Goal: Communication & Community: Answer question/provide support

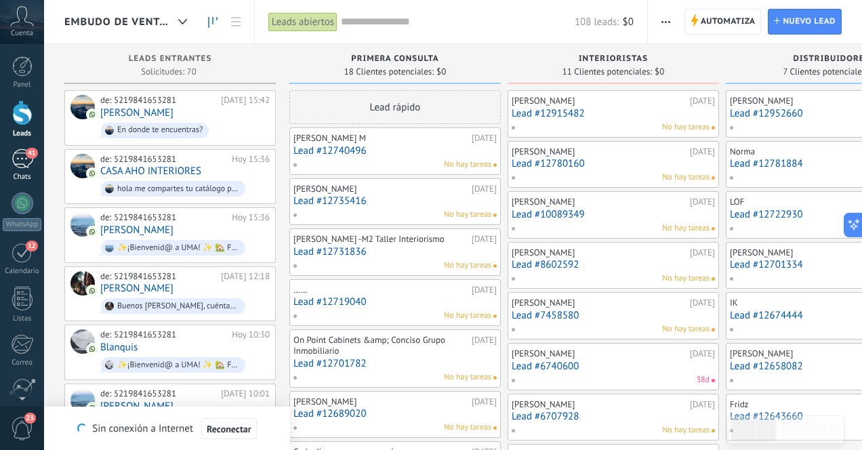
click at [20, 157] on div "41" at bounding box center [23, 159] width 22 height 20
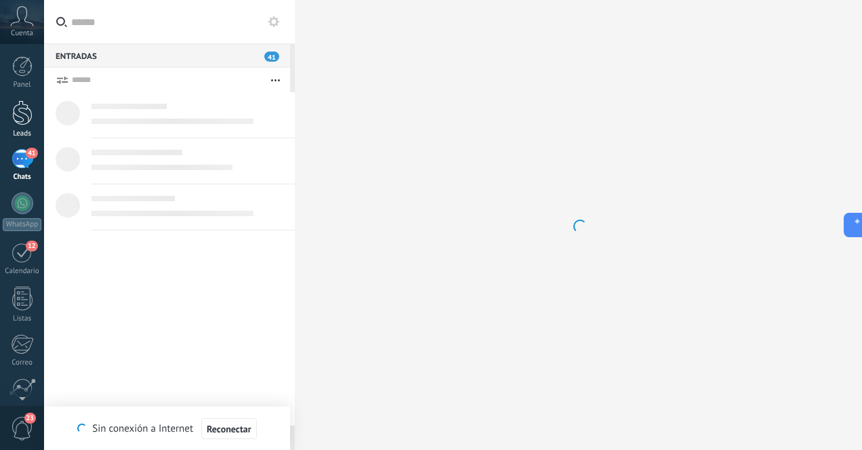
click at [28, 114] on div at bounding box center [22, 112] width 20 height 25
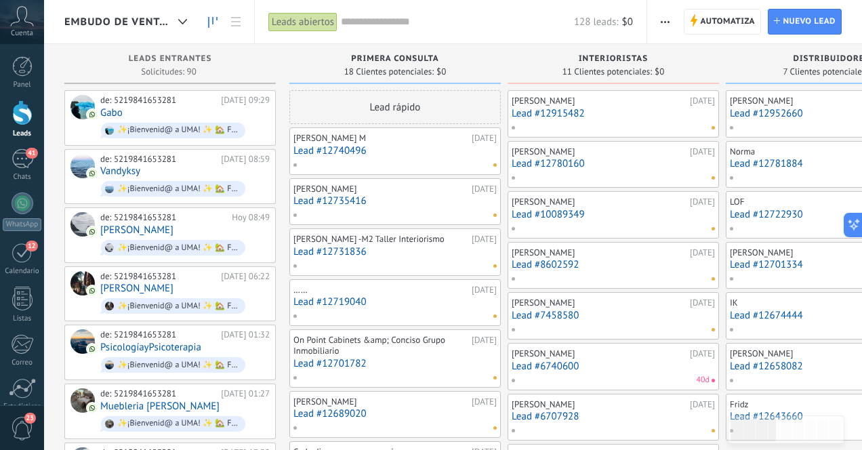
scroll to position [152, 0]
click at [19, 162] on div "41" at bounding box center [23, 159] width 22 height 20
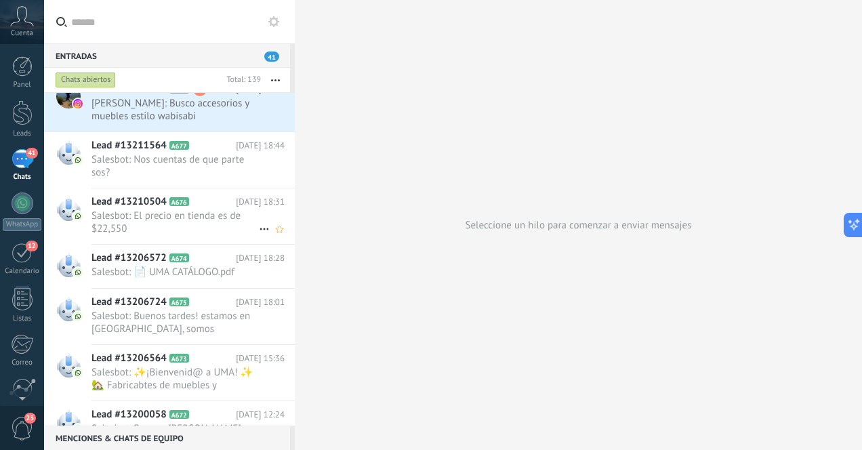
scroll to position [955, 0]
click at [143, 377] on span "Salesbot: ✨¡Bienvenid@ a UMA! ✨ 🏡 Fabricabtes de muebles y decoración artesanal…" at bounding box center [174, 378] width 167 height 26
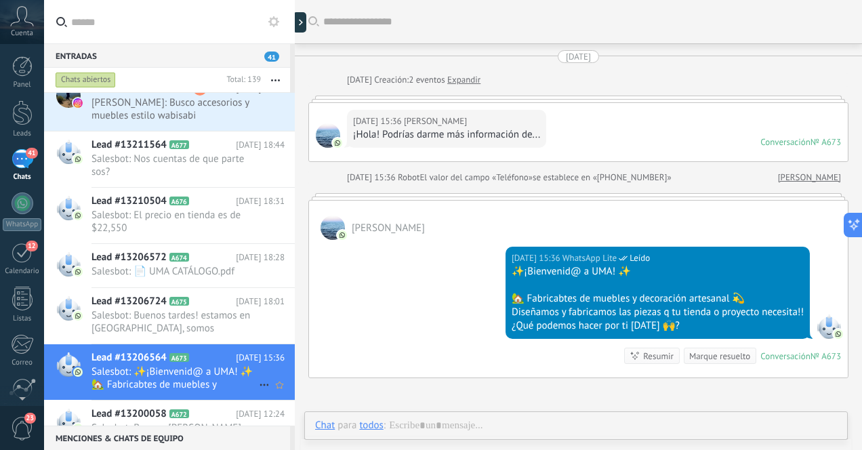
scroll to position [60, 0]
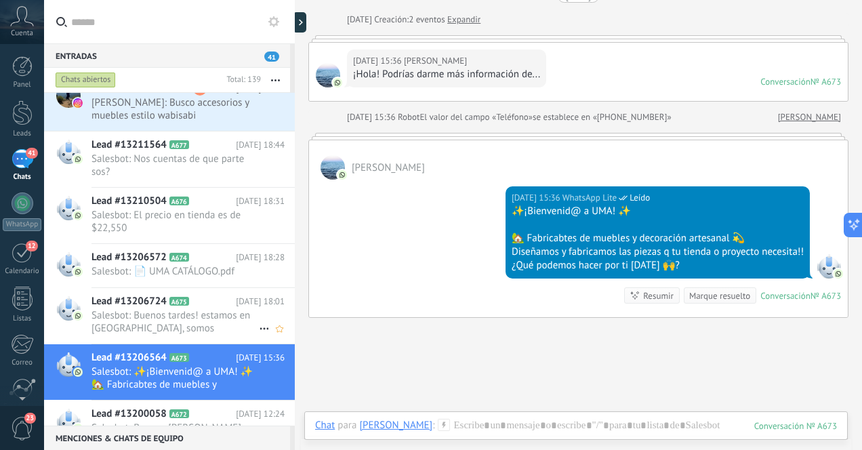
click at [182, 325] on span "Salesbot: Buenos tardes! estamos en [GEOGRAPHIC_DATA], somos fabricantes mayori…" at bounding box center [174, 322] width 167 height 26
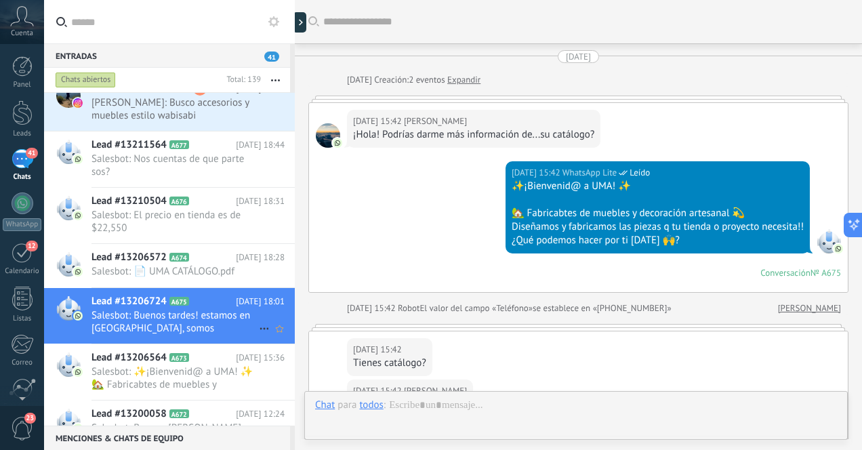
scroll to position [321, 0]
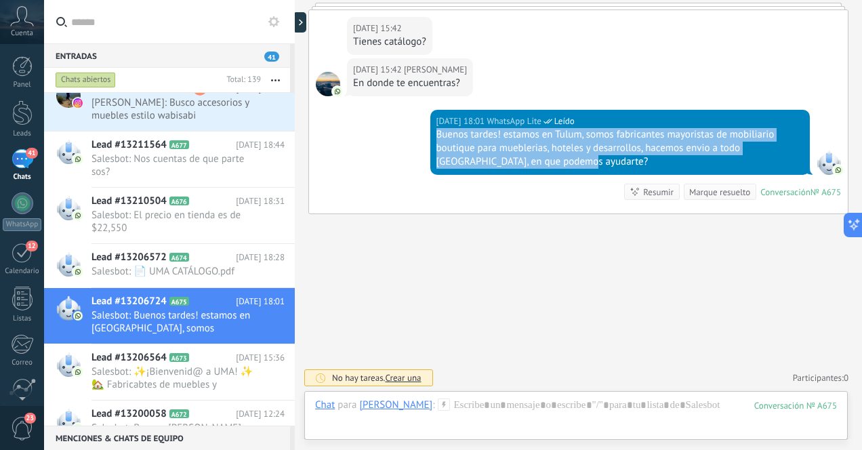
drag, startPoint x: 436, startPoint y: 136, endPoint x: 546, endPoint y: 161, distance: 112.6
click at [546, 161] on div "Buenos tardes! estamos en Tulum, somos fabricantes mayoristas de mobiliario bou…" at bounding box center [620, 148] width 368 height 41
copy div "Buenos tardes! estamos en Tulum, somos fabricantes mayoristas de mobiliario bou…"
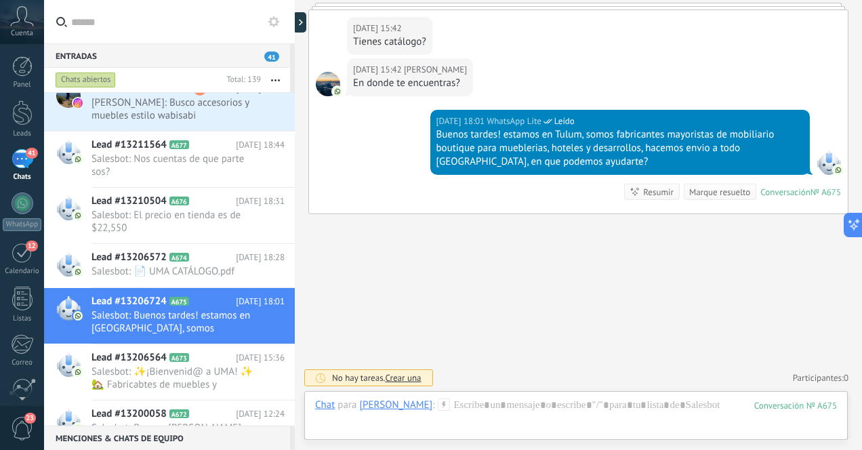
click at [414, 266] on div "Buscar Carga más 09.08.2025 09.08.2025 Creación: 2 eventos Expandir 09.08.2025 …" at bounding box center [578, 65] width 567 height 772
click at [212, 168] on span "Salesbot: Nos cuentas de que parte sos?" at bounding box center [174, 165] width 167 height 26
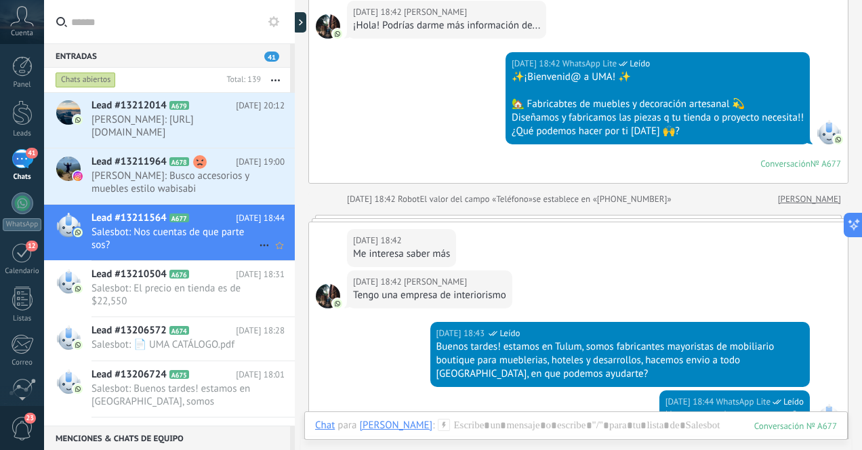
scroll to position [870, 0]
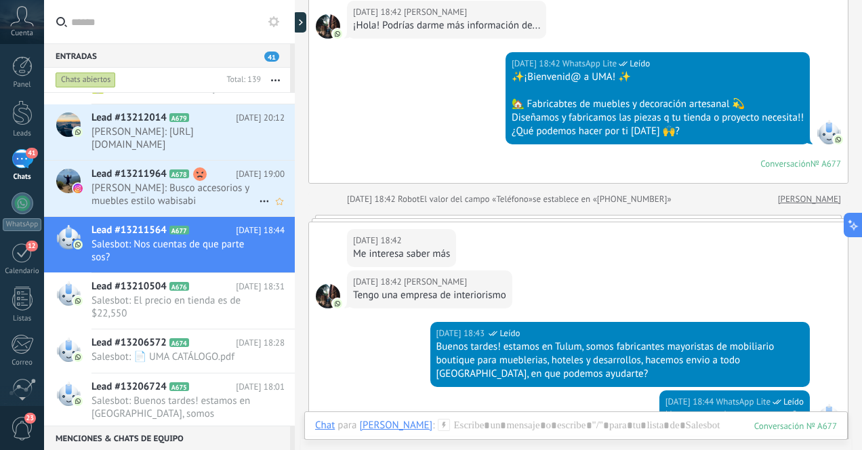
click at [209, 196] on span "Alejandra Medina: Busco accesorios y muebles estilo wabisabi" at bounding box center [174, 195] width 167 height 26
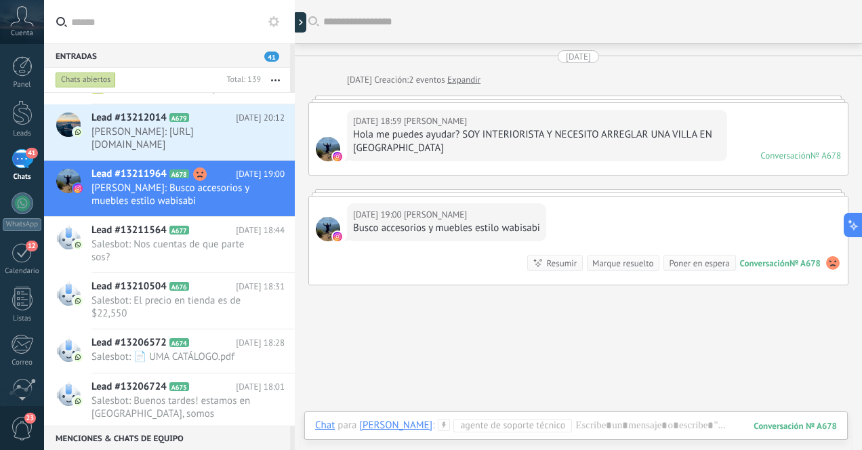
click at [562, 427] on span "Agente de soporte técnico" at bounding box center [512, 426] width 119 height 14
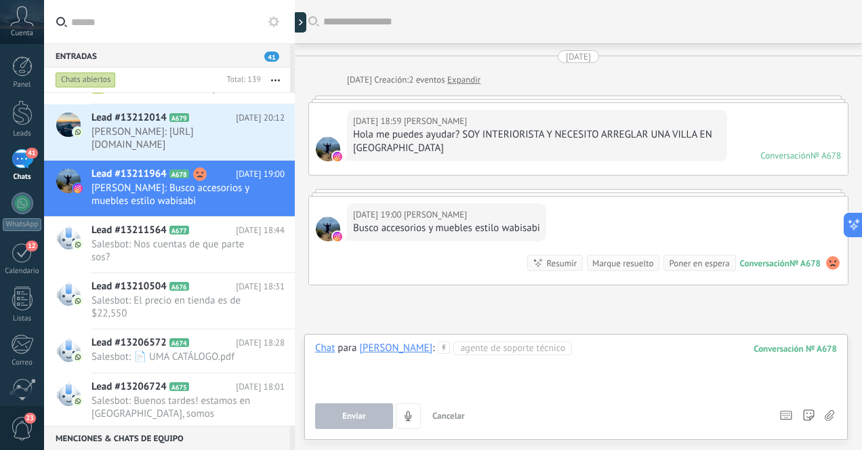
click at [577, 379] on div at bounding box center [576, 368] width 522 height 52
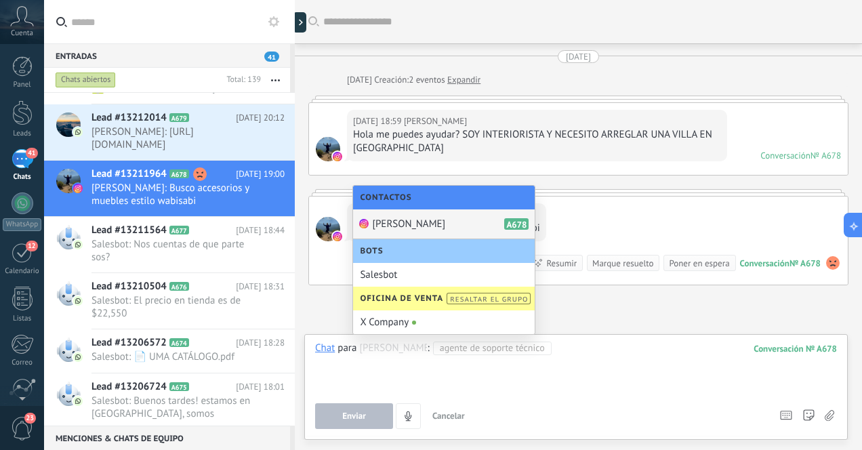
click at [406, 221] on span "[PERSON_NAME]" at bounding box center [408, 224] width 73 height 13
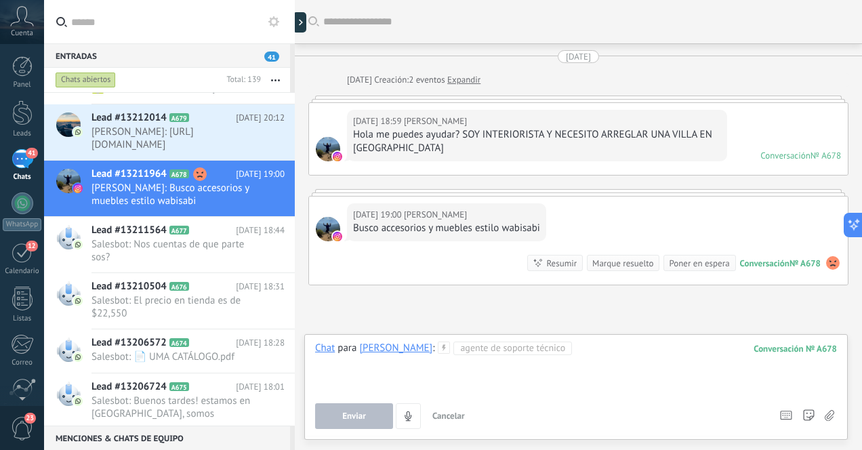
click at [510, 377] on div at bounding box center [576, 368] width 522 height 52
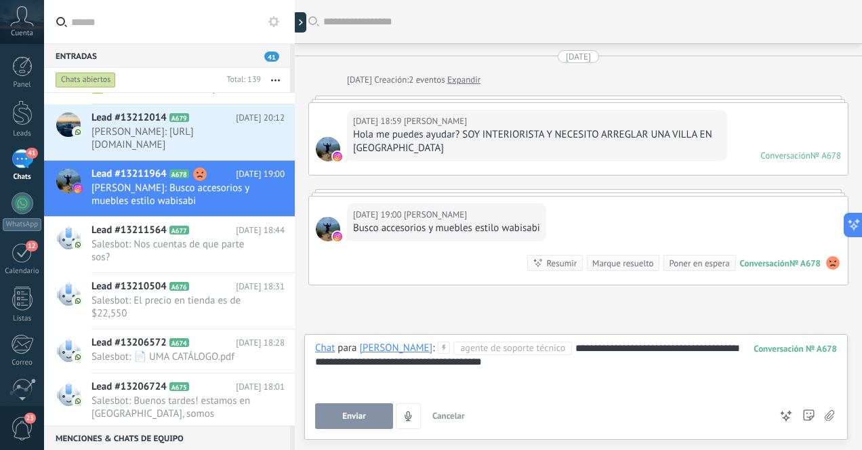
click at [353, 414] on span "Enviar" at bounding box center [354, 415] width 24 height 9
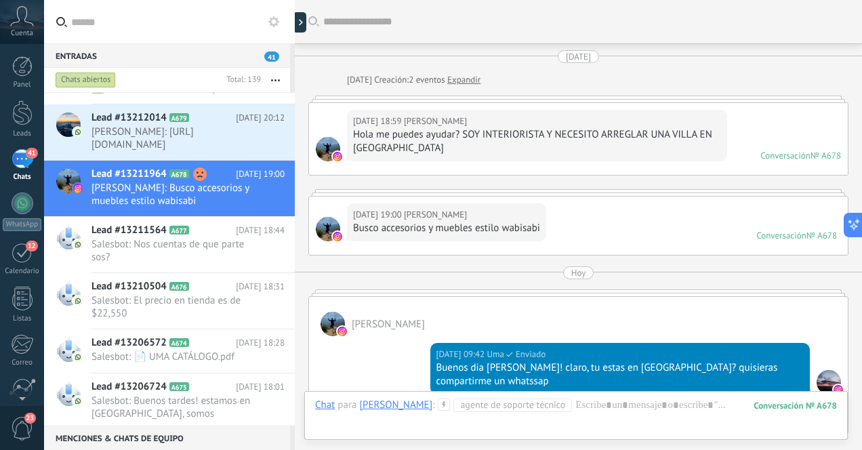
scroll to position [41, 0]
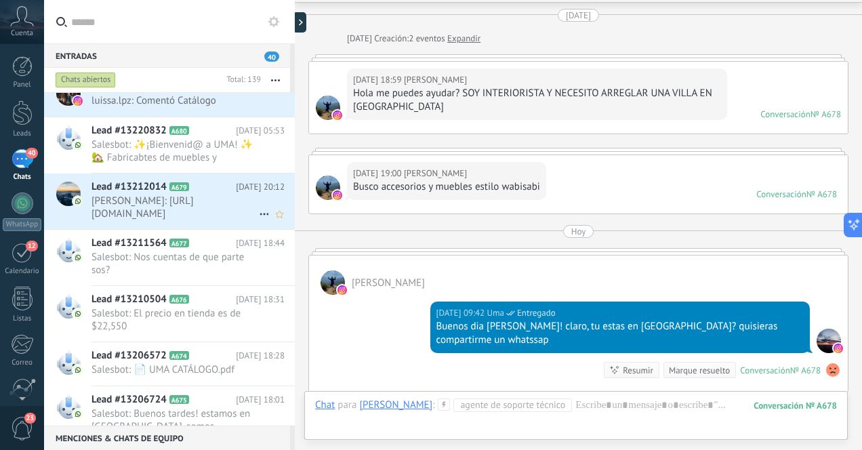
click at [220, 213] on span "Luis Guiza: https://www.instagram.com/dtmueblesfb?igsh=cXQxeGprc21jbmFw" at bounding box center [174, 207] width 167 height 26
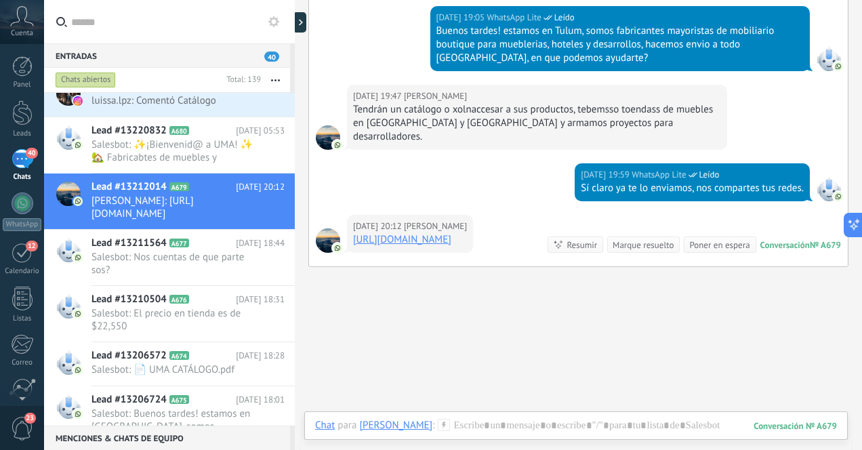
scroll to position [453, 0]
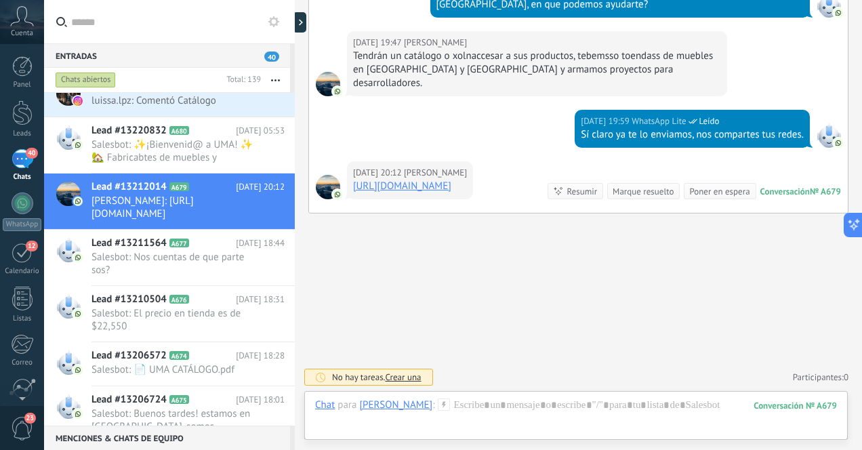
click at [451, 180] on link "[URL][DOMAIN_NAME]" at bounding box center [402, 186] width 98 height 13
click at [507, 411] on div at bounding box center [576, 418] width 522 height 41
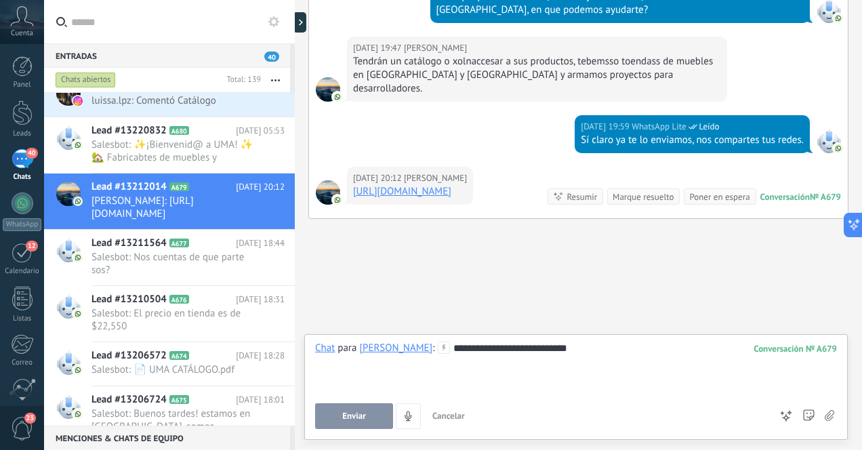
scroll to position [438, 0]
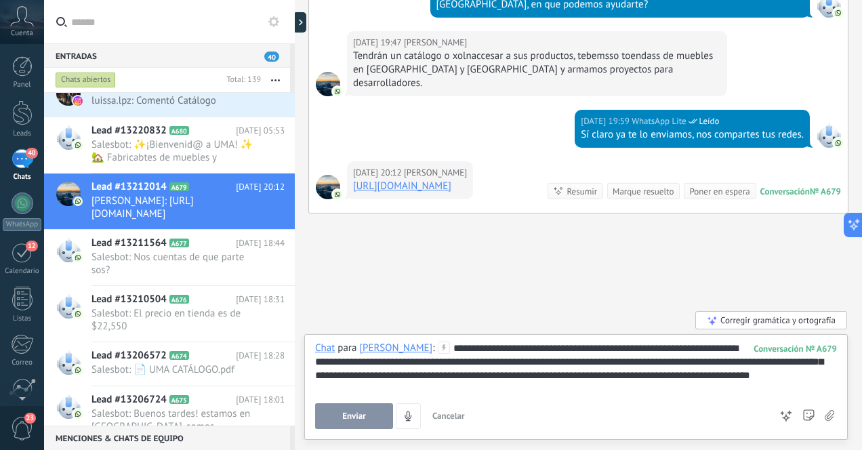
click at [504, 348] on div "**********" at bounding box center [576, 368] width 522 height 52
click at [347, 417] on span "Enviar" at bounding box center [354, 415] width 24 height 9
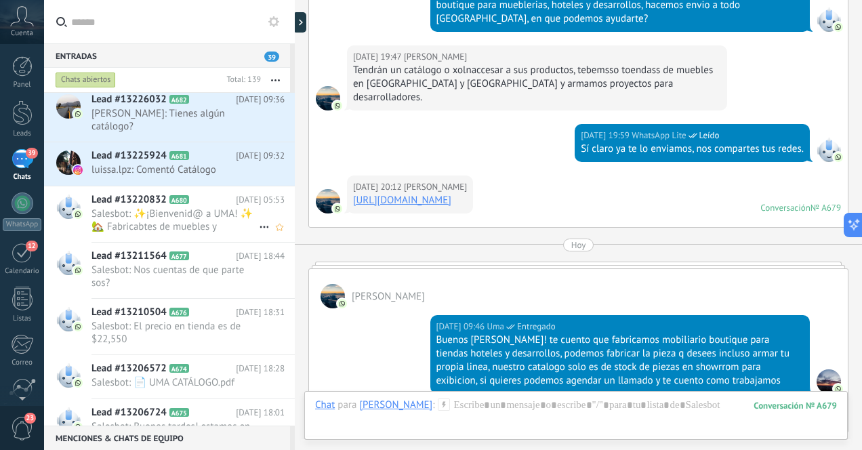
click at [210, 217] on span "Salesbot: ✨¡Bienvenid@ a UMA! ✨ 🏡 Fabricabtes de muebles y decoración artesanal…" at bounding box center [174, 220] width 167 height 26
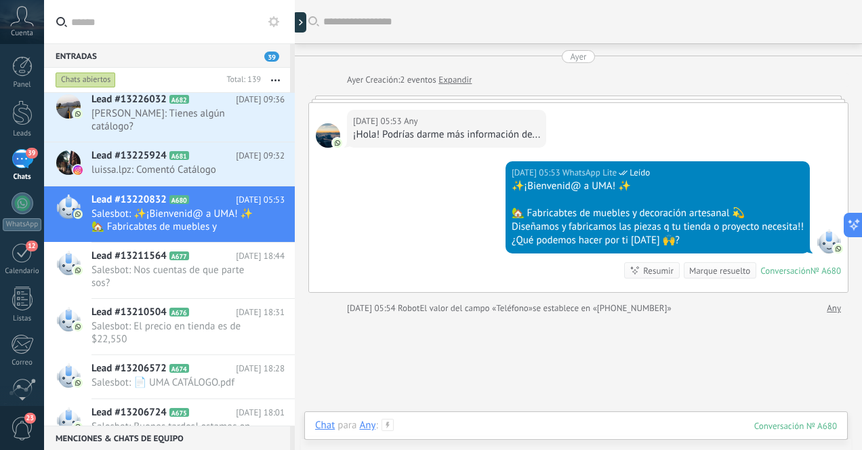
click at [438, 429] on div at bounding box center [576, 439] width 522 height 41
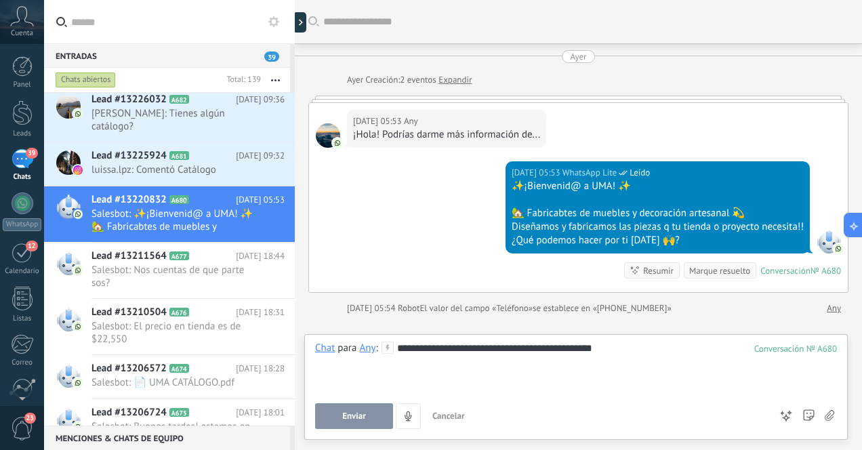
click at [511, 350] on div "**********" at bounding box center [576, 368] width 522 height 52
click at [361, 418] on span "Enviar" at bounding box center [354, 415] width 24 height 9
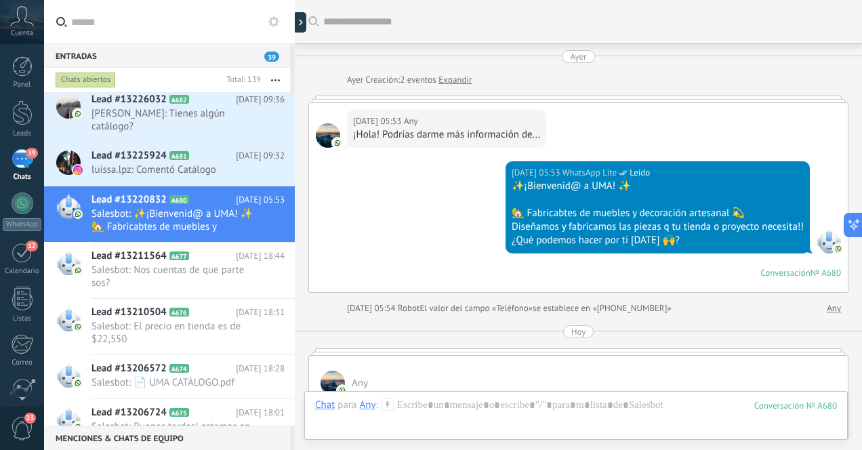
scroll to position [92, 0]
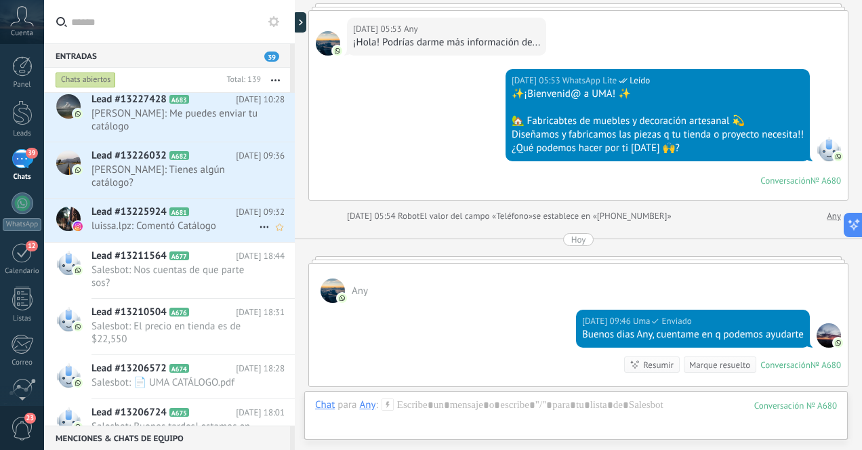
click at [216, 224] on span "luissa.lpz: Comentó Catálogo" at bounding box center [174, 226] width 167 height 13
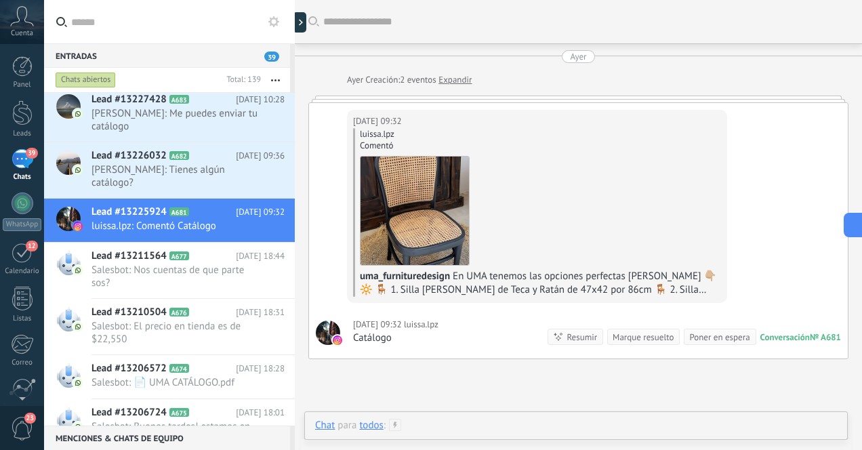
click at [508, 423] on div at bounding box center [576, 439] width 522 height 41
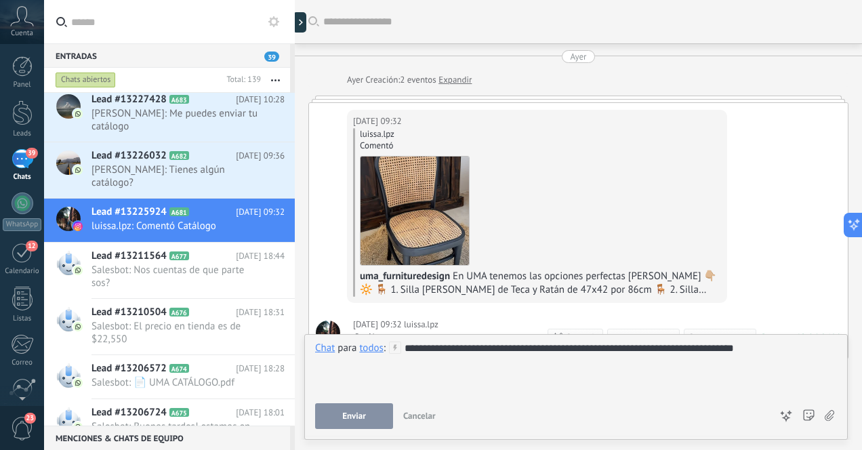
click at [369, 415] on button "Enviar" at bounding box center [354, 416] width 78 height 26
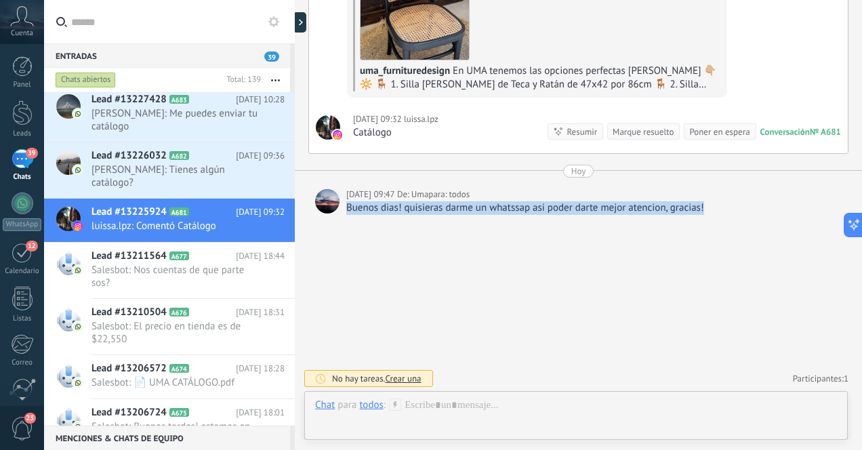
drag, startPoint x: 705, startPoint y: 207, endPoint x: 346, endPoint y: 203, distance: 359.2
click at [346, 203] on div "Buenos dias! quisieras darme un whatssap asi poder darte mejor atencion, gracia…" at bounding box center [593, 208] width 495 height 14
copy div "Buenos dias! quisieras darme un whatssap asi poder darte mejor atencion, gracia…"
click at [503, 410] on div at bounding box center [576, 418] width 522 height 41
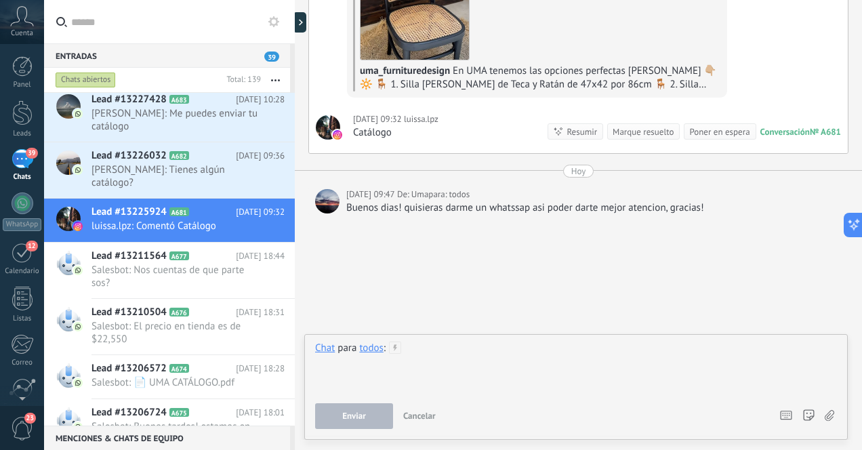
click at [367, 356] on div at bounding box center [576, 368] width 522 height 52
click at [374, 349] on div "todos" at bounding box center [371, 348] width 24 height 12
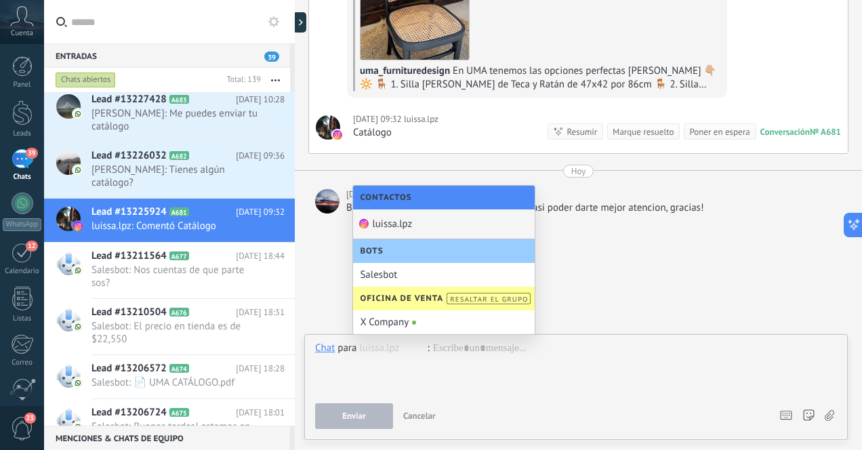
click at [403, 222] on div "luissa.lpz" at bounding box center [444, 224] width 182 height 30
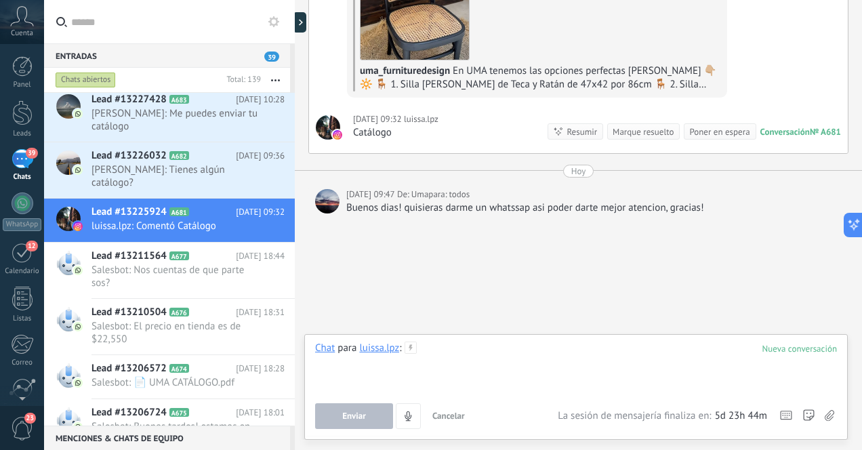
paste div
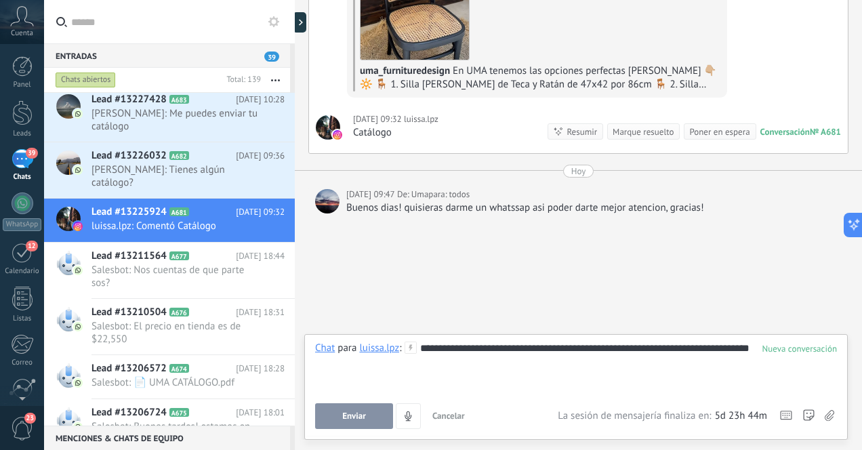
click at [363, 417] on span "Enviar" at bounding box center [354, 415] width 24 height 9
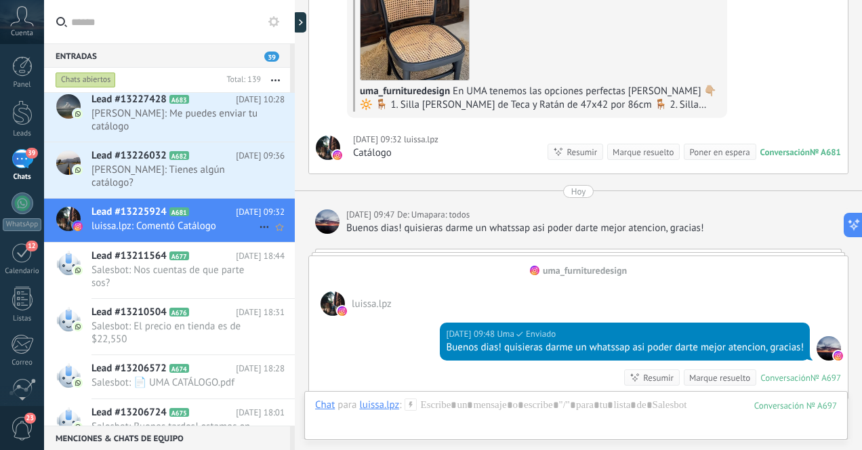
scroll to position [226, 0]
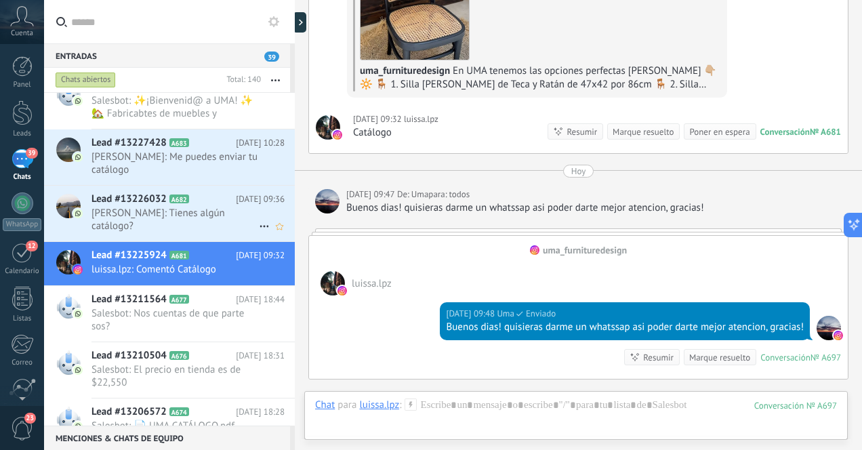
click at [201, 221] on span "Micaela Avalos: Tienes algún catálogo?" at bounding box center [174, 220] width 167 height 26
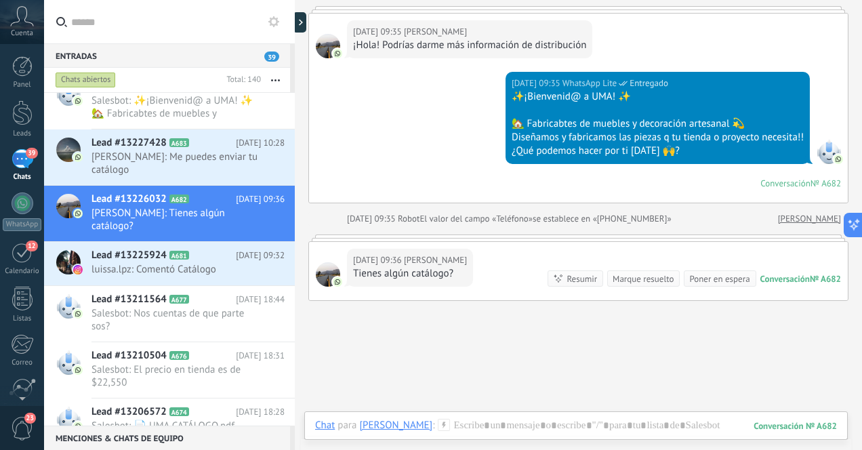
scroll to position [176, 0]
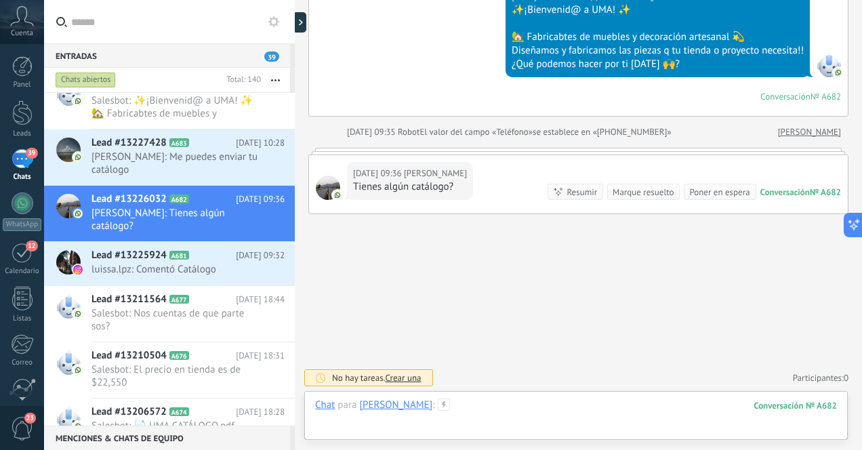
click at [493, 413] on div at bounding box center [576, 418] width 522 height 41
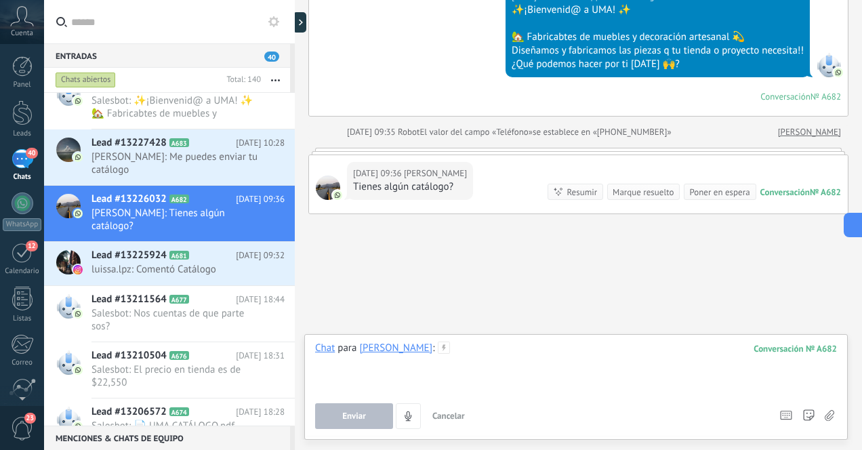
paste div
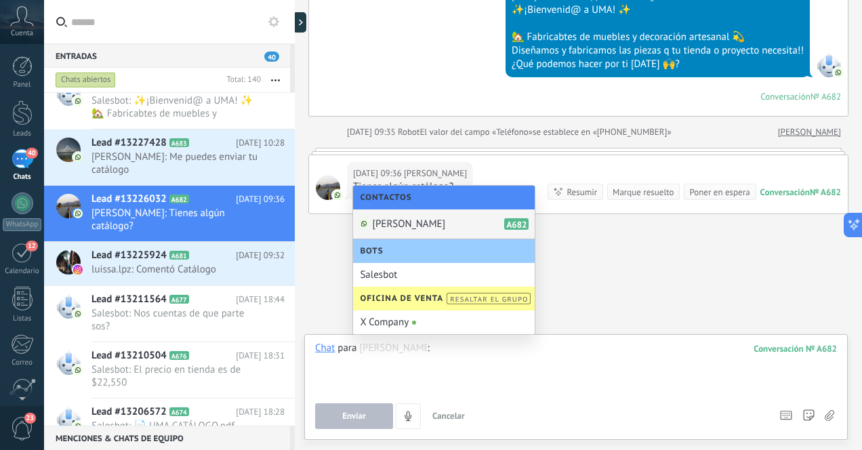
click at [640, 361] on div at bounding box center [576, 368] width 522 height 52
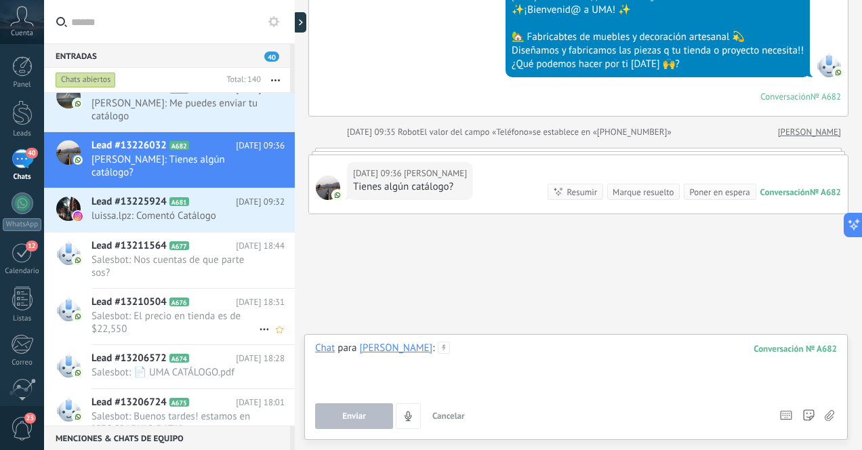
scroll to position [920, 0]
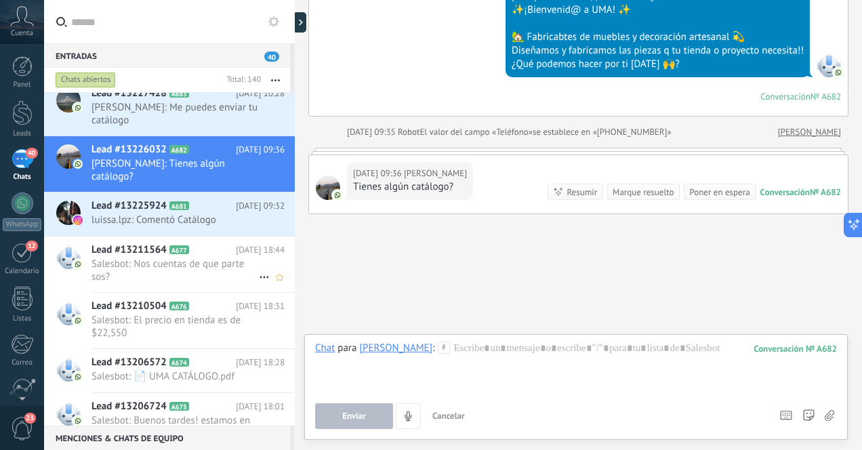
click at [220, 274] on span "Salesbot: Nos cuentas de que parte sos?" at bounding box center [174, 271] width 167 height 26
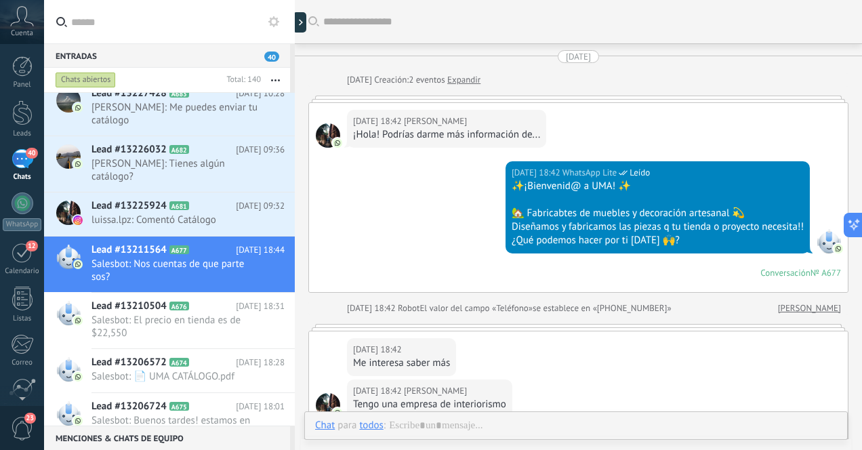
scroll to position [312, 0]
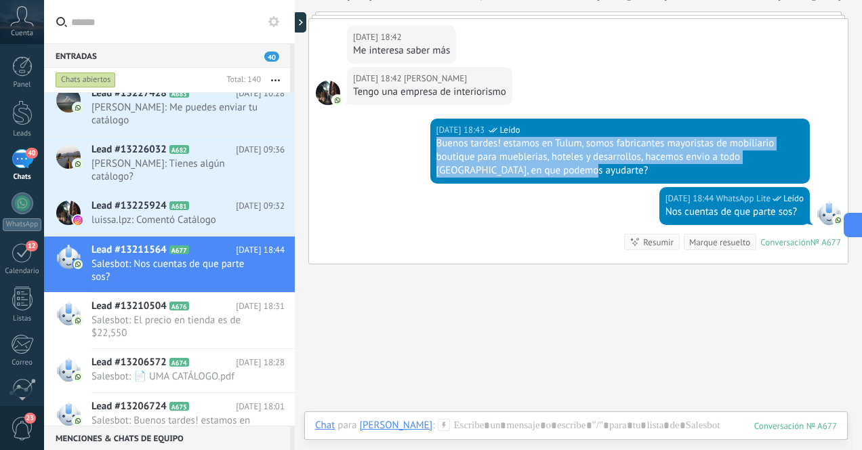
drag, startPoint x: 435, startPoint y: 142, endPoint x: 609, endPoint y: 166, distance: 175.1
click at [609, 166] on div "Buenos tardes! estamos en Tulum, somos fabricantes mayoristas de mobiliario bou…" at bounding box center [620, 157] width 368 height 41
copy div "Buenos tardes! estamos en Tulum, somos fabricantes mayoristas de mobiliario bou…"
click at [212, 171] on span "Micaela Avalos: Tienes algún catálogo?" at bounding box center [174, 170] width 167 height 26
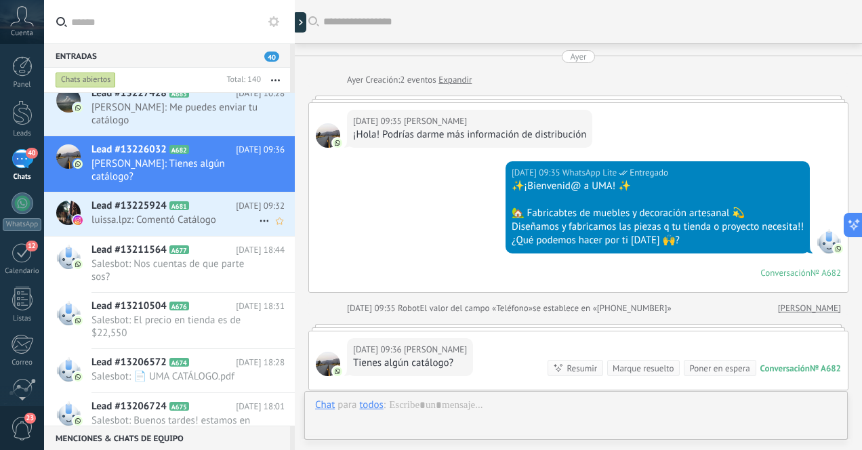
scroll to position [176, 0]
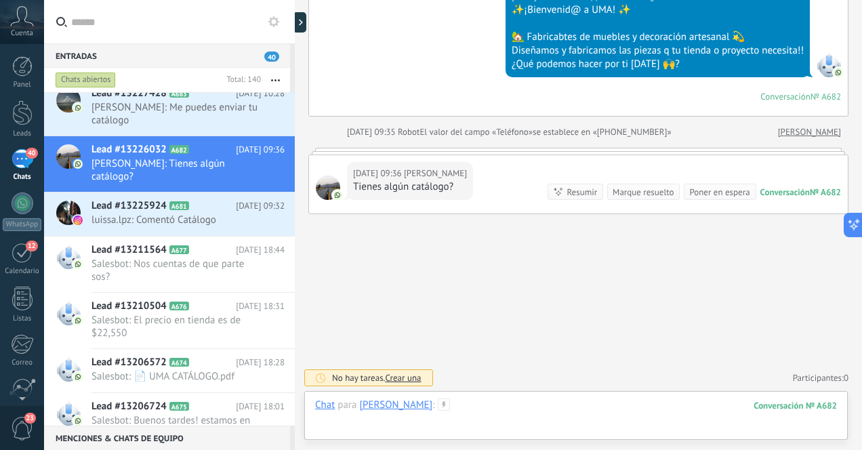
paste div
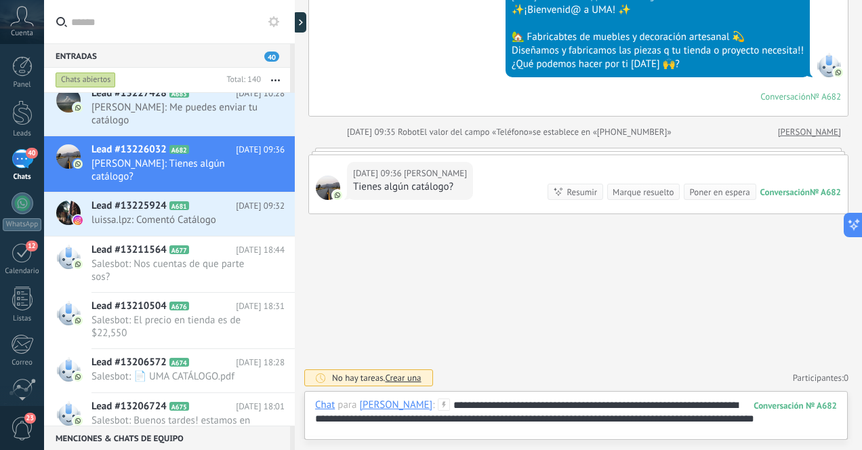
click at [505, 403] on div "**********" at bounding box center [576, 418] width 522 height 41
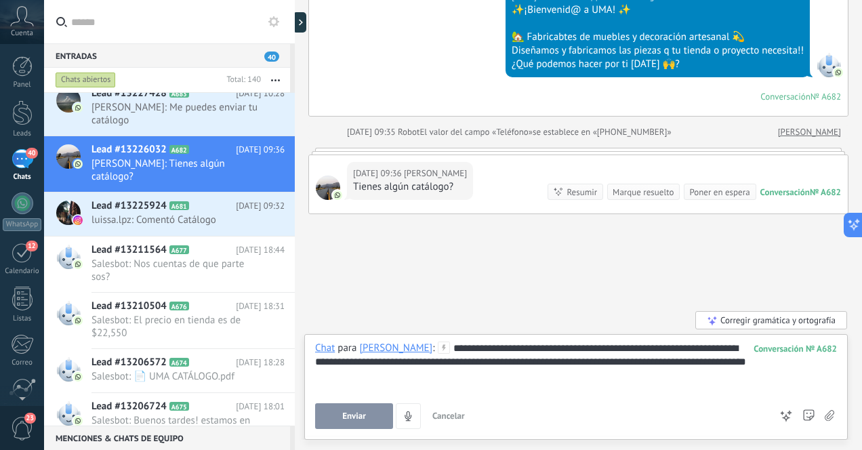
click at [828, 370] on div "**********" at bounding box center [576, 368] width 522 height 52
click at [357, 419] on span "Enviar" at bounding box center [354, 415] width 24 height 9
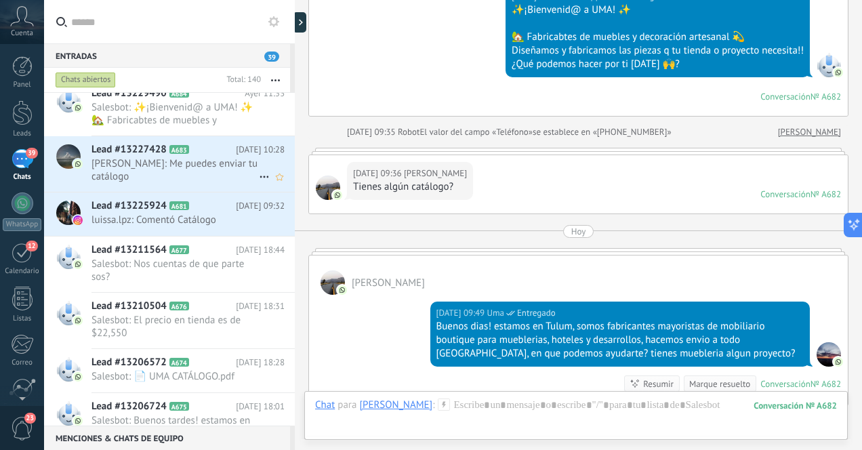
click at [214, 170] on span "Roberto Moreno: Me puedes enviar tu catálogo" at bounding box center [174, 170] width 167 height 26
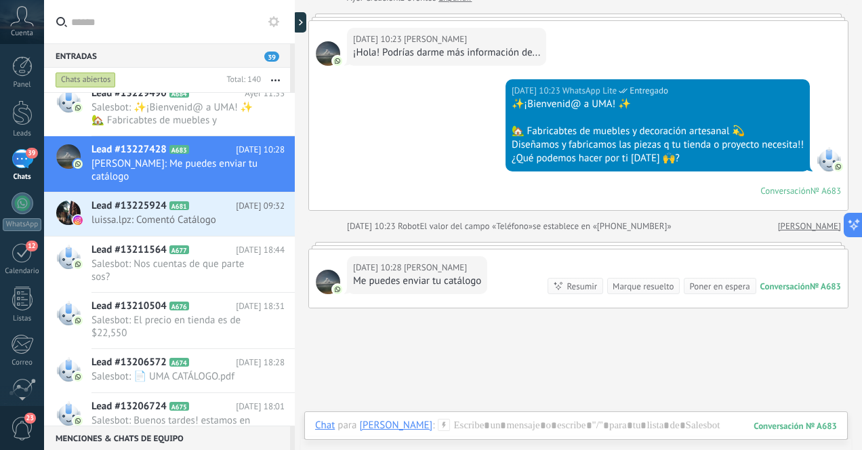
scroll to position [176, 0]
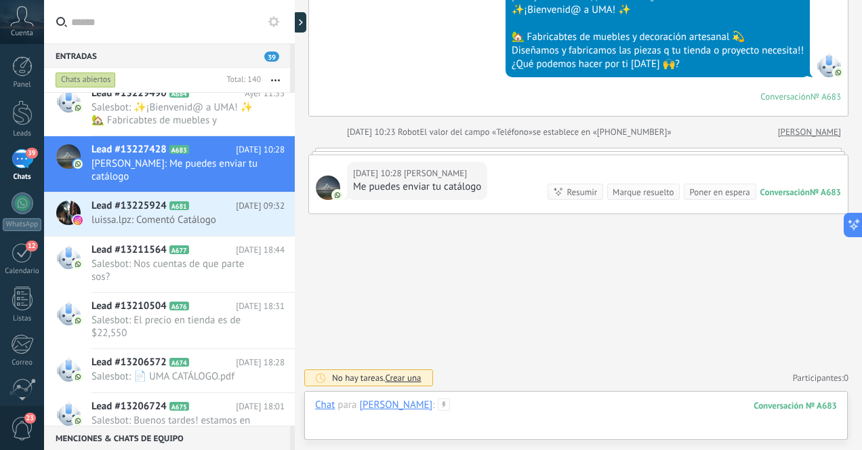
paste div
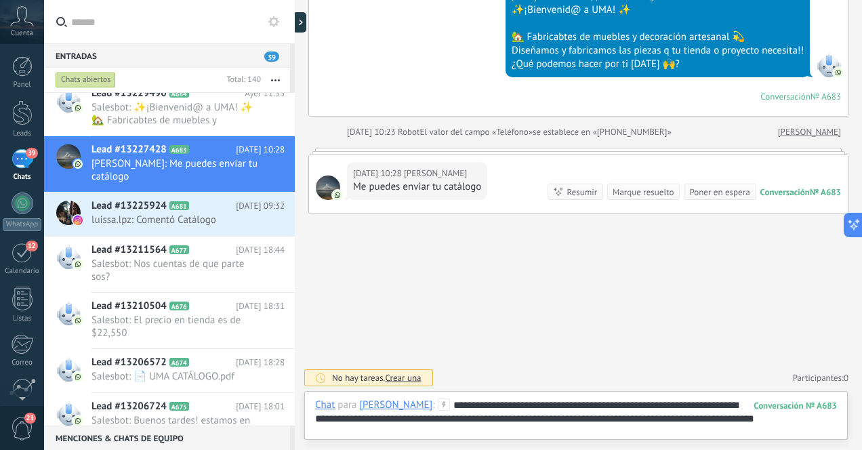
click at [510, 404] on div "**********" at bounding box center [576, 418] width 522 height 41
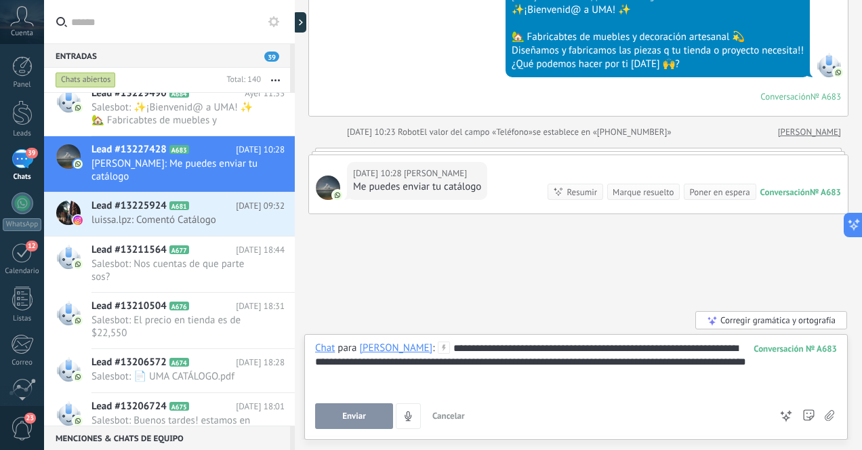
click at [829, 367] on div "**********" at bounding box center [576, 368] width 522 height 52
click at [351, 415] on span "Enviar" at bounding box center [354, 415] width 24 height 9
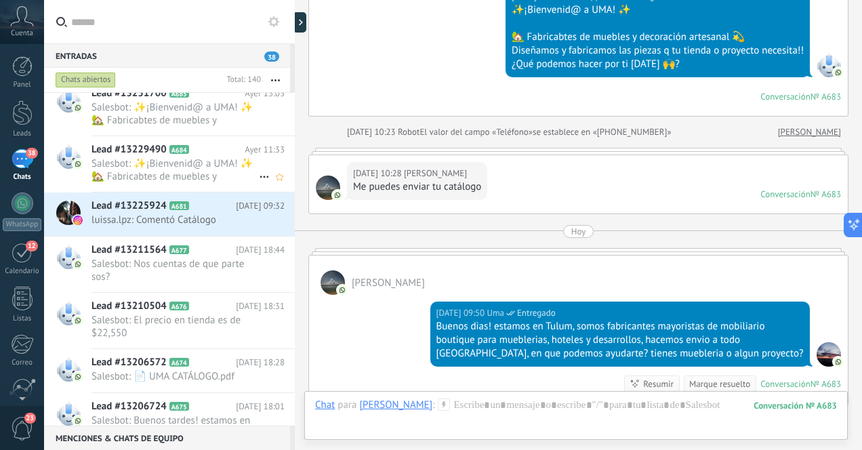
click at [205, 165] on span "Salesbot: ✨¡Bienvenid@ a UMA! ✨ 🏡 Fabricabtes de muebles y decoración artesanal…" at bounding box center [174, 170] width 167 height 26
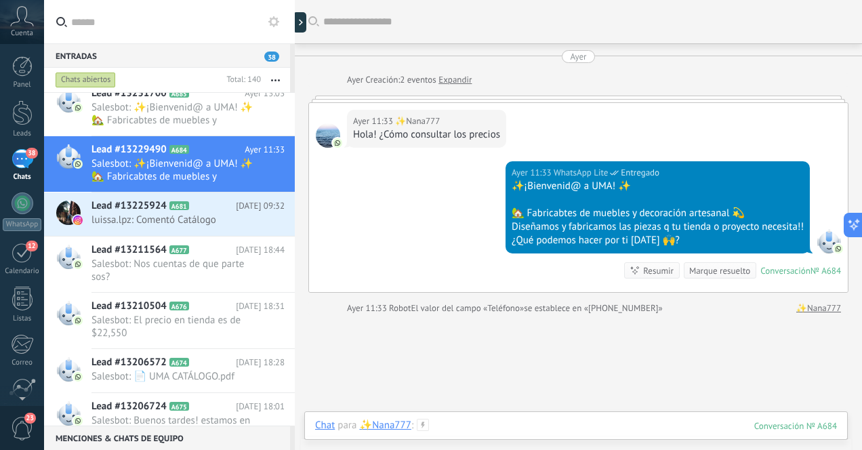
click at [476, 427] on div at bounding box center [576, 439] width 522 height 41
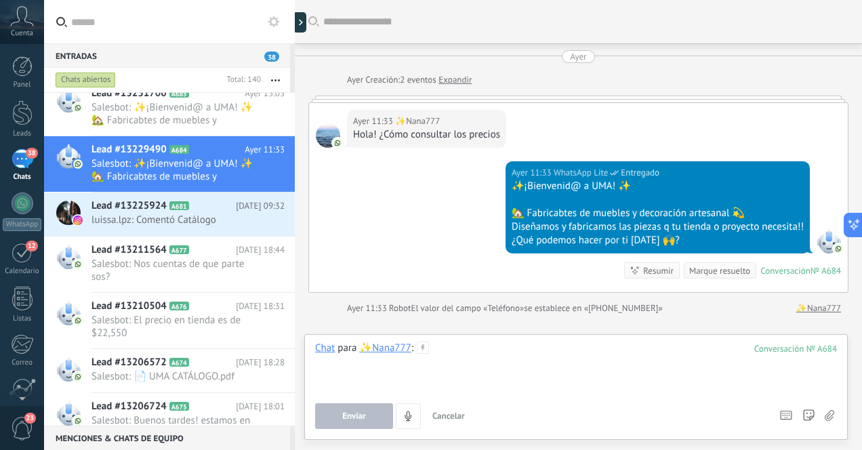
paste div
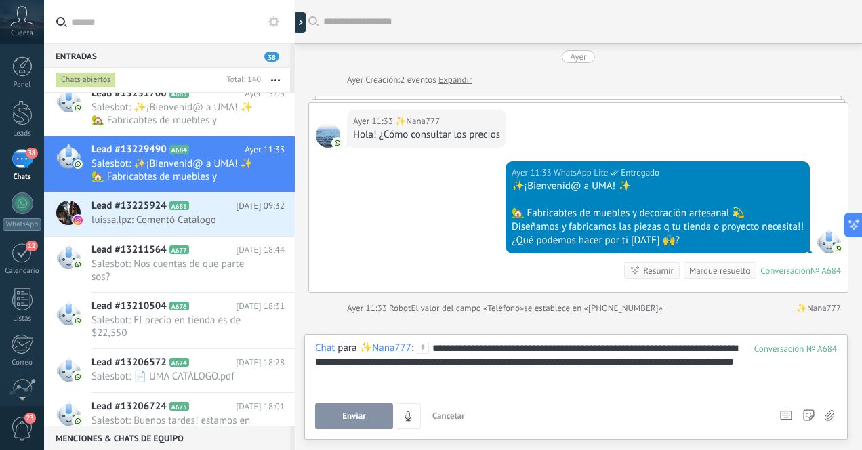
click at [491, 350] on div "**********" at bounding box center [576, 368] width 522 height 52
click at [344, 417] on span "Enviar" at bounding box center [354, 415] width 24 height 9
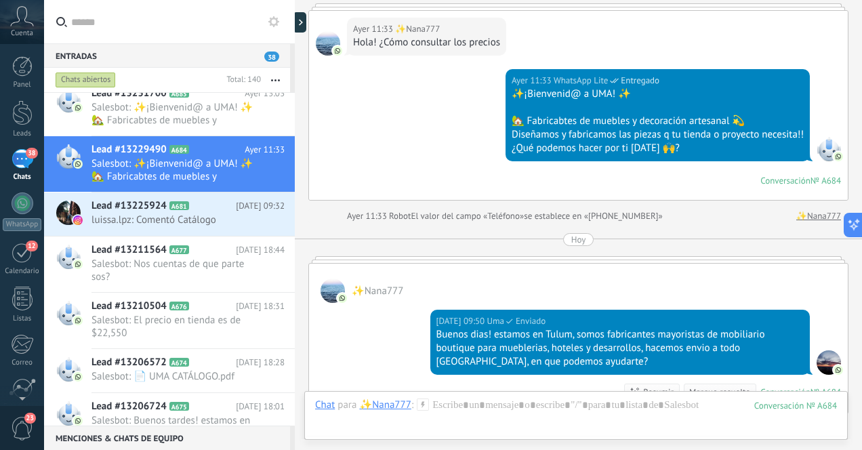
scroll to position [932, 0]
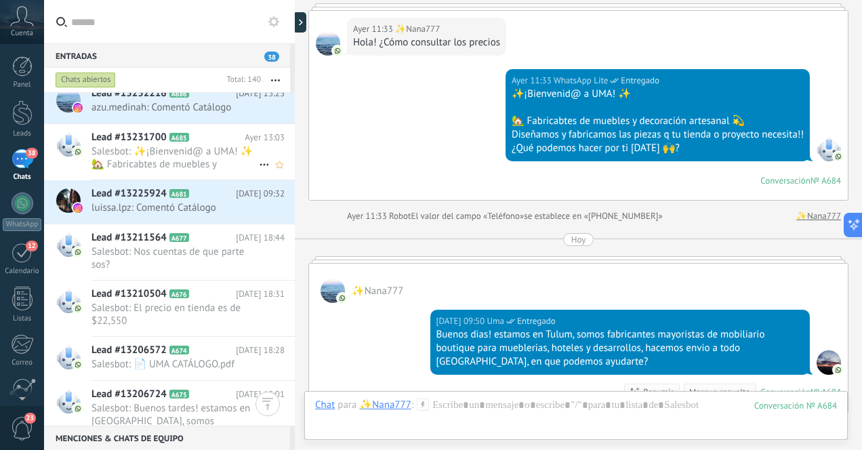
click at [208, 163] on span "Salesbot: ✨¡Bienvenid@ a UMA! ✨ 🏡 Fabricabtes de muebles y decoración artesanal…" at bounding box center [174, 158] width 167 height 26
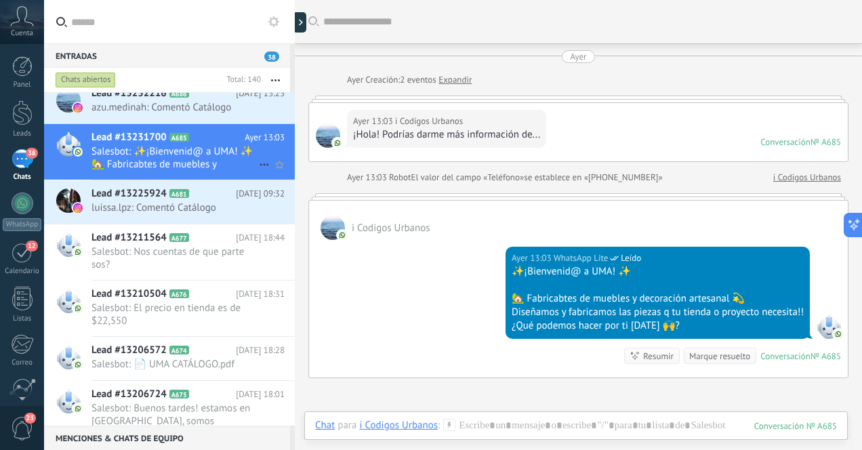
scroll to position [892, 0]
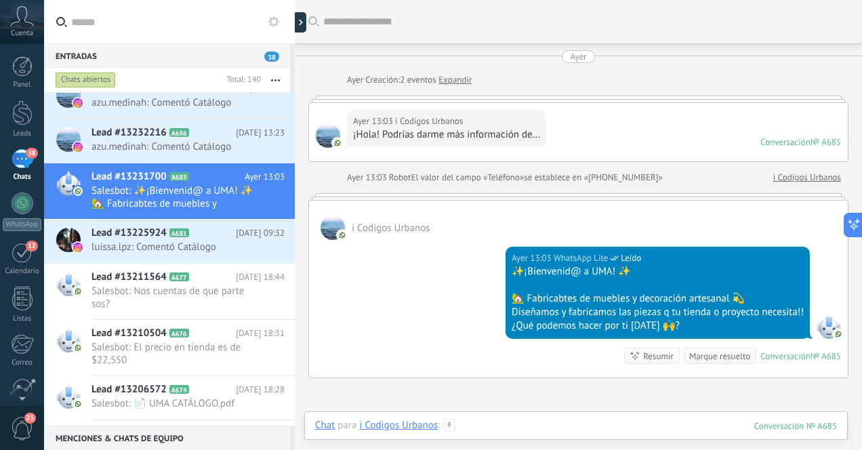
click at [519, 426] on div at bounding box center [576, 439] width 522 height 41
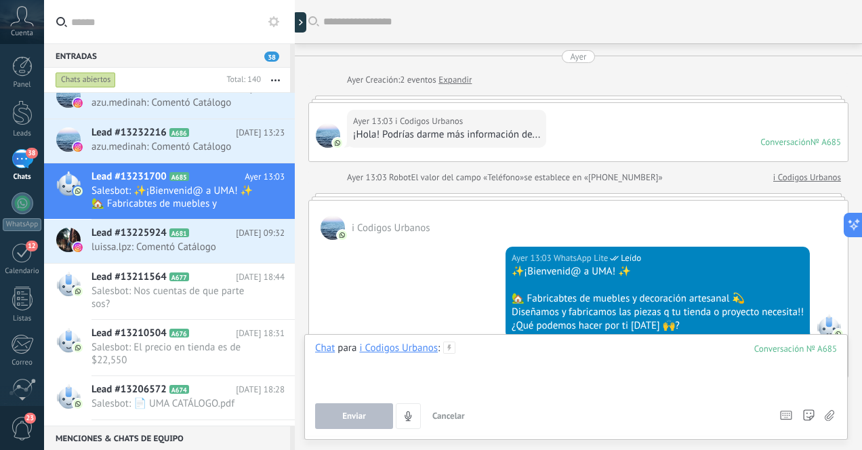
paste div
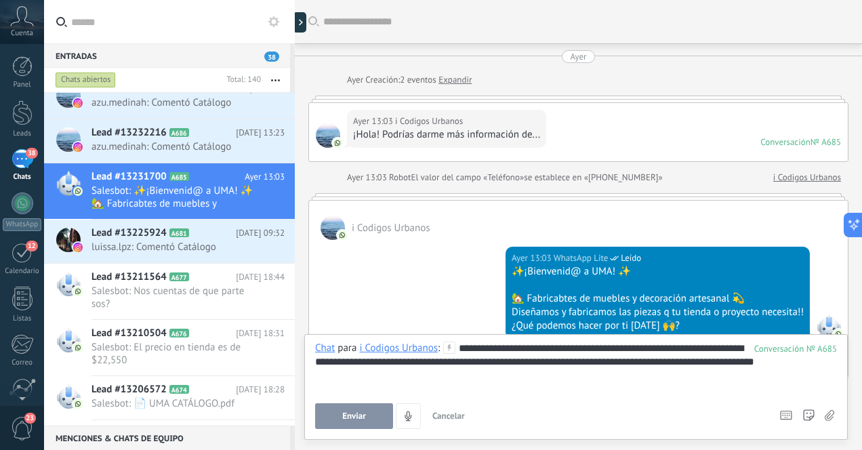
click at [522, 348] on div "**********" at bounding box center [576, 368] width 522 height 52
click at [596, 350] on div "**********" at bounding box center [576, 368] width 522 height 52
click at [348, 416] on span "Enviar" at bounding box center [354, 415] width 24 height 9
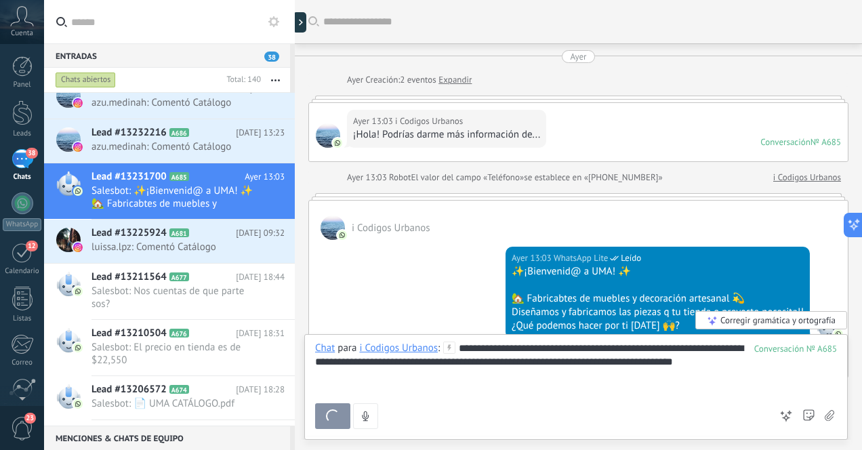
scroll to position [164, 0]
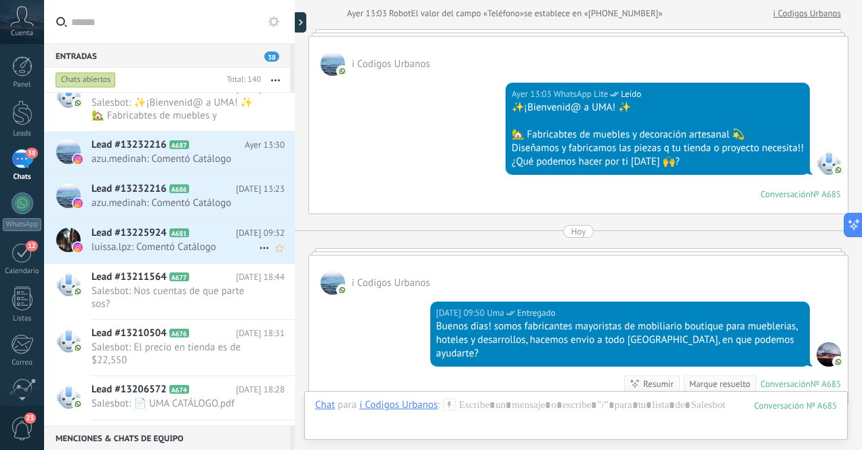
click at [206, 248] on span "luissa.lpz: Comentó Catálogo" at bounding box center [174, 247] width 167 height 13
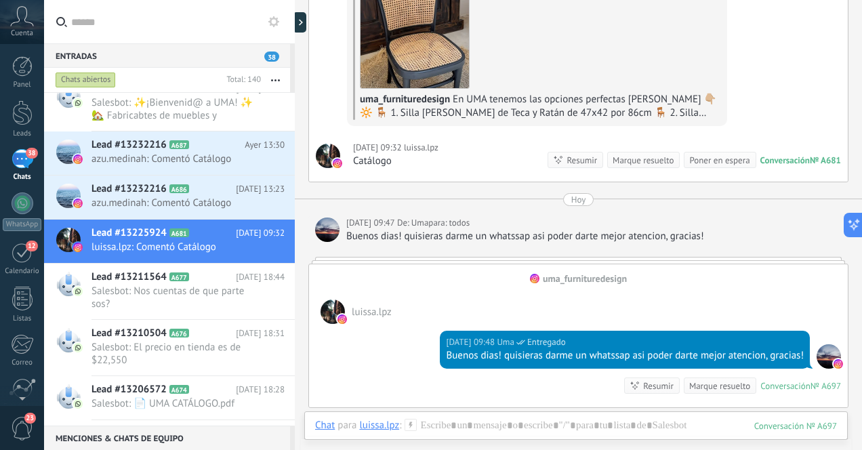
scroll to position [195, 0]
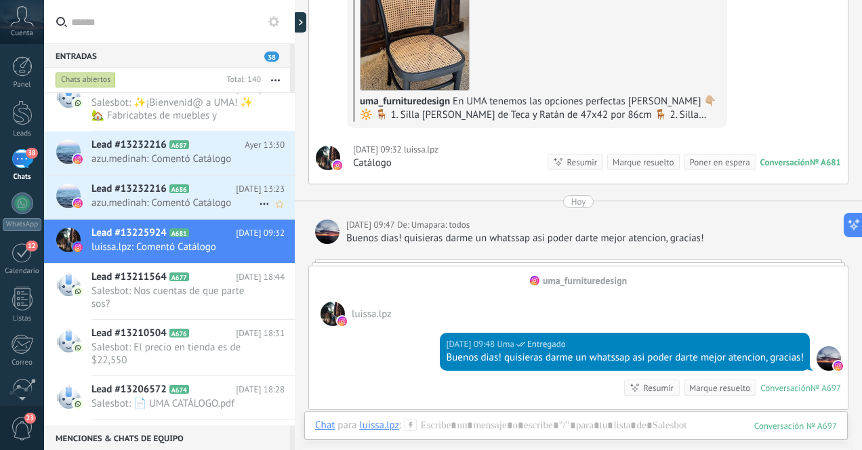
click at [215, 201] on span "azu.medinah: Comentó Catálogo" at bounding box center [174, 203] width 167 height 13
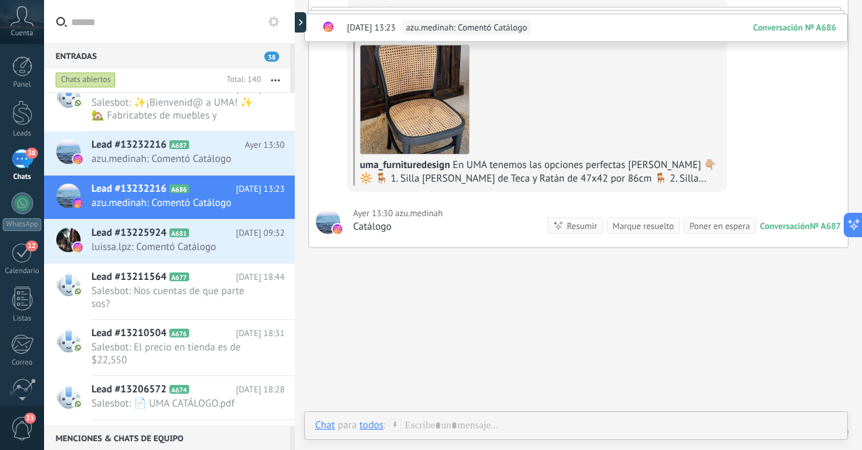
scroll to position [395, 0]
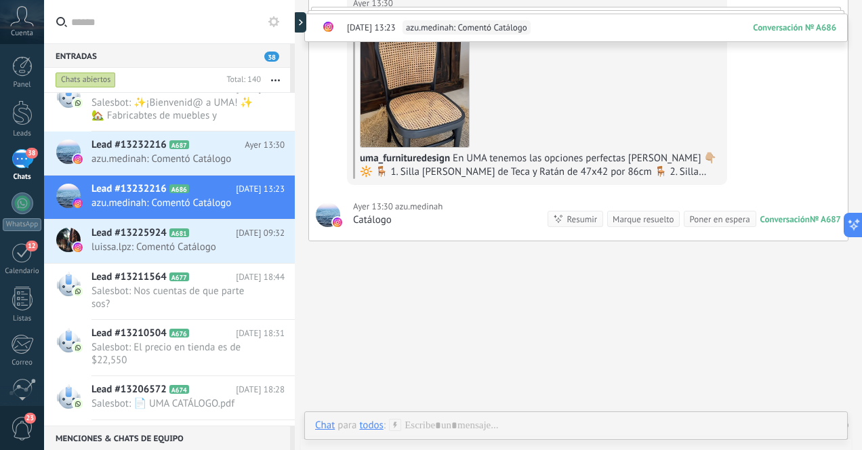
click at [379, 431] on div "Chat para todos :" at bounding box center [358, 426] width 86 height 14
click at [389, 356] on div at bounding box center [576, 368] width 522 height 52
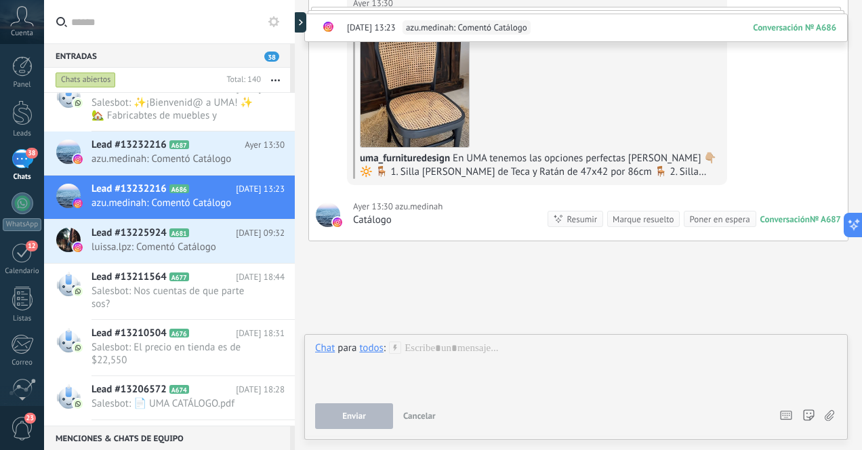
click at [386, 350] on div "Chat para todos :" at bounding box center [358, 349] width 86 height 14
click at [379, 350] on div "todos" at bounding box center [371, 348] width 24 height 12
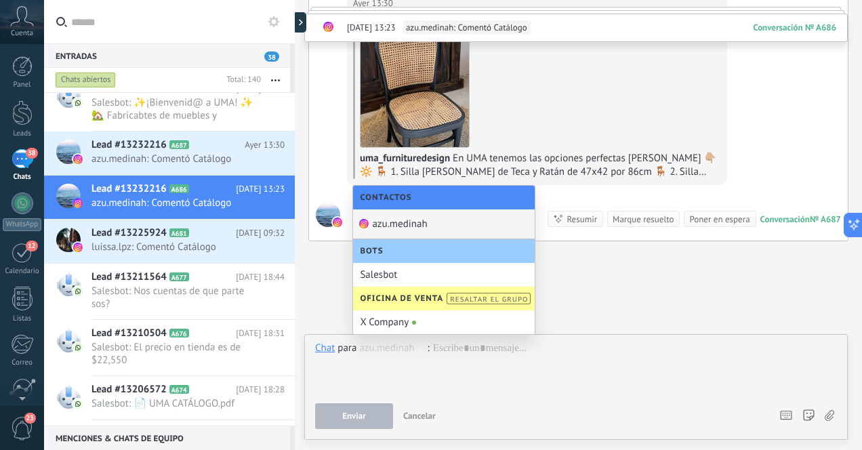
click at [400, 222] on div "azu.medinah" at bounding box center [444, 224] width 182 height 30
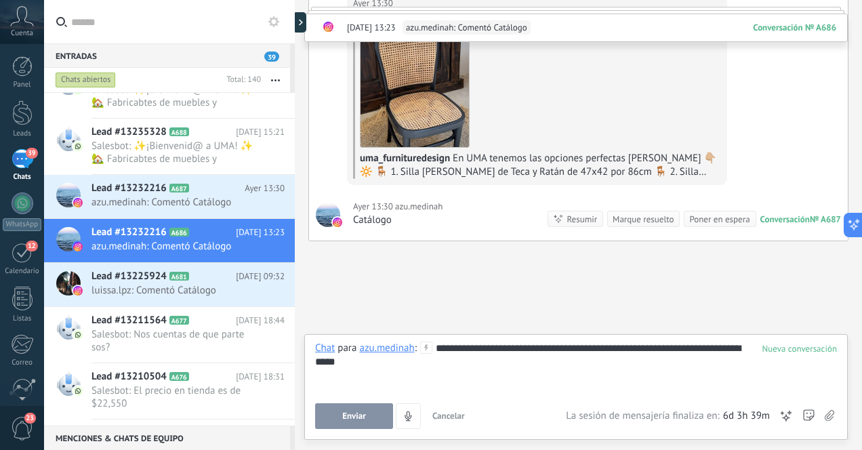
click at [361, 419] on span "Enviar" at bounding box center [354, 415] width 24 height 9
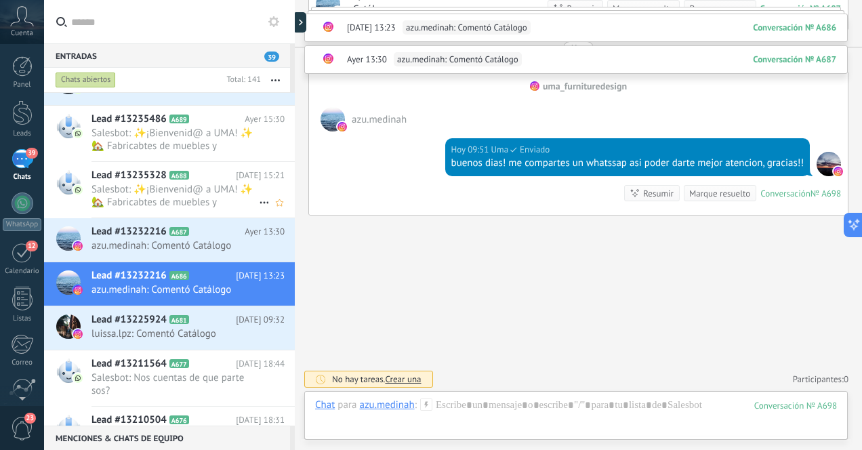
click at [213, 201] on span "Salesbot: ✨¡Bienvenid@ a UMA! ✨ 🏡 Fabricabtes de muebles y decoración artesanal…" at bounding box center [174, 196] width 167 height 26
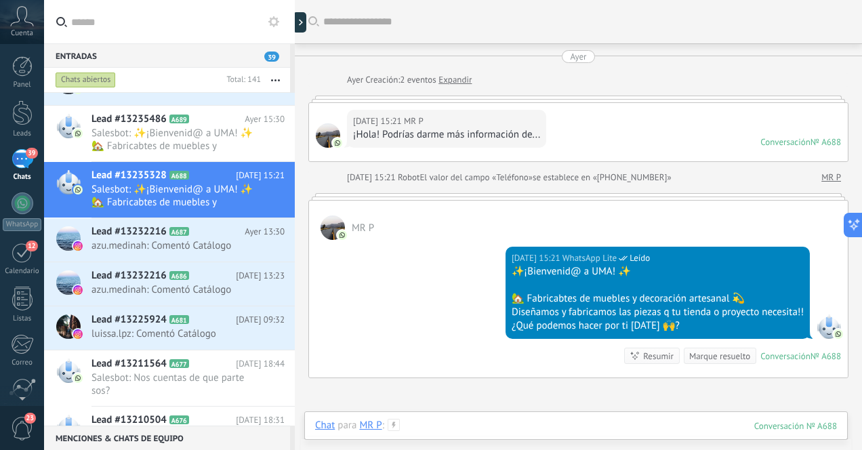
click at [483, 429] on div at bounding box center [576, 439] width 522 height 41
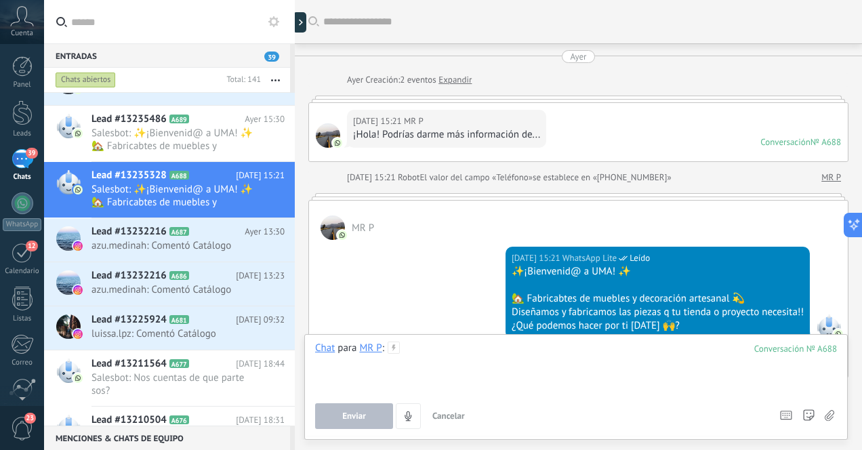
paste div
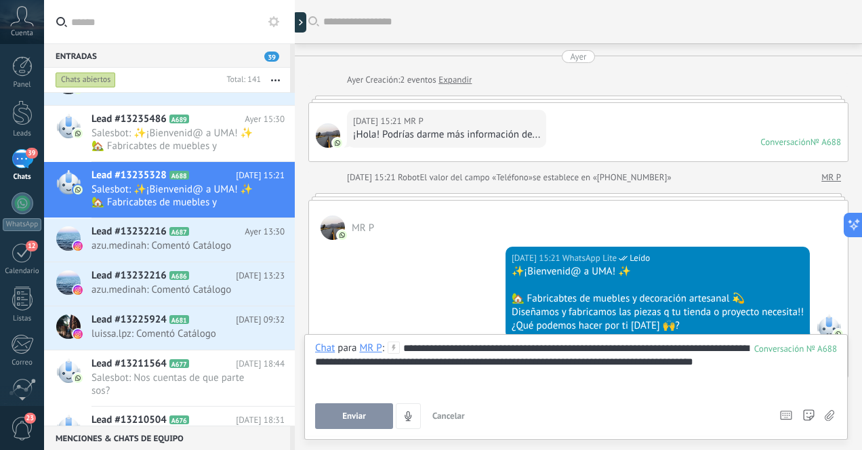
click at [464, 345] on div "**********" at bounding box center [576, 368] width 522 height 52
click at [344, 417] on span "Enviar" at bounding box center [354, 415] width 24 height 9
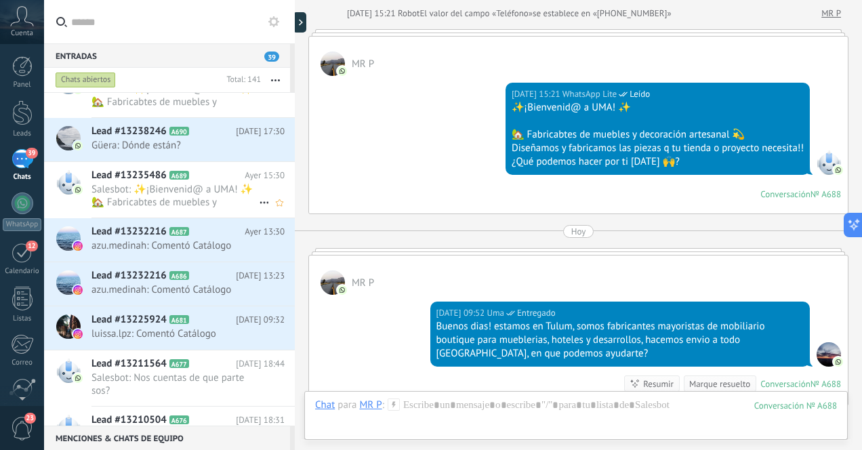
click at [204, 201] on span "Salesbot: ✨¡Bienvenid@ a UMA! ✨ 🏡 Fabricabtes de muebles y decoración artesanal…" at bounding box center [174, 196] width 167 height 26
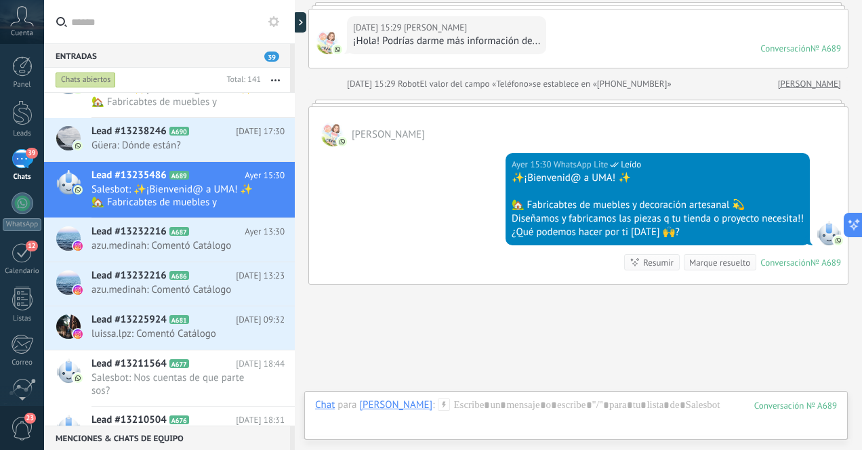
scroll to position [164, 0]
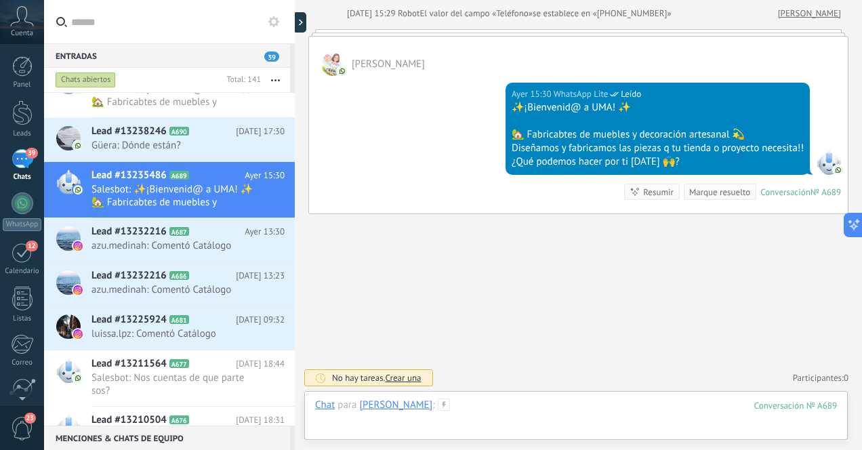
click at [474, 406] on div at bounding box center [576, 418] width 522 height 41
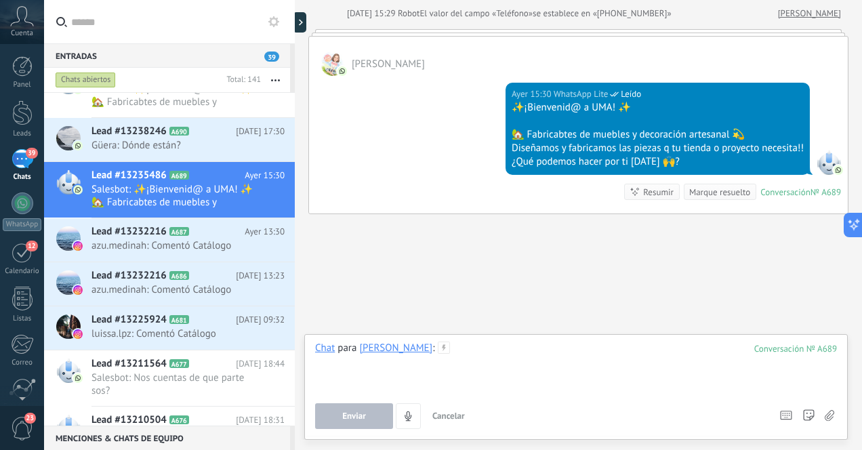
paste div
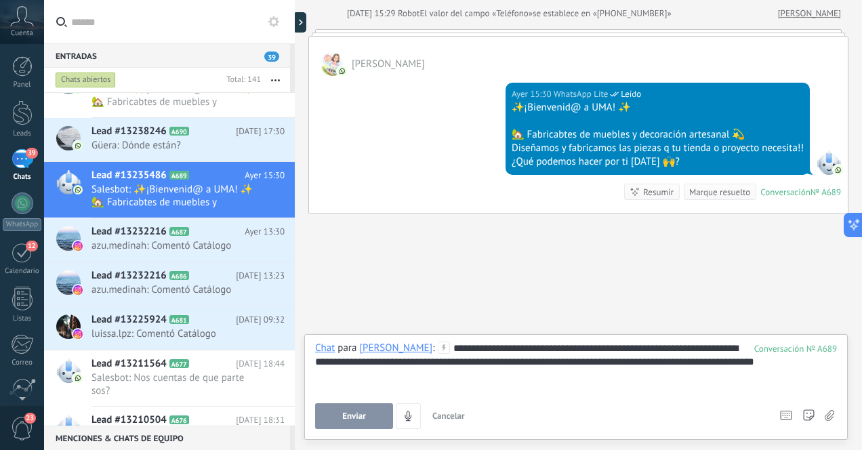
click at [469, 350] on div "**********" at bounding box center [576, 368] width 522 height 52
click at [363, 413] on span "Enviar" at bounding box center [354, 415] width 24 height 9
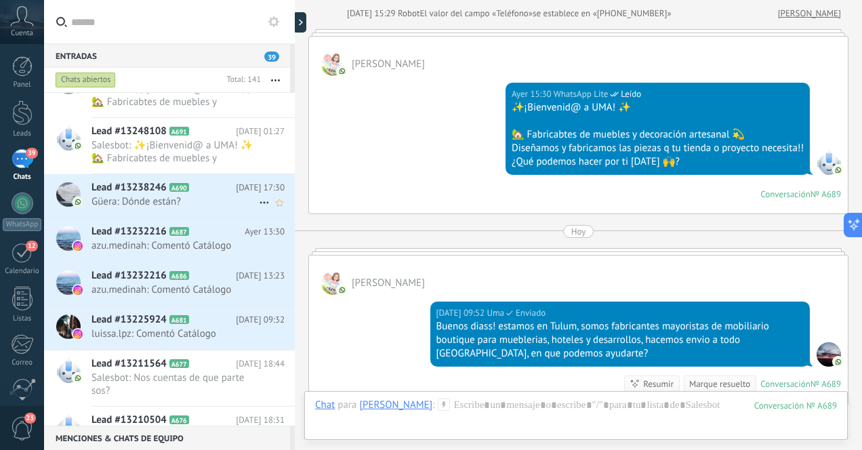
click at [209, 199] on span "Güera: Dónde están?" at bounding box center [174, 201] width 167 height 13
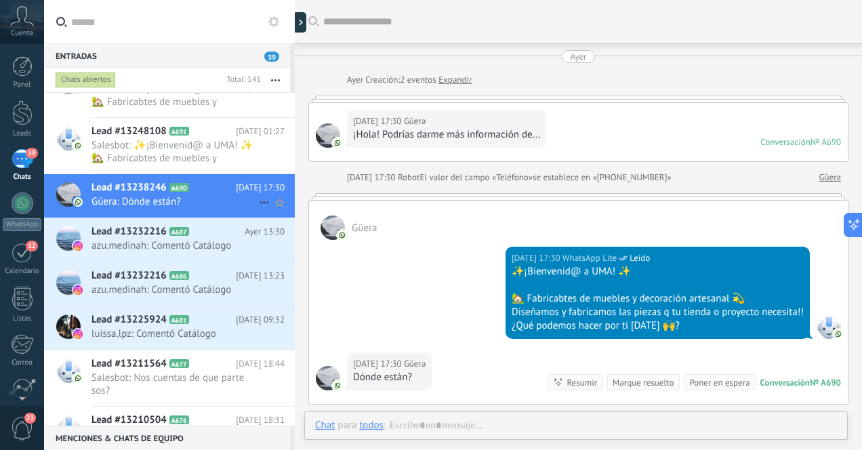
scroll to position [152, 0]
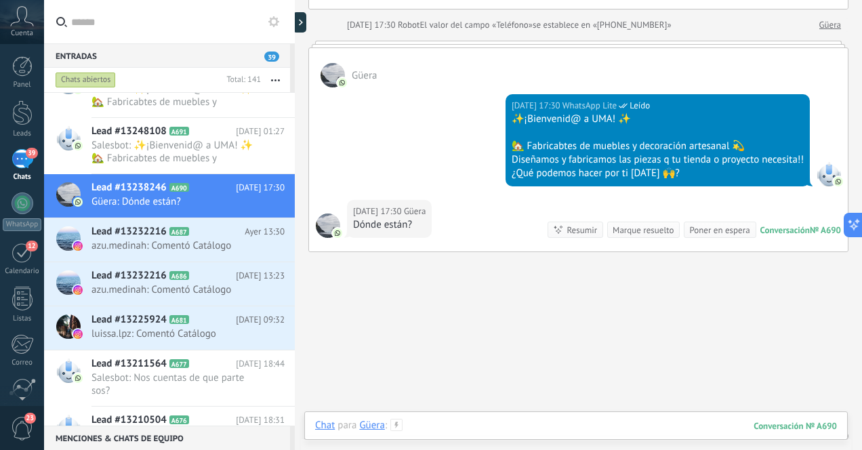
paste div
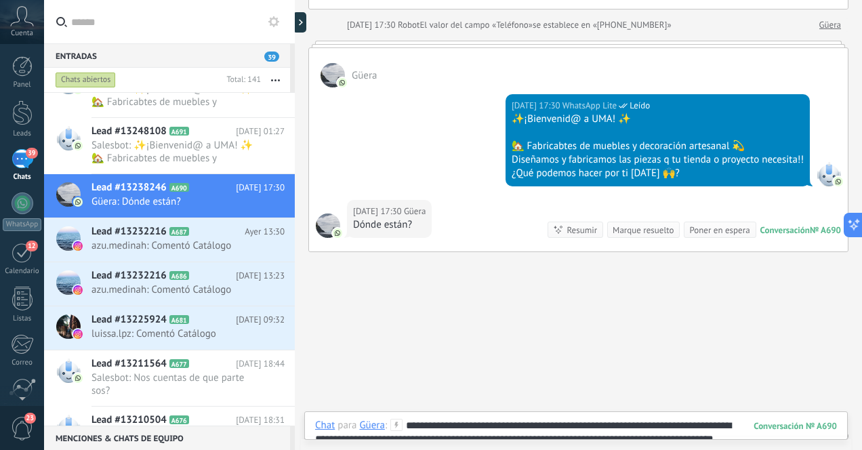
click at [462, 426] on div "**********" at bounding box center [576, 439] width 522 height 41
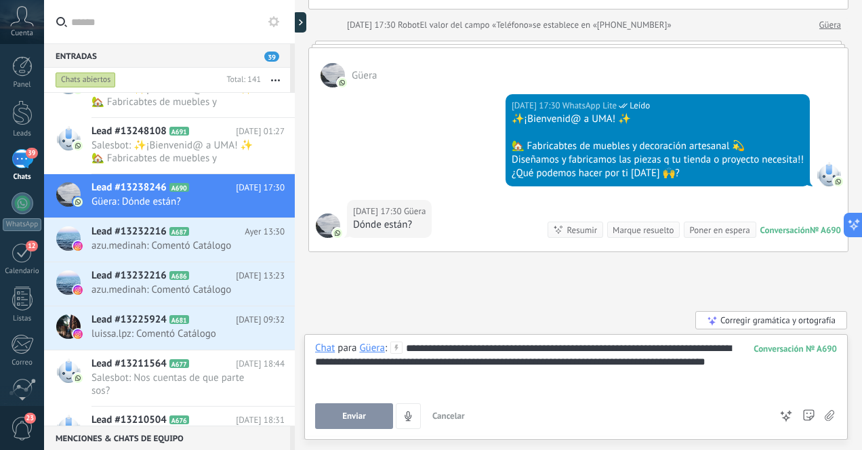
click at [349, 419] on span "Enviar" at bounding box center [354, 415] width 24 height 9
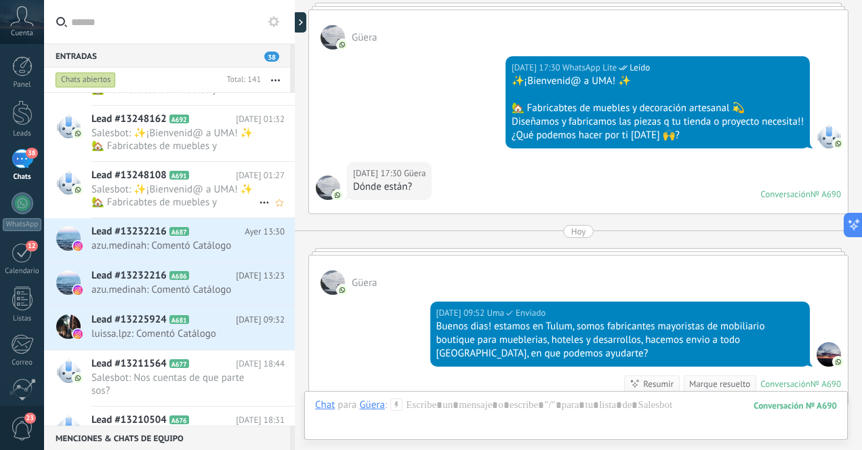
click at [211, 193] on span "Salesbot: ✨¡Bienvenid@ a UMA! ✨ 🏡 Fabricabtes de muebles y decoración artesanal…" at bounding box center [174, 196] width 167 height 26
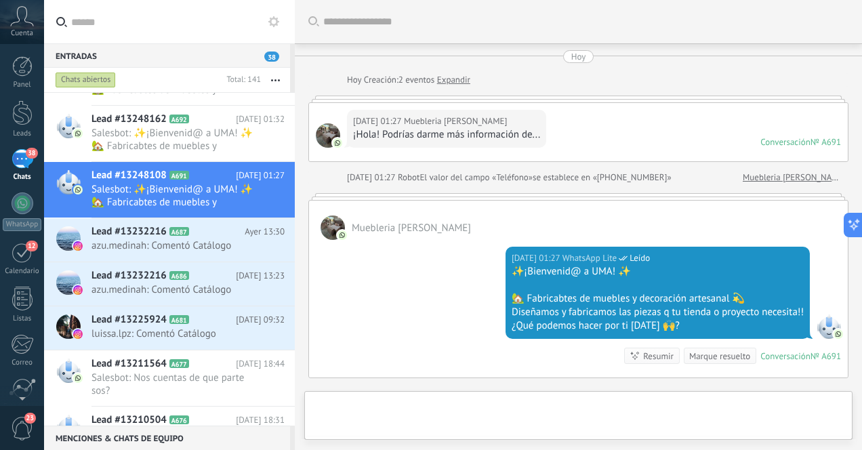
scroll to position [164, 0]
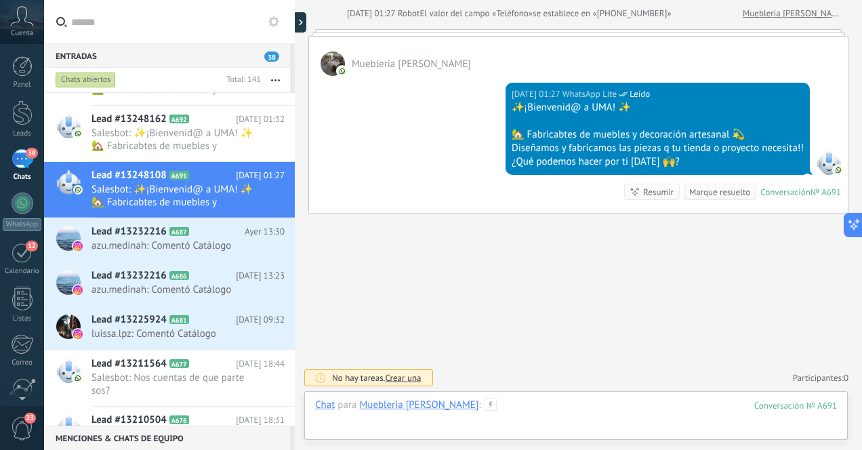
click at [515, 407] on div at bounding box center [576, 418] width 522 height 41
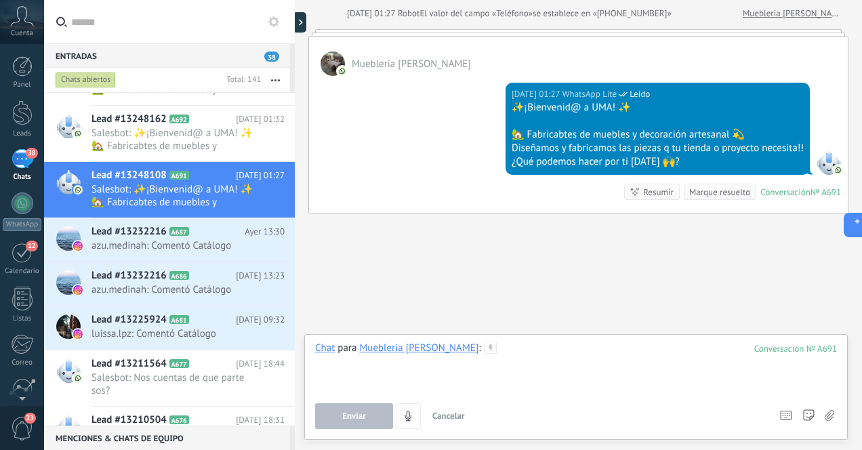
paste div
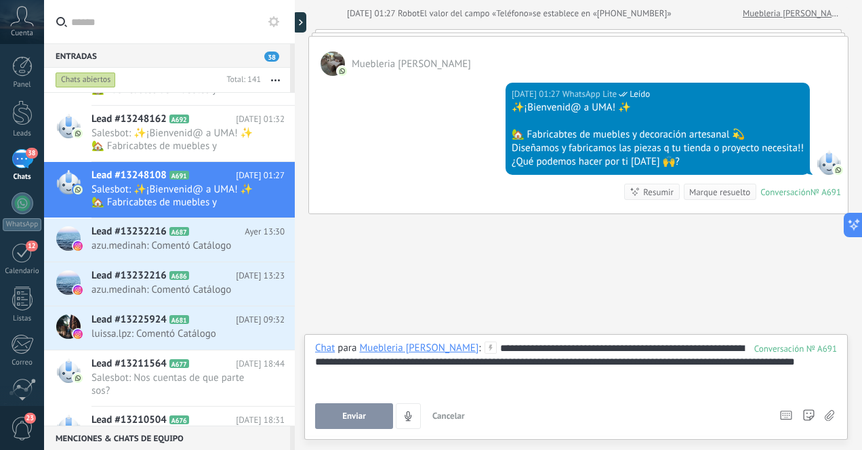
click at [540, 352] on div "**********" at bounding box center [576, 368] width 522 height 52
click at [363, 418] on span "Enviar" at bounding box center [354, 415] width 24 height 9
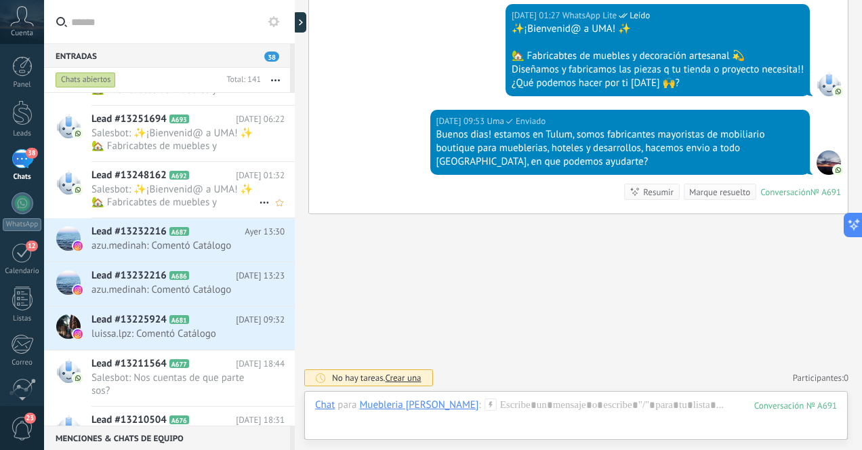
click at [217, 192] on span "Salesbot: ✨¡Bienvenid@ a UMA! ✨ 🏡 Fabricabtes de muebles y decoración artesanal…" at bounding box center [174, 196] width 167 height 26
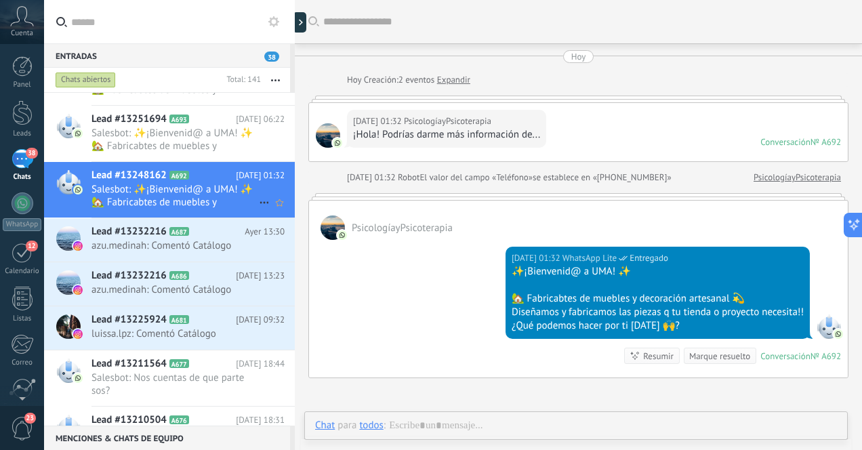
scroll to position [60, 0]
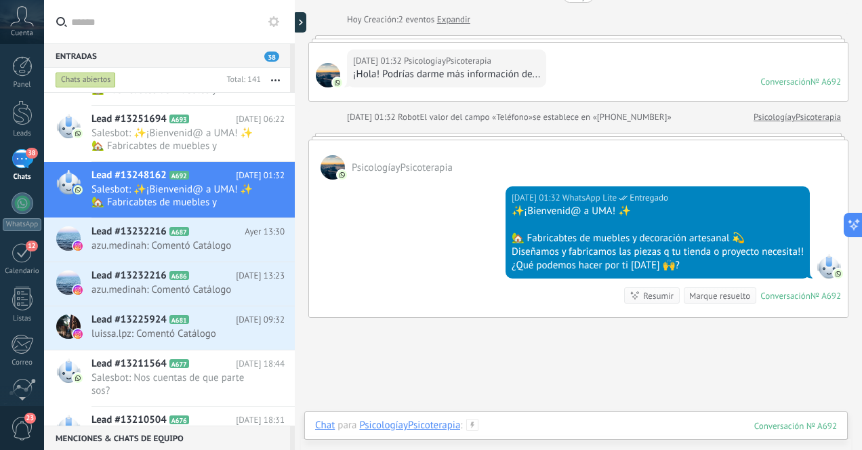
paste div
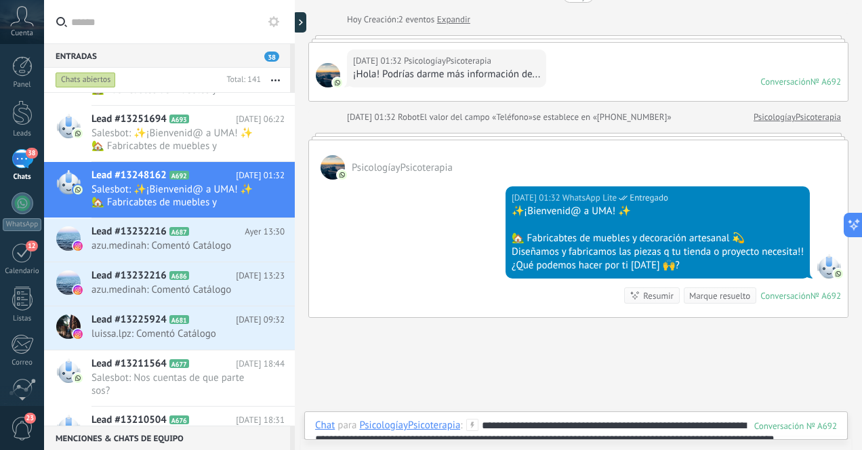
click at [540, 421] on div "**********" at bounding box center [576, 439] width 522 height 41
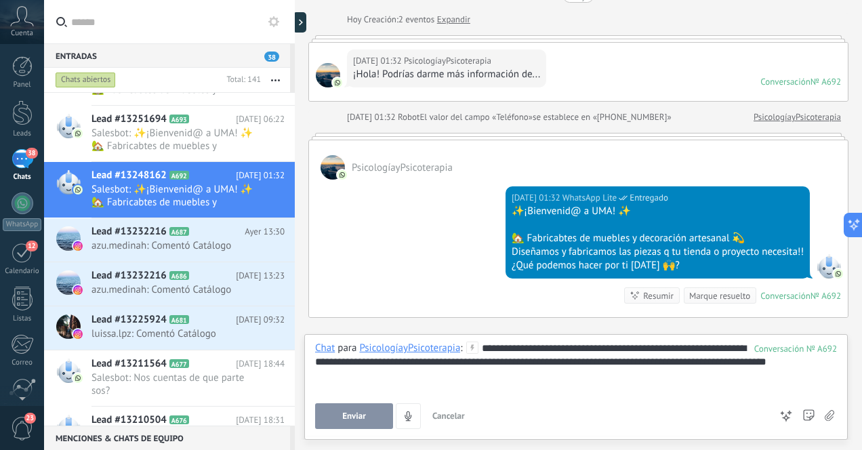
click at [365, 416] on span "Enviar" at bounding box center [354, 415] width 24 height 9
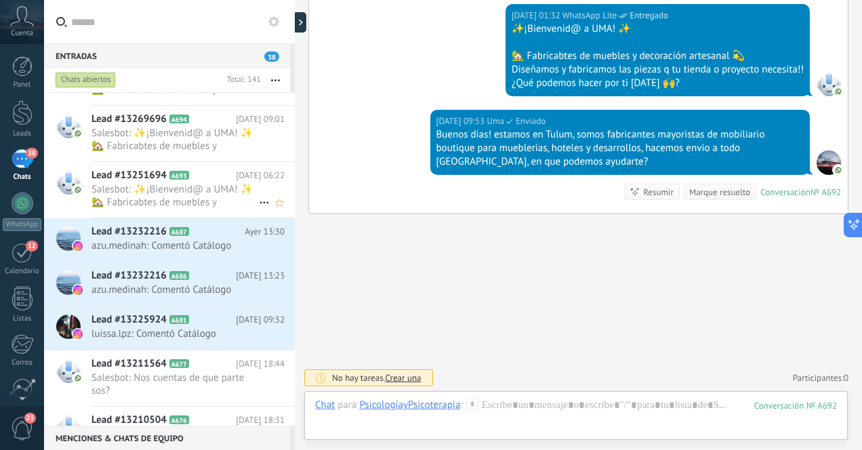
click at [213, 197] on span "Salesbot: ✨¡Bienvenid@ a UMA! ✨ 🏡 Fabricabtes de muebles y decoración artesanal…" at bounding box center [174, 196] width 167 height 26
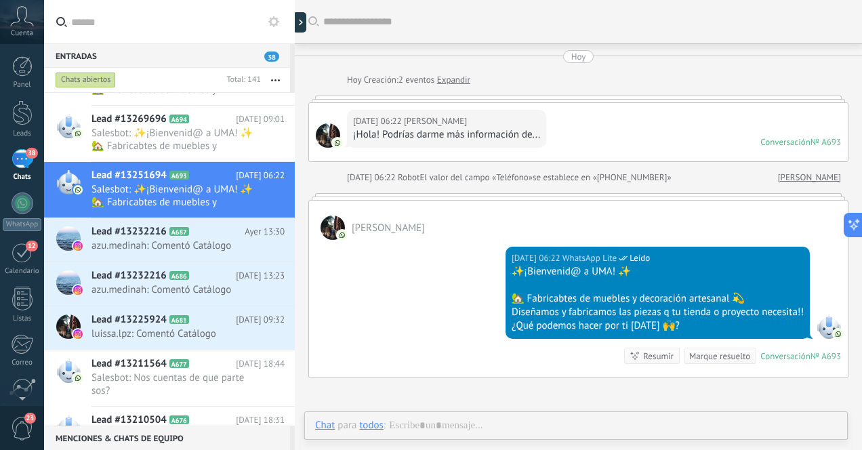
scroll to position [60, 0]
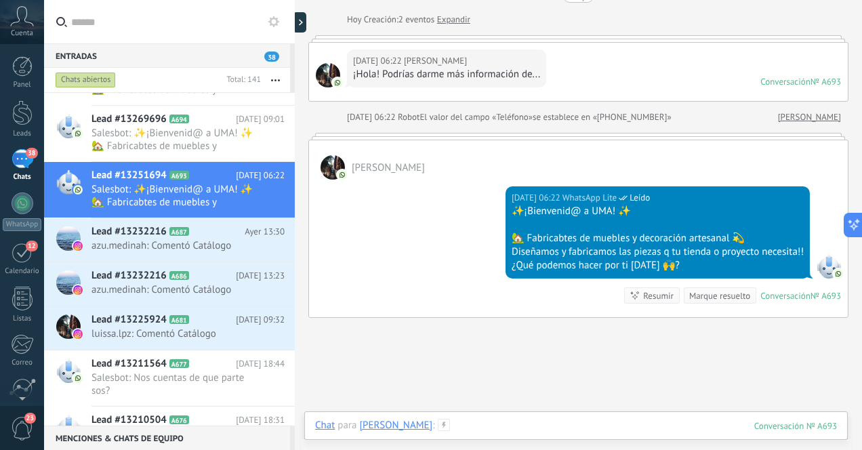
click at [513, 424] on div at bounding box center [576, 439] width 522 height 41
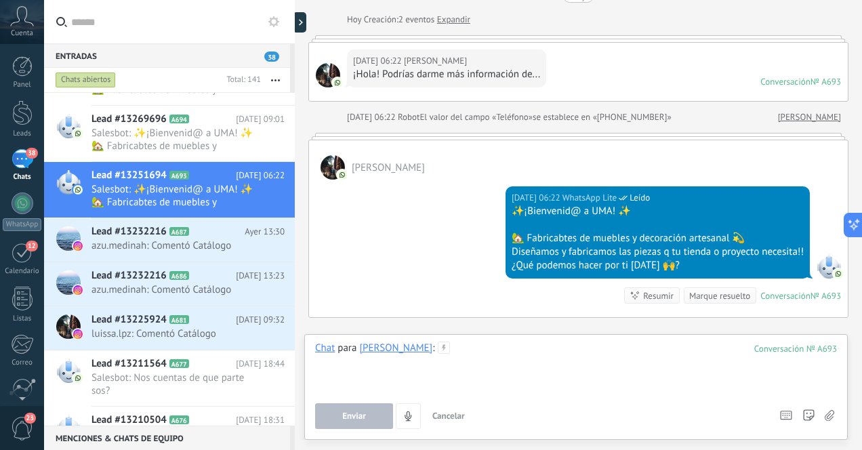
paste div
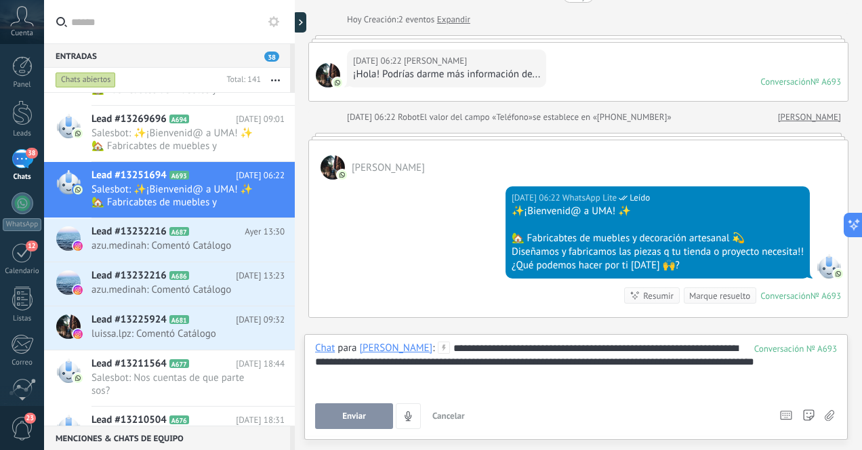
click at [521, 351] on div "**********" at bounding box center [576, 368] width 522 height 52
click at [362, 413] on span "Enviar" at bounding box center [354, 415] width 24 height 9
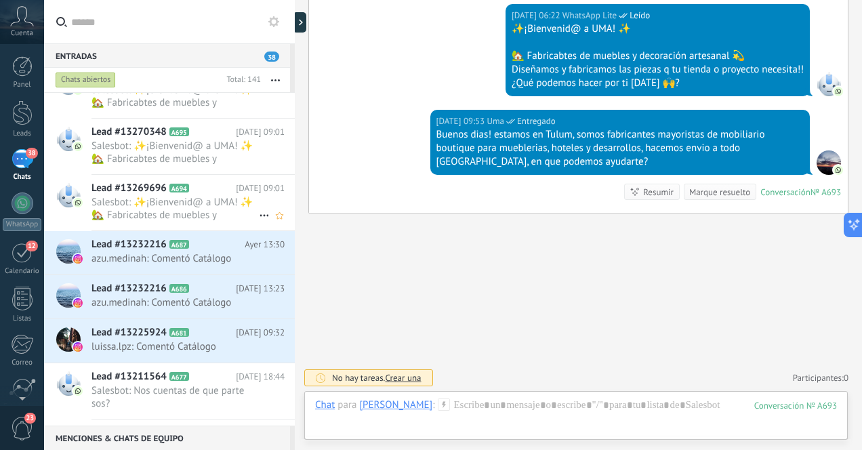
click at [206, 203] on span "Salesbot: ✨¡Bienvenid@ a UMA! ✨ 🏡 Fabricabtes de muebles y decoración artesanal…" at bounding box center [174, 209] width 167 height 26
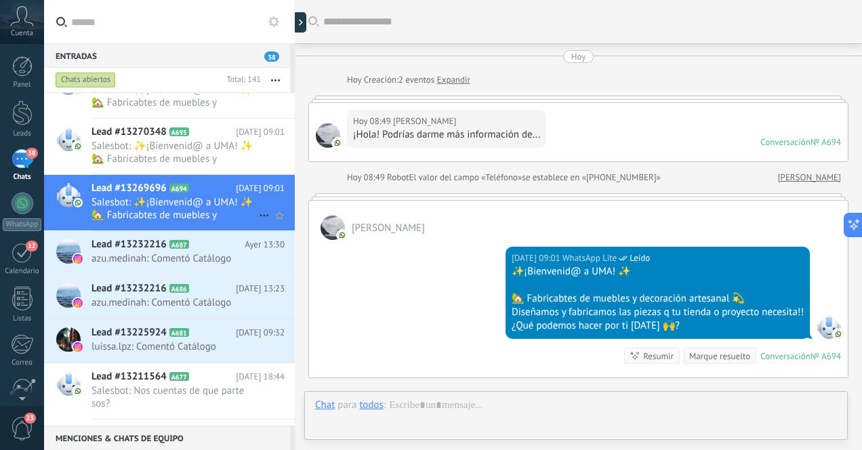
scroll to position [60, 0]
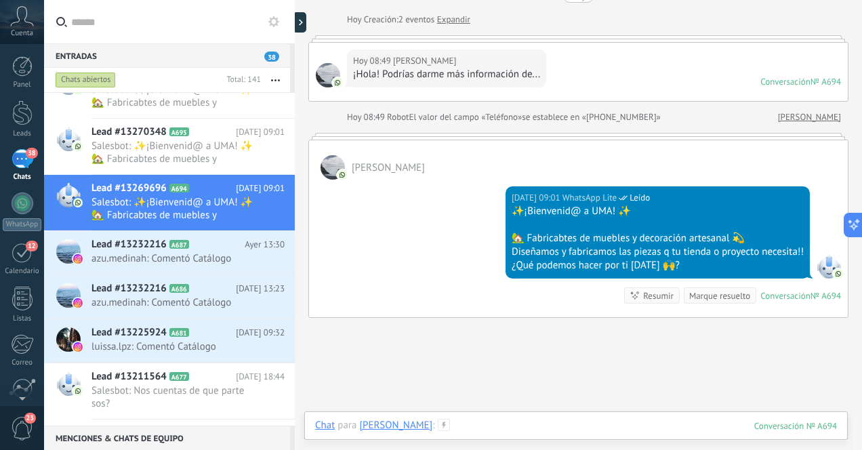
click at [482, 426] on div at bounding box center [576, 439] width 522 height 41
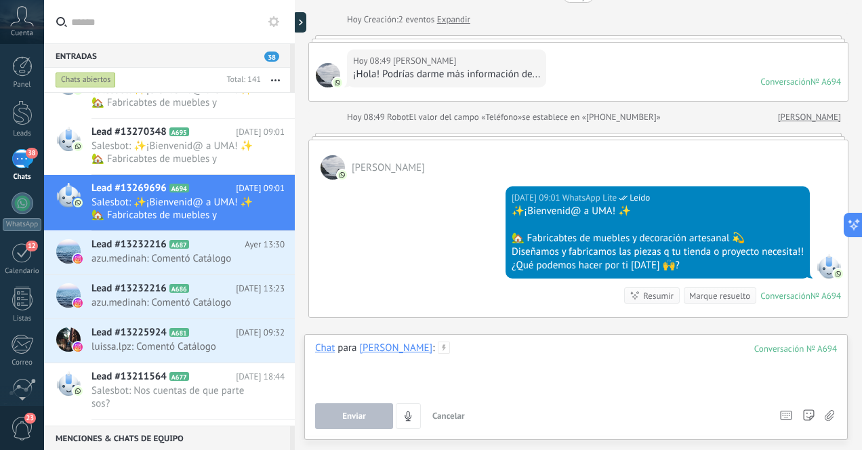
paste div
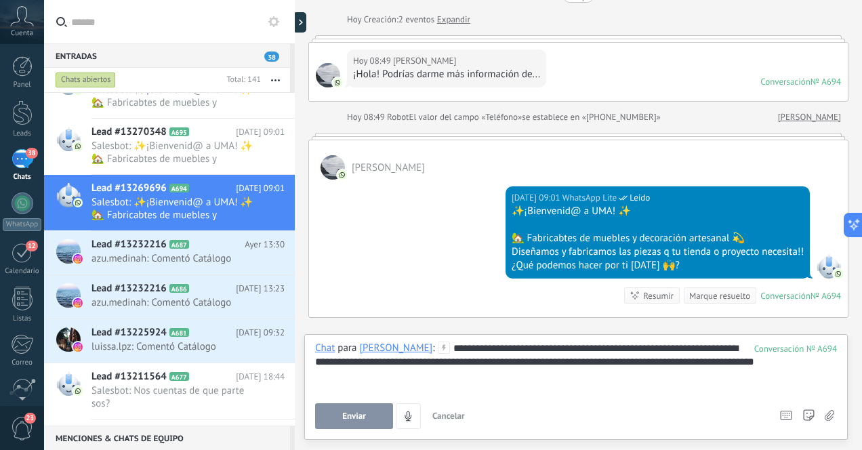
click at [507, 350] on div "**********" at bounding box center [576, 368] width 522 height 52
click at [347, 418] on span "Enviar" at bounding box center [354, 415] width 24 height 9
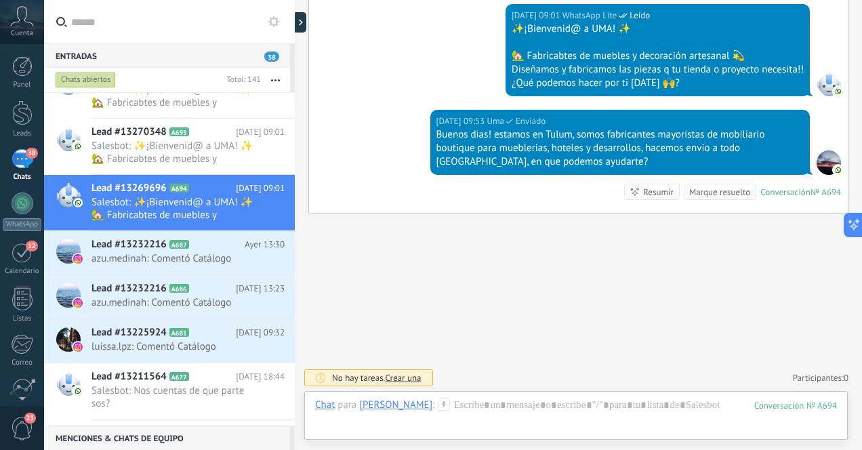
scroll to position [880, 0]
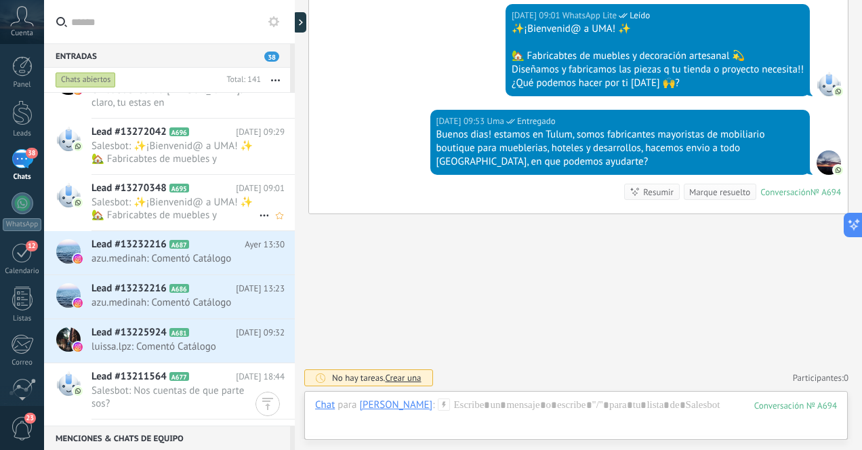
click at [206, 207] on span "Salesbot: ✨¡Bienvenid@ a UMA! ✨ 🏡 Fabricabtes de muebles y decoración artesanal…" at bounding box center [174, 209] width 167 height 26
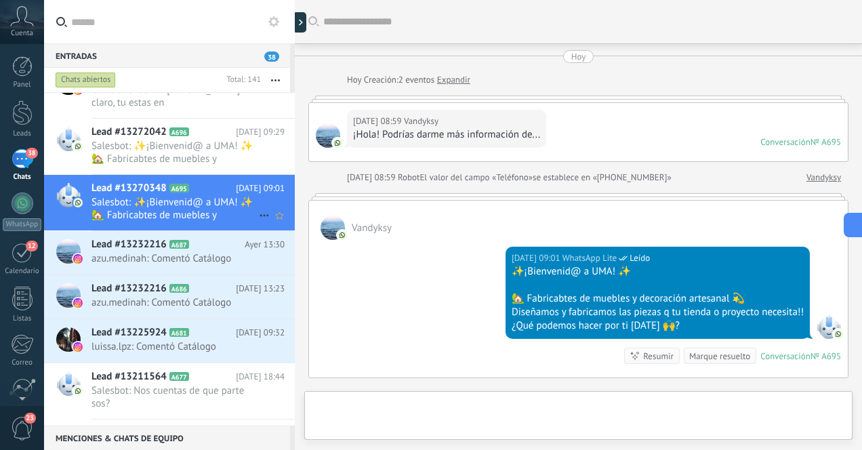
scroll to position [164, 0]
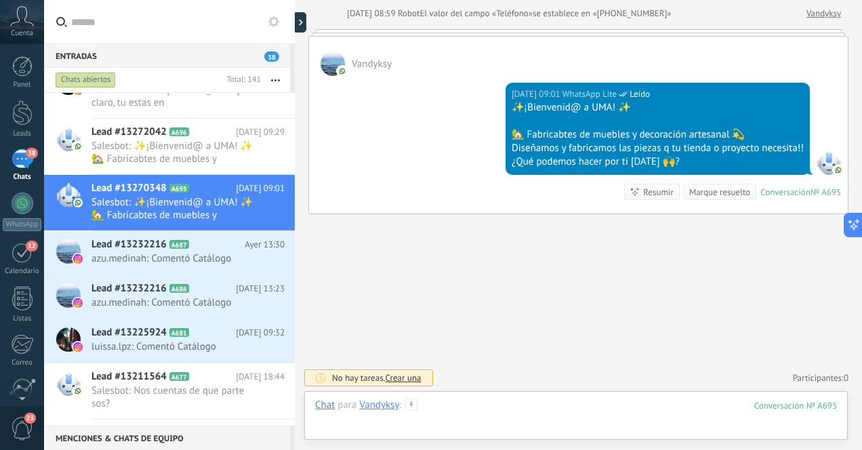
click at [497, 407] on div at bounding box center [576, 418] width 522 height 41
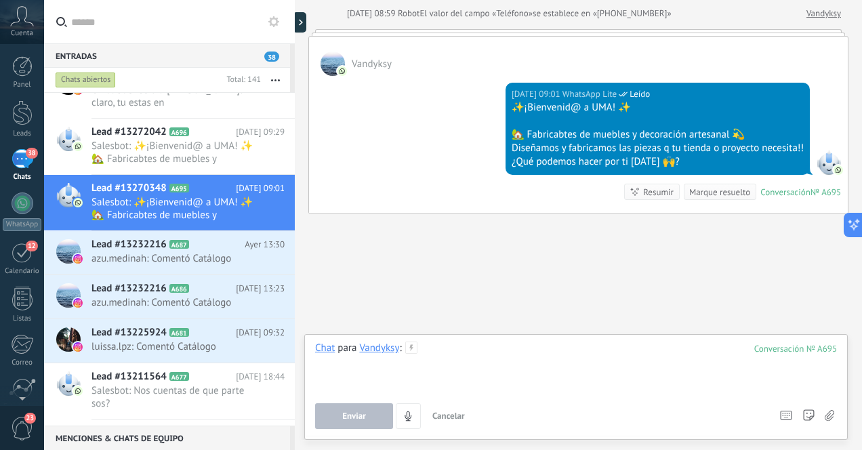
paste div
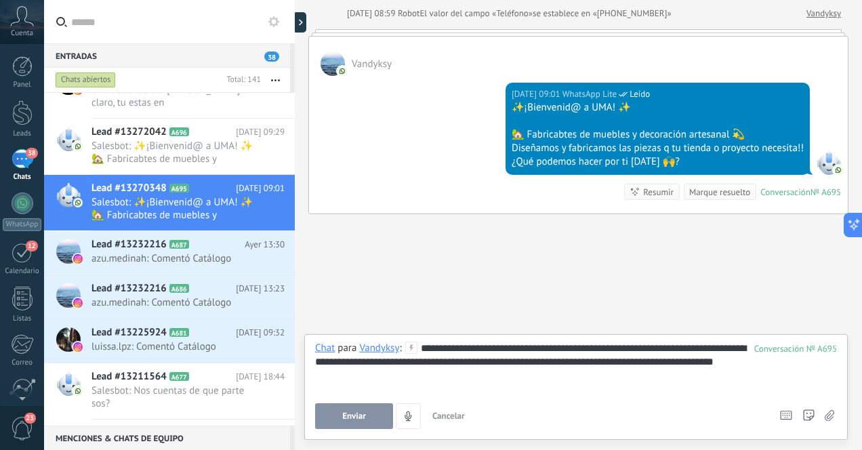
click at [482, 348] on div "**********" at bounding box center [576, 368] width 522 height 52
click at [362, 418] on span "Enviar" at bounding box center [354, 415] width 24 height 9
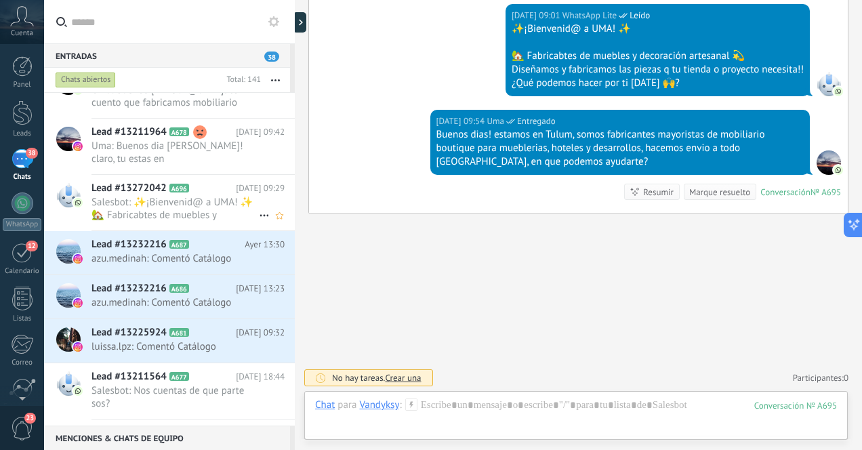
click at [214, 209] on span "Salesbot: ✨¡Bienvenid@ a UMA! ✨ 🏡 Fabricabtes de muebles y decoración artesanal…" at bounding box center [174, 209] width 167 height 26
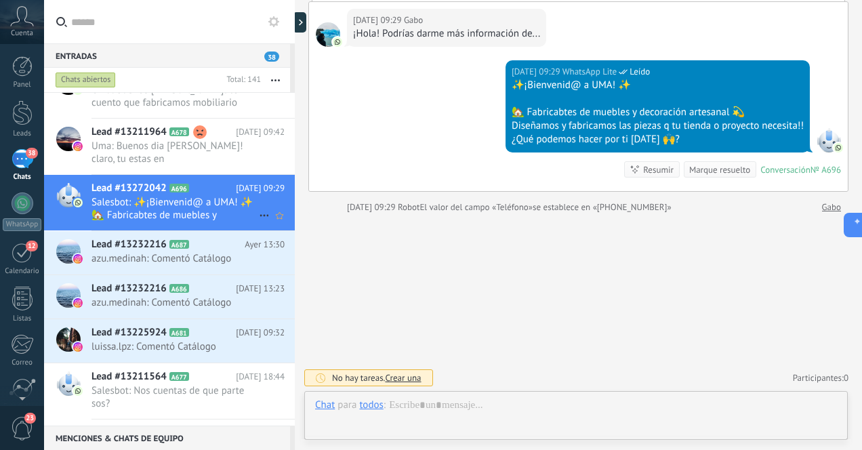
scroll to position [92, 0]
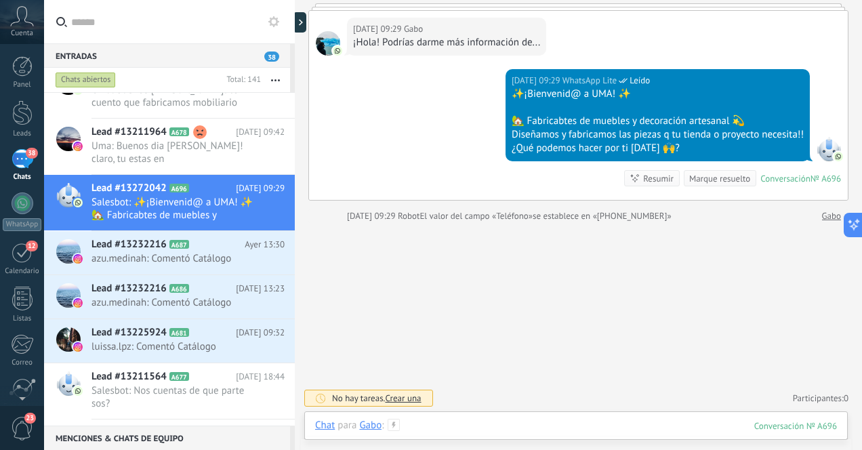
click at [451, 426] on div at bounding box center [576, 439] width 522 height 41
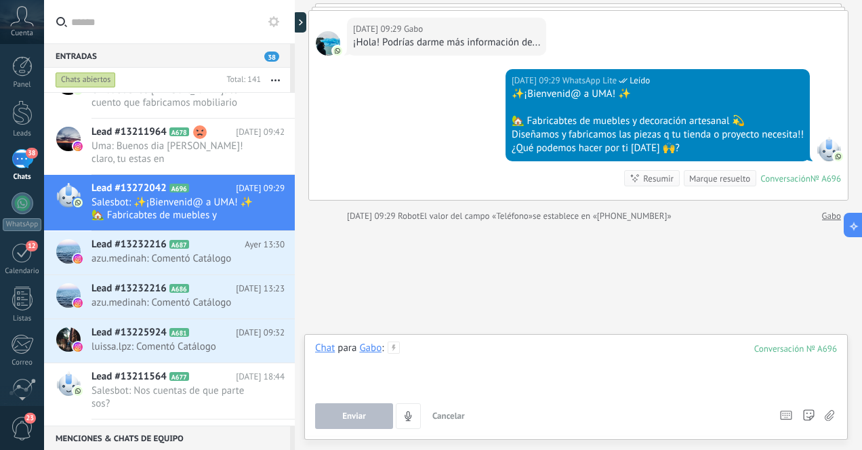
paste div
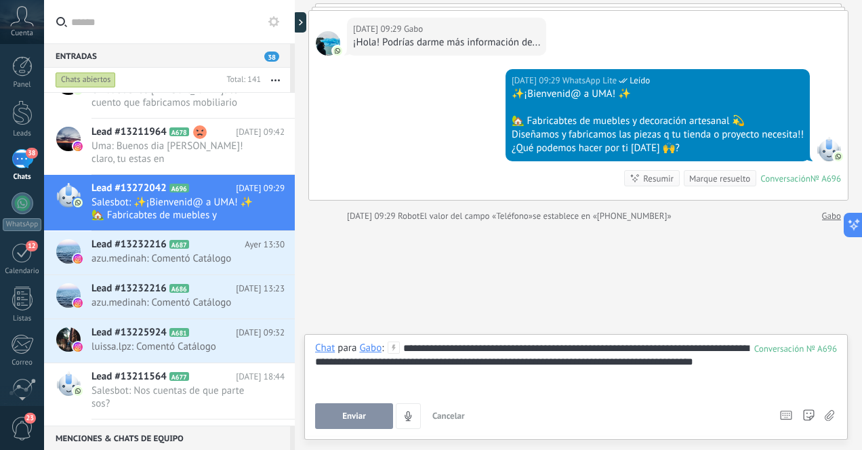
click at [463, 346] on div "**********" at bounding box center [576, 368] width 522 height 52
click at [341, 416] on button "Enviar" at bounding box center [354, 416] width 78 height 26
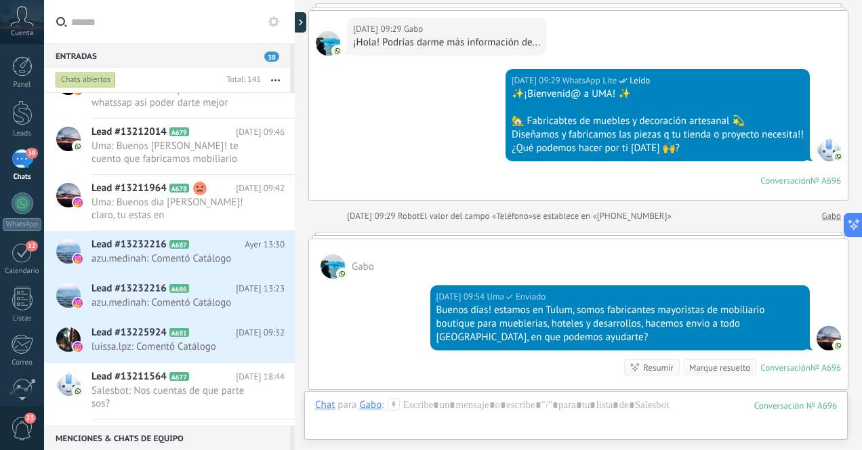
click at [22, 159] on div "38" at bounding box center [23, 159] width 22 height 20
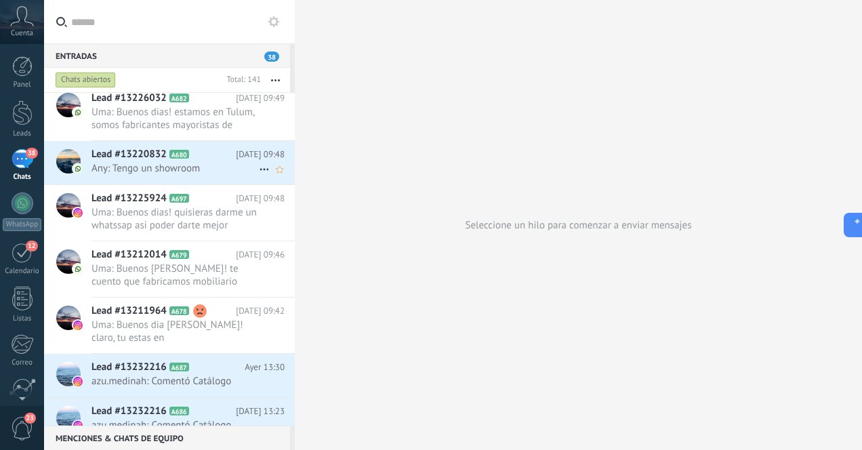
scroll to position [774, 0]
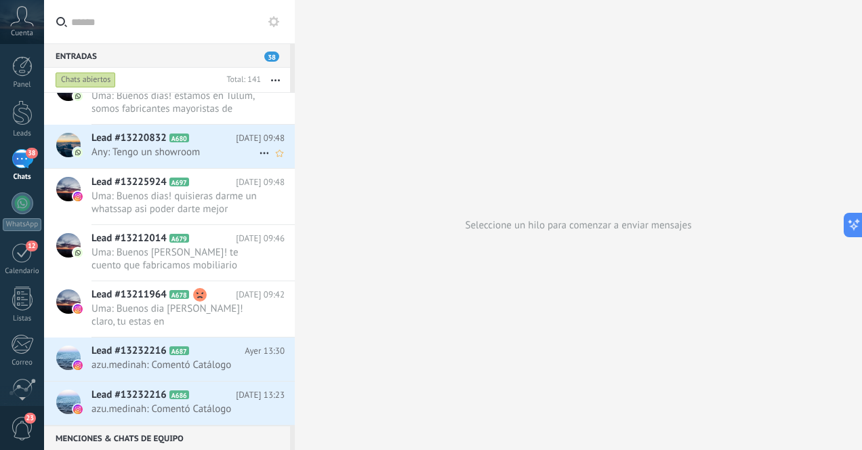
click at [150, 157] on span "Any: Tengo un showroom" at bounding box center [174, 152] width 167 height 13
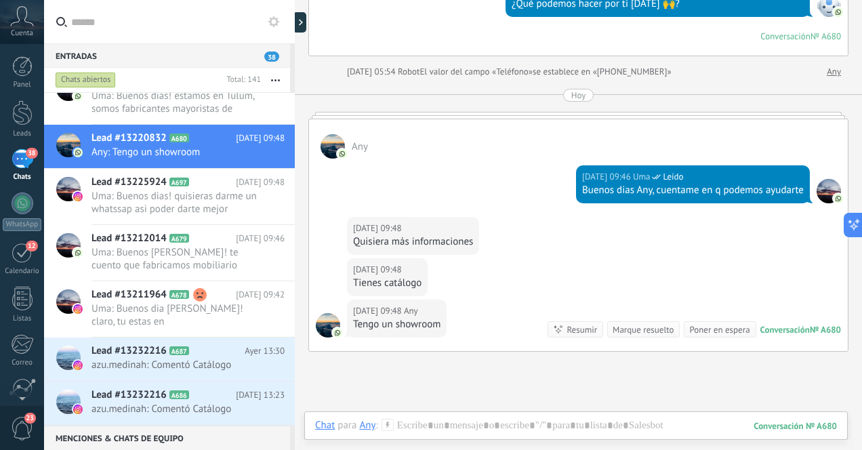
scroll to position [374, 0]
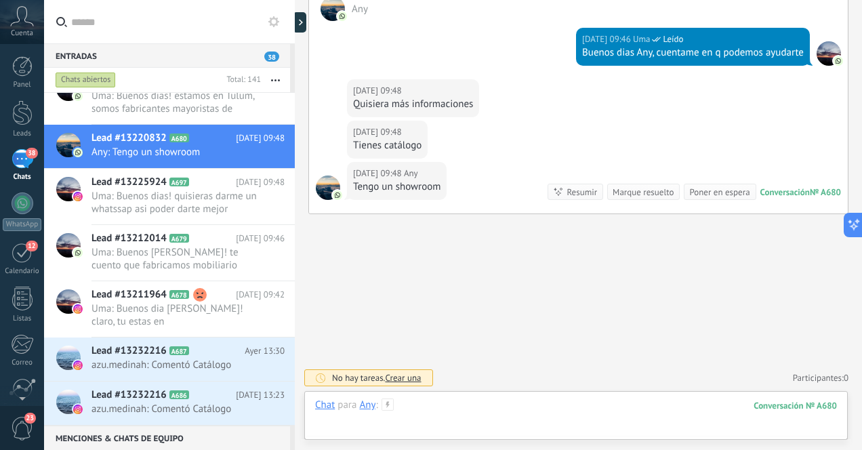
click at [492, 407] on div at bounding box center [576, 418] width 522 height 41
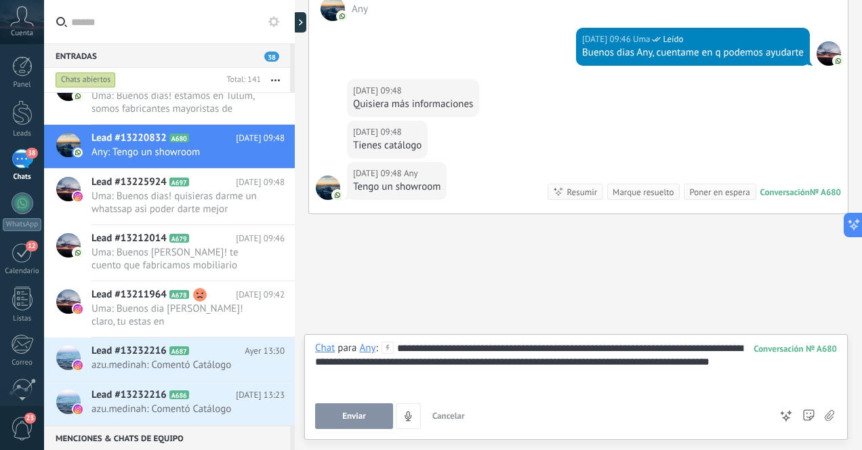
click at [363, 415] on span "Enviar" at bounding box center [354, 415] width 24 height 9
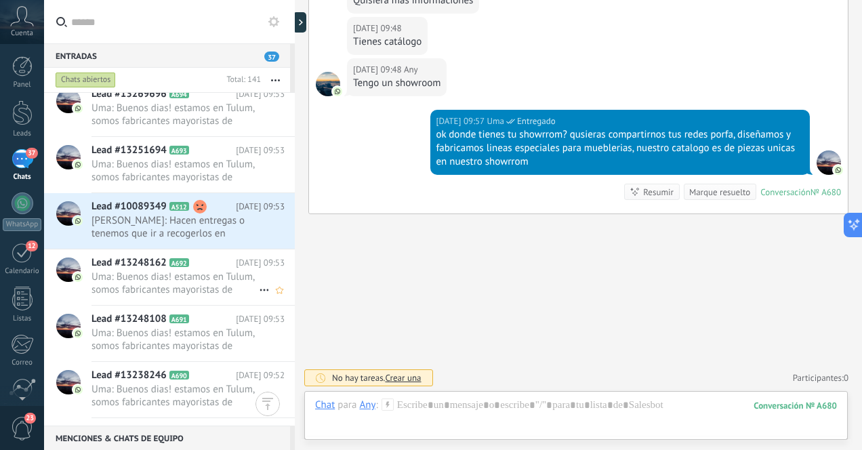
scroll to position [180, 0]
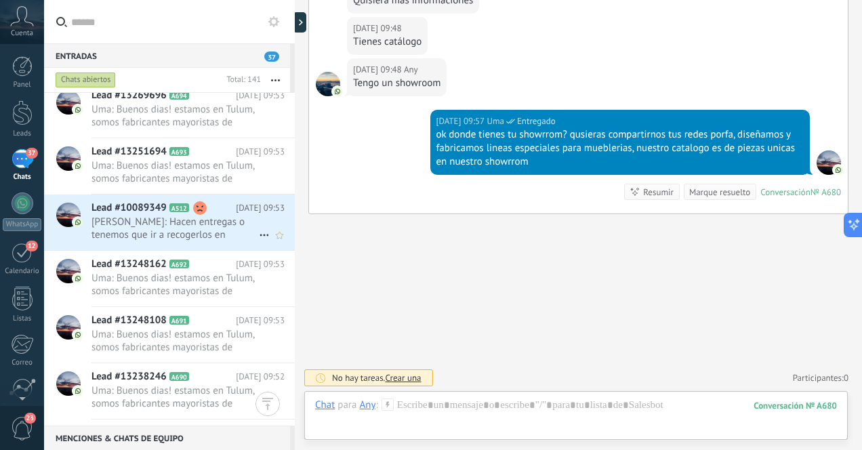
click at [234, 228] on span "Valentina Castillo: Hacen entregas o tenemos que ir a recogerlos en tienda?" at bounding box center [174, 228] width 167 height 26
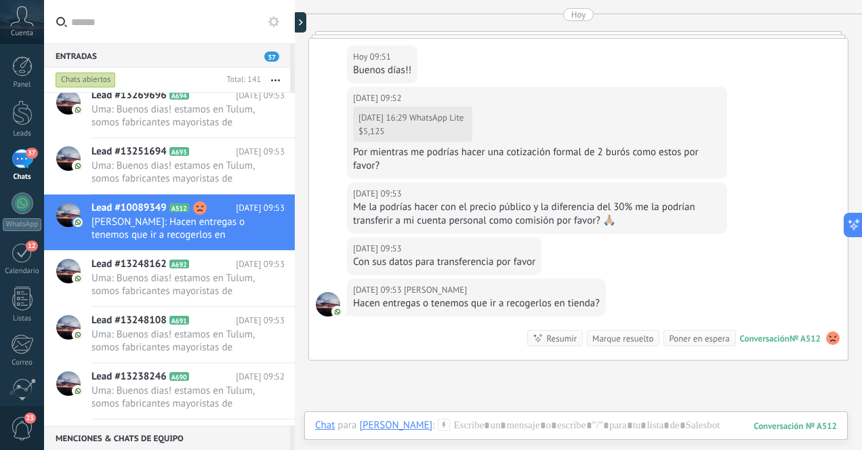
scroll to position [2036, 0]
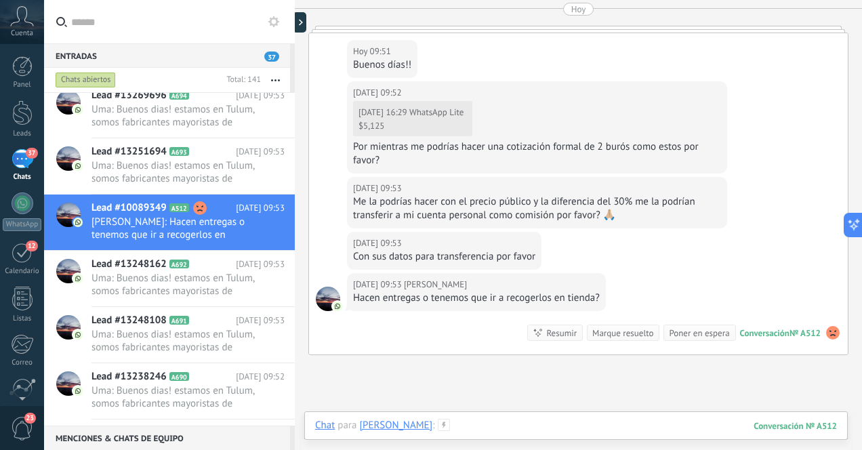
click at [565, 429] on div at bounding box center [576, 439] width 522 height 41
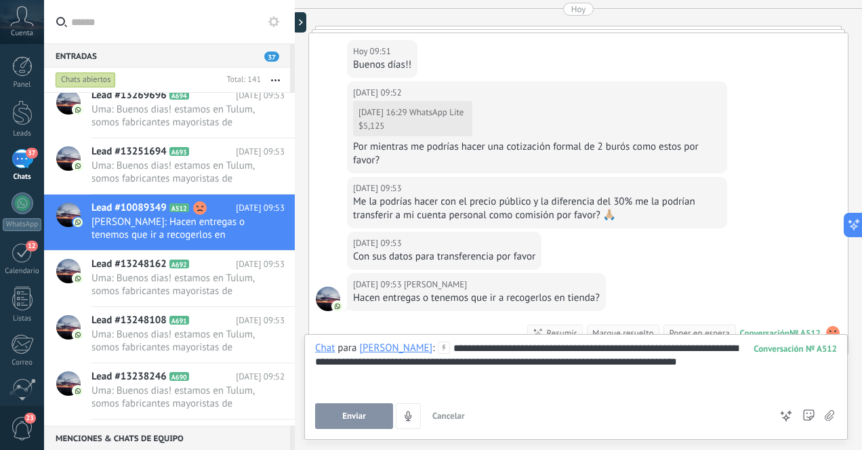
click at [356, 419] on span "Enviar" at bounding box center [354, 415] width 24 height 9
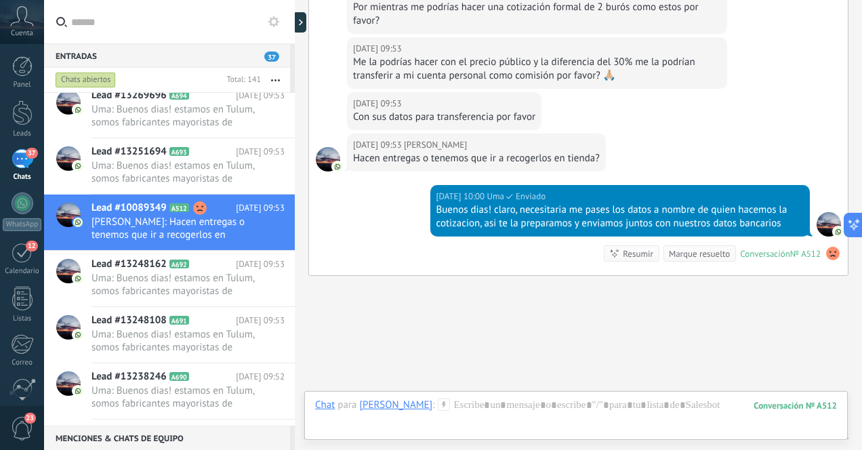
scroll to position [2236, 0]
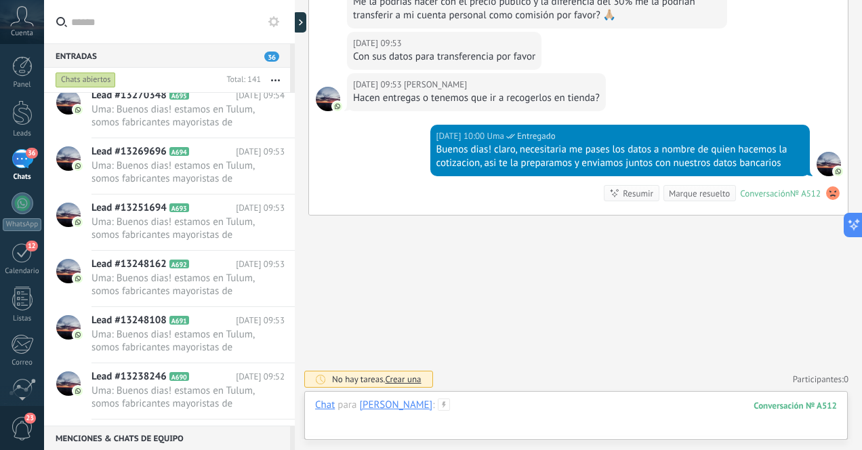
click at [485, 409] on div at bounding box center [576, 418] width 522 height 41
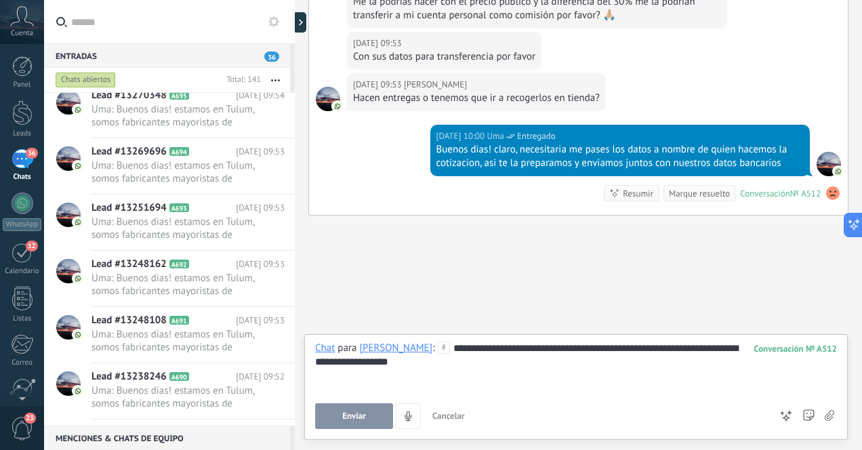
click at [362, 415] on span "Enviar" at bounding box center [354, 415] width 24 height 9
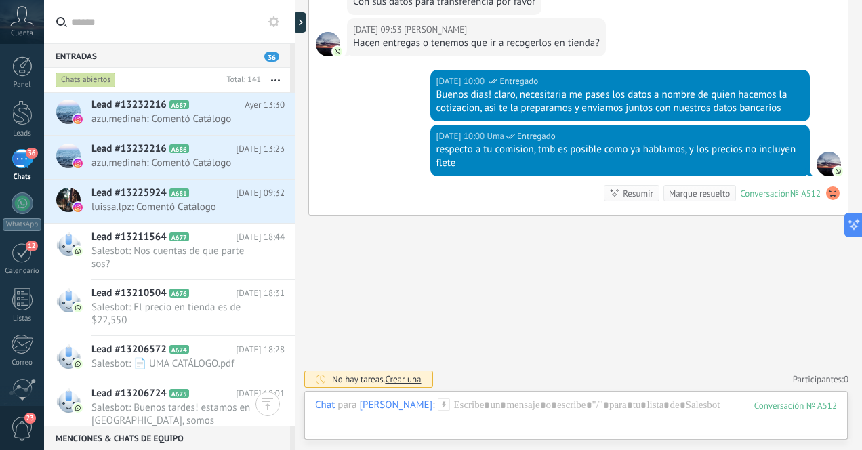
scroll to position [0, 0]
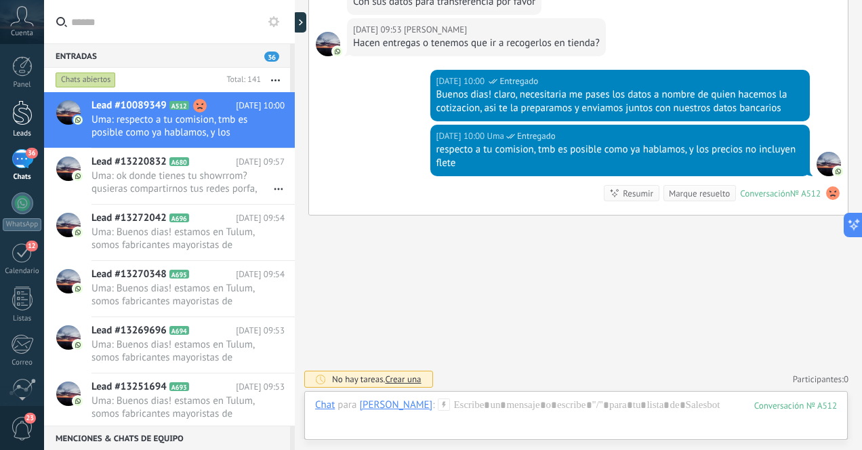
click at [35, 110] on link "Leads" at bounding box center [22, 119] width 44 height 38
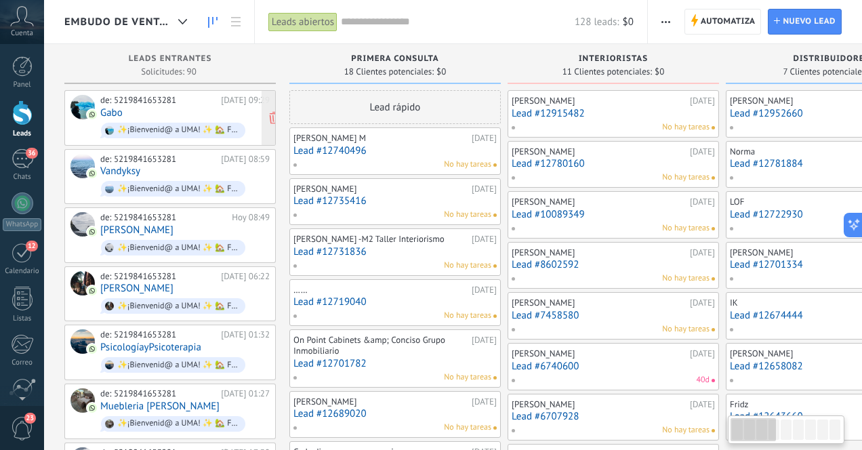
click at [161, 120] on span "✨¡Bienvenid@ a UMA! ✨ 🏡 Fabricabtes de muebles y decoración artesanal 💫 Diseñam…" at bounding box center [184, 130] width 169 height 21
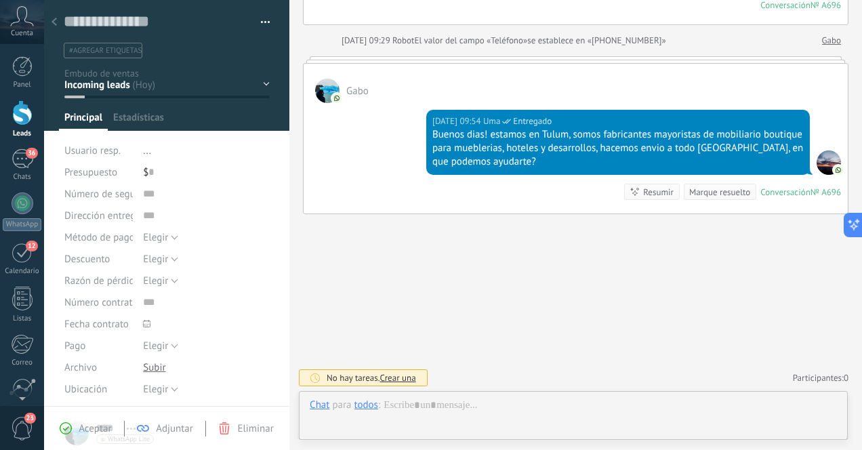
scroll to position [20, 0]
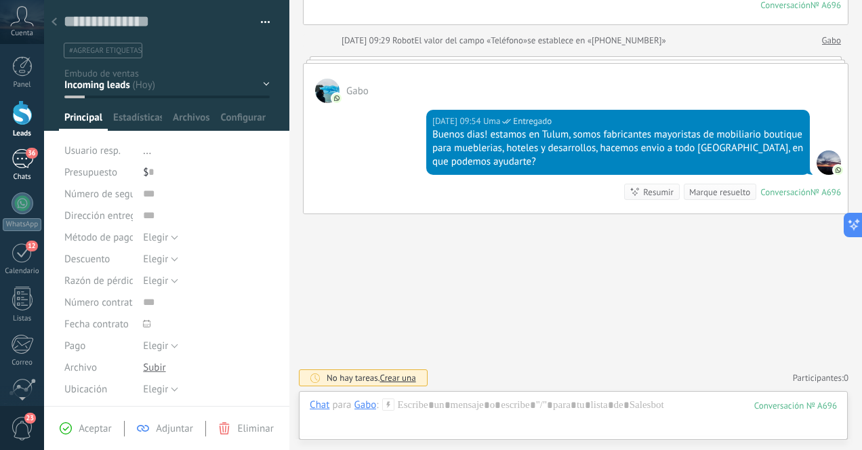
click at [20, 163] on div "36" at bounding box center [23, 159] width 22 height 20
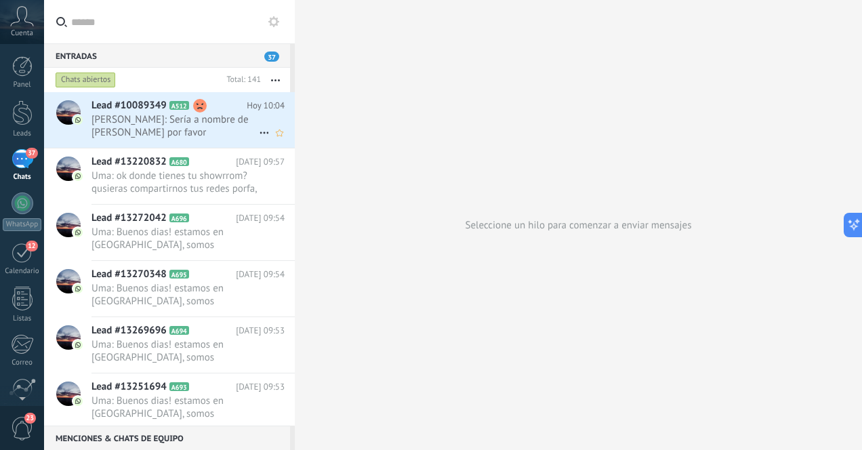
click at [135, 127] on span "Valentina Castillo: Sería a nombre de Rachel Hugenschmidt por favor" at bounding box center [174, 126] width 167 height 26
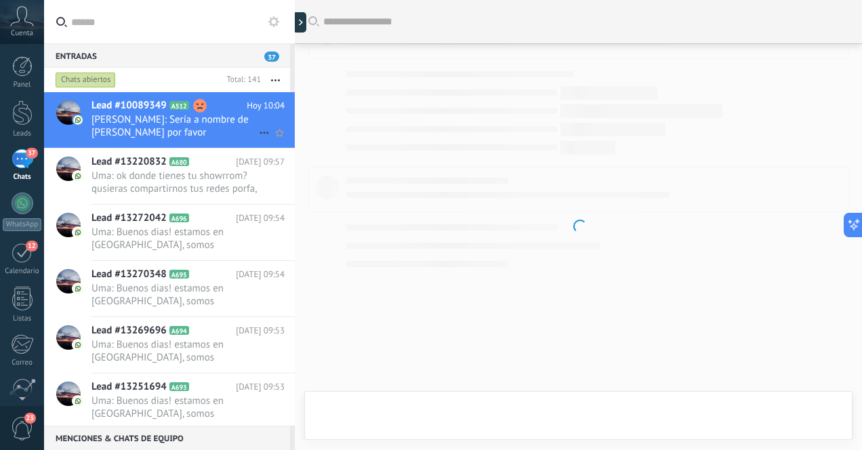
scroll to position [2238, 0]
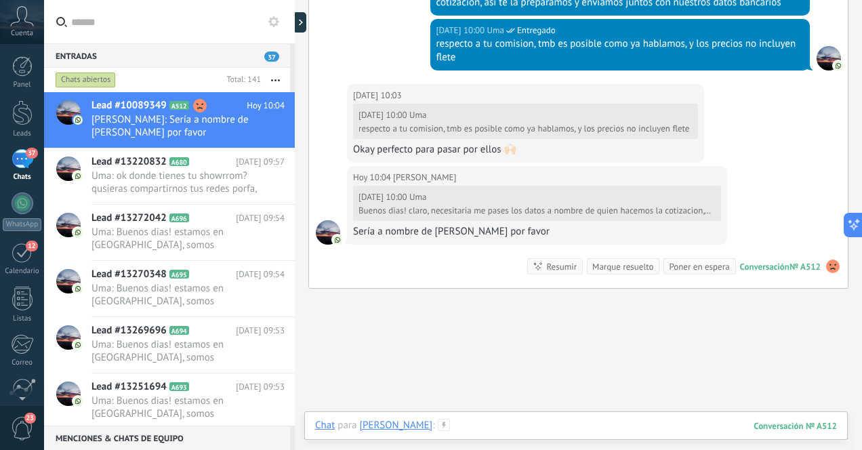
click at [547, 426] on div at bounding box center [576, 439] width 522 height 41
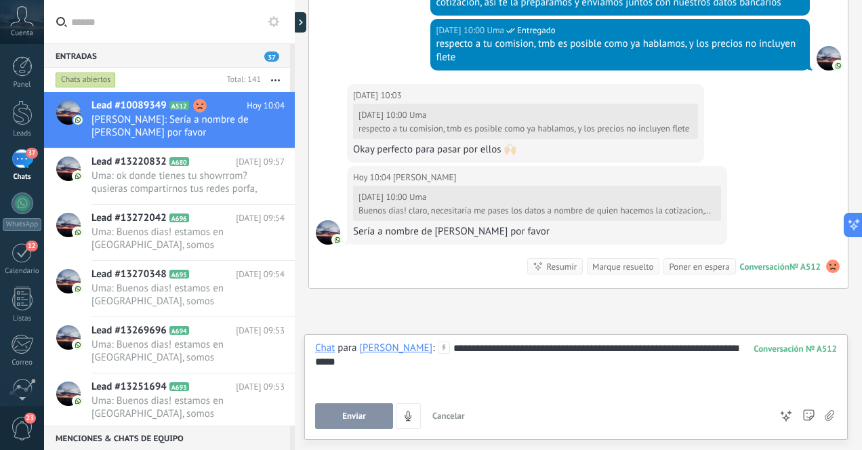
click at [354, 415] on span "Enviar" at bounding box center [354, 415] width 24 height 9
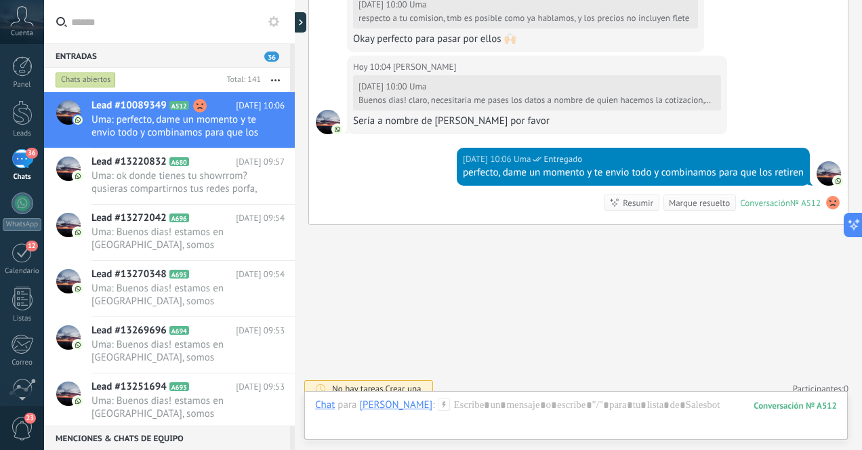
scroll to position [2358, 0]
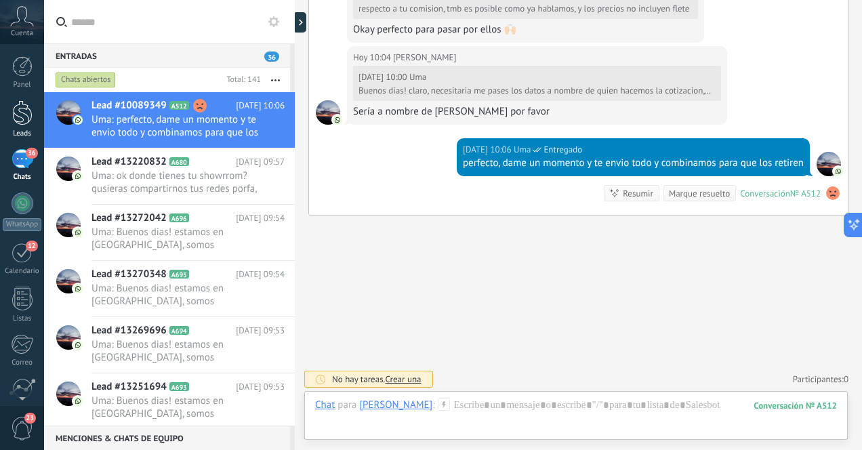
click at [27, 116] on div at bounding box center [22, 112] width 20 height 25
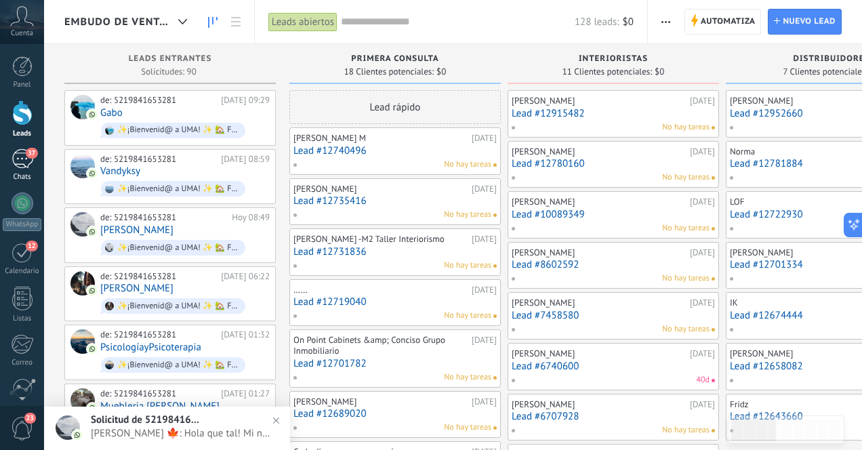
click at [20, 152] on div "37" at bounding box center [23, 159] width 22 height 20
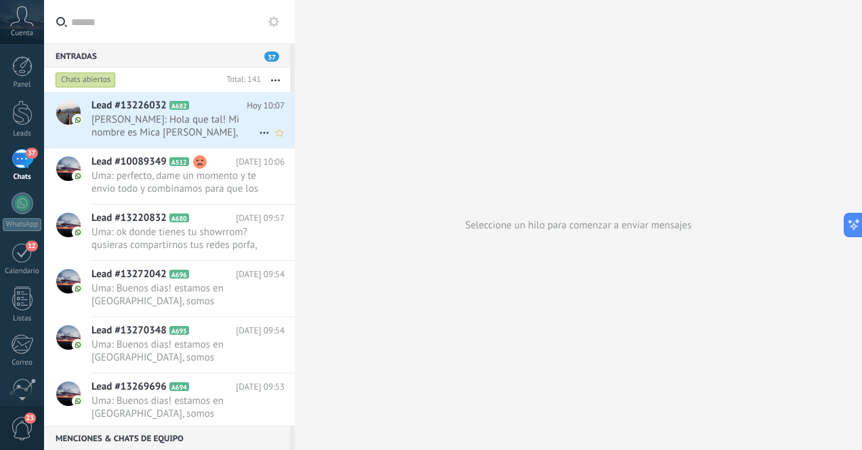
click at [170, 131] on span "Micaela Avalos: Hola que tal! Mi nombre es Mica Avalos, tengo una tienda de mue…" at bounding box center [174, 126] width 167 height 26
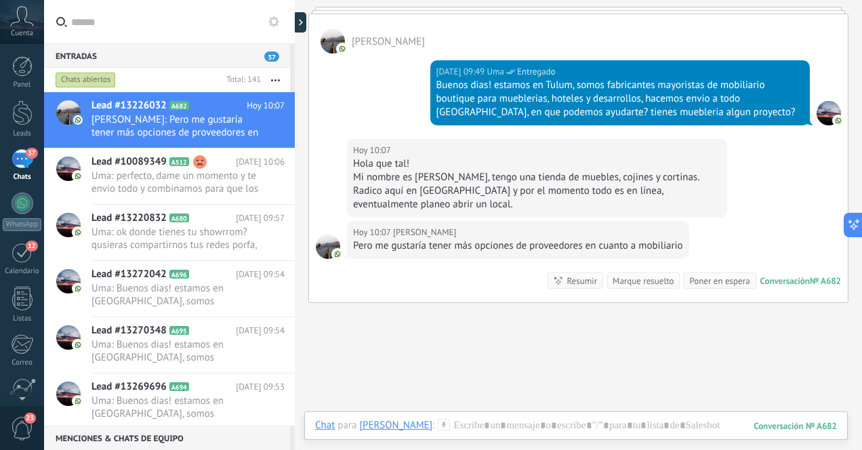
scroll to position [423, 0]
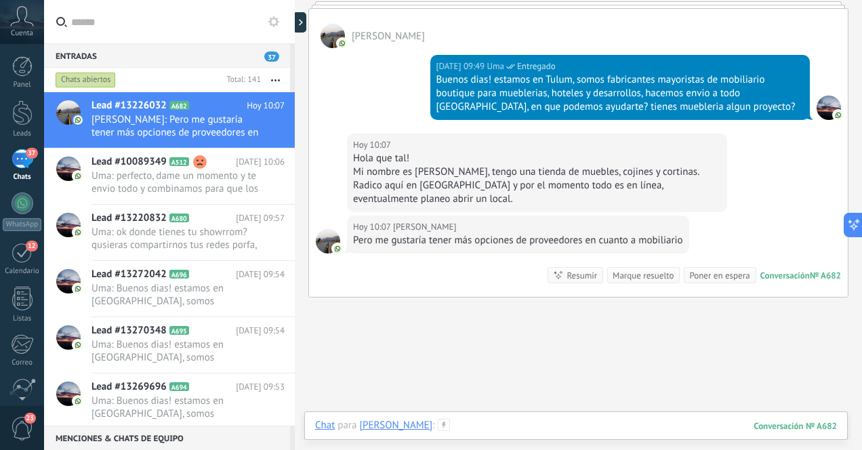
click at [531, 428] on div at bounding box center [576, 439] width 522 height 41
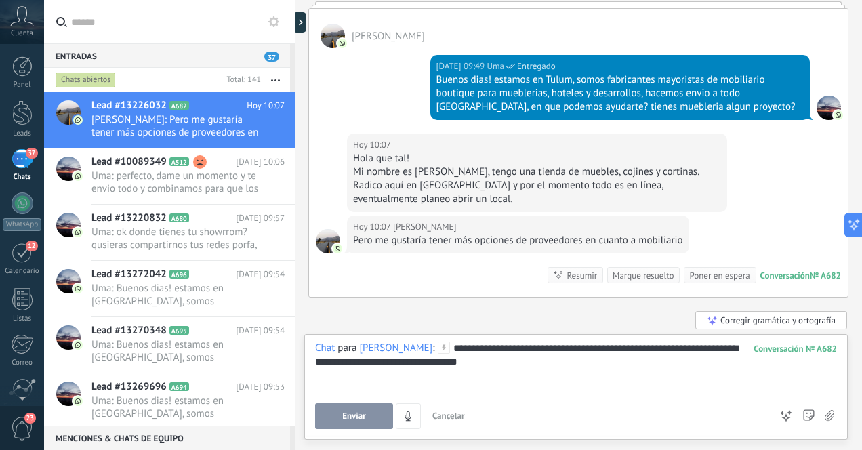
click at [359, 418] on span "Enviar" at bounding box center [354, 415] width 24 height 9
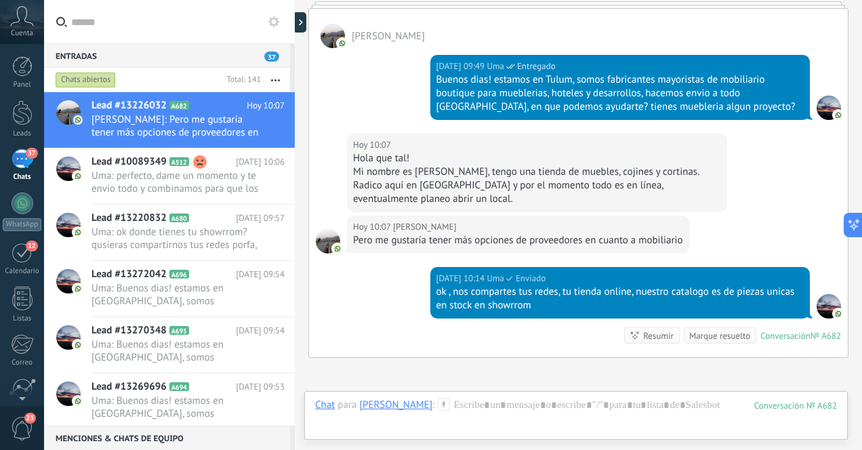
scroll to position [567, 0]
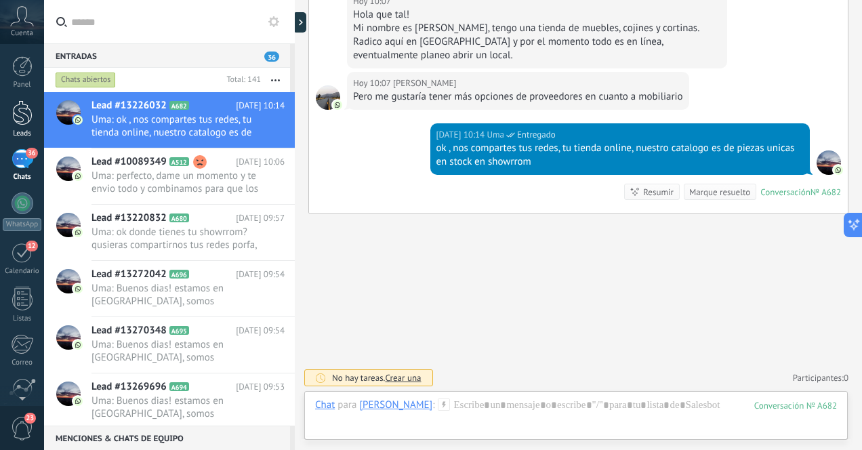
click at [25, 117] on div at bounding box center [22, 112] width 20 height 25
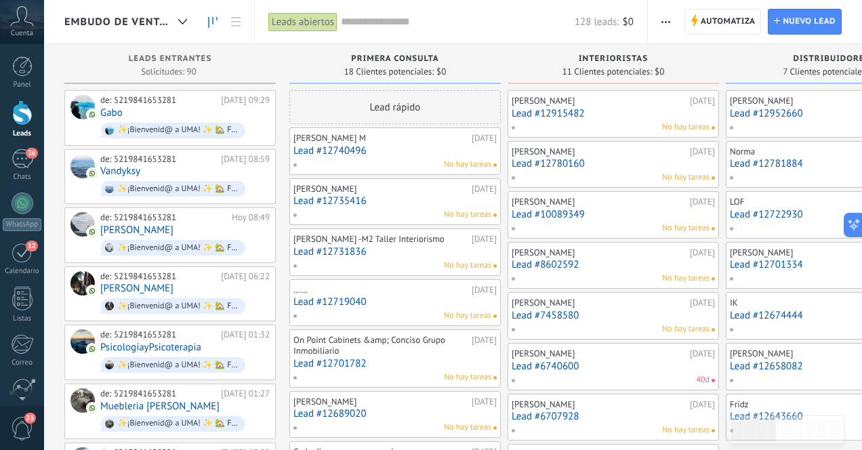
scroll to position [20, 0]
click at [20, 163] on div "36" at bounding box center [23, 159] width 22 height 20
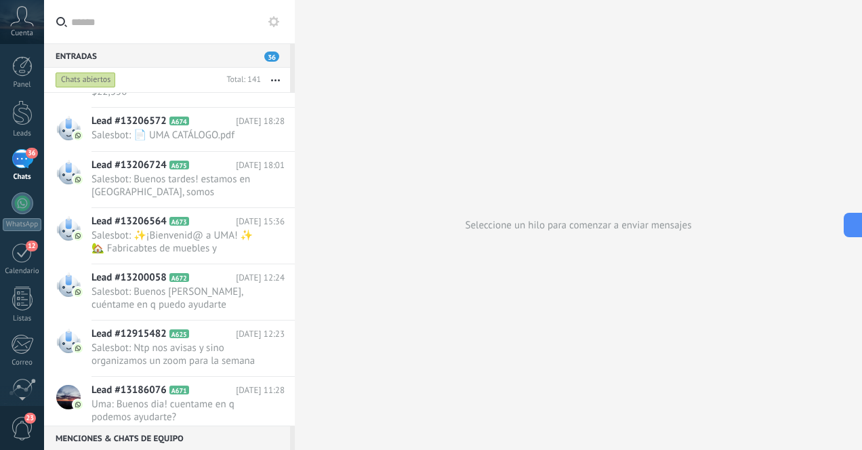
scroll to position [1268, 0]
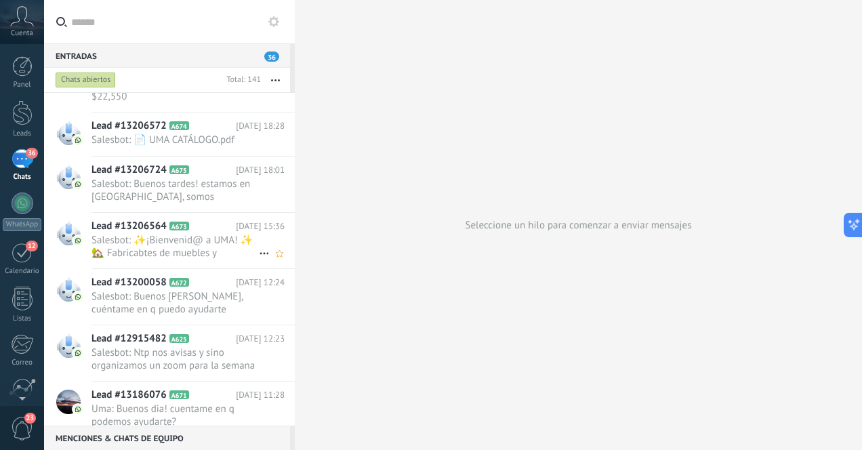
click at [151, 253] on span "Salesbot: ✨¡Bienvenid@ a UMA! ✨ 🏡 Fabricabtes de muebles y decoración artesanal…" at bounding box center [174, 247] width 167 height 26
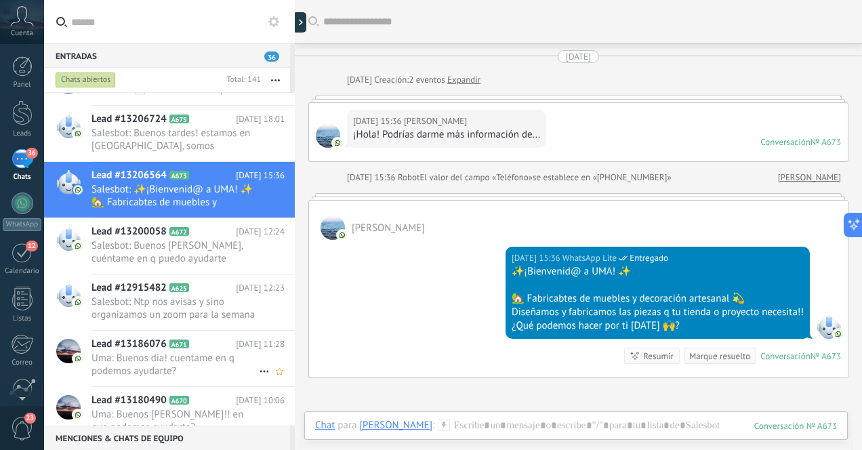
scroll to position [1323, 0]
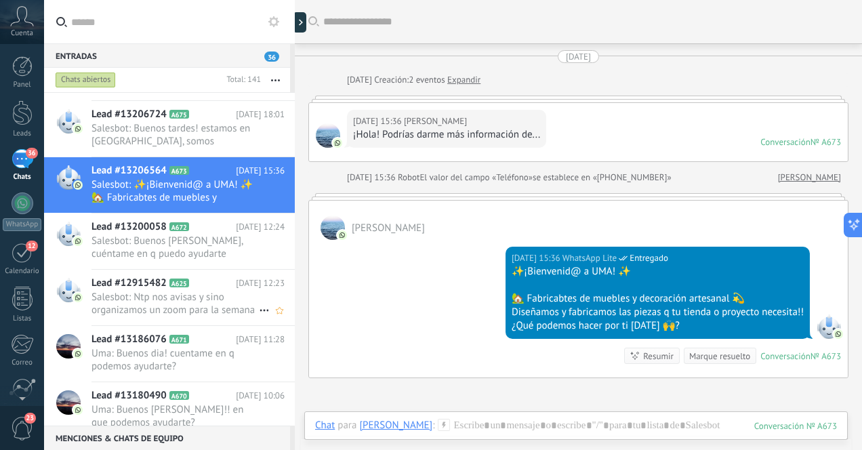
click at [152, 305] on span "Salesbot: Ntp nos avisas y sino organizamos un zoom para la semana" at bounding box center [174, 304] width 167 height 26
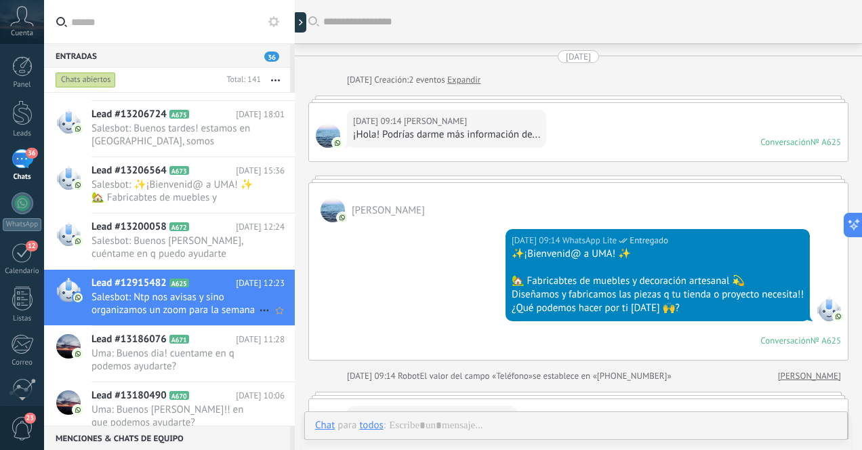
scroll to position [1060, 0]
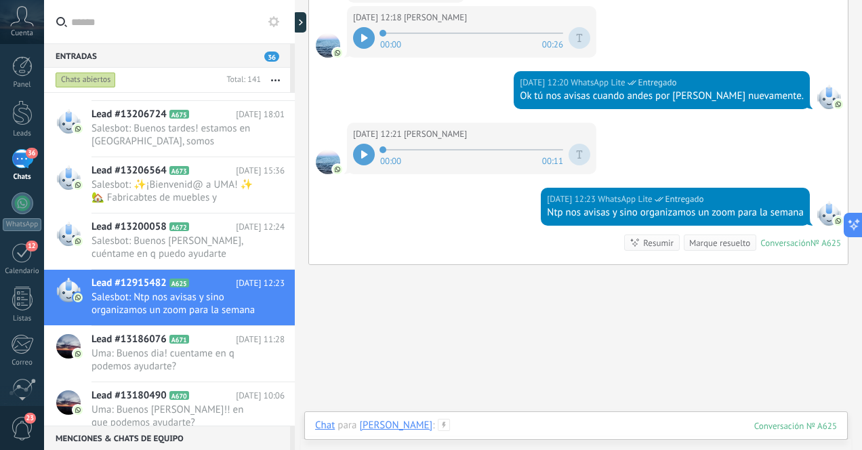
click at [532, 428] on div at bounding box center [576, 439] width 522 height 41
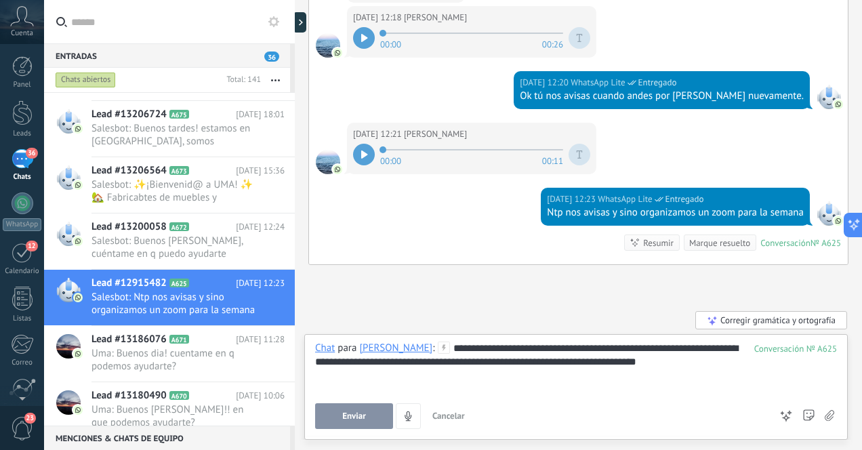
click at [345, 419] on span "Enviar" at bounding box center [354, 415] width 24 height 9
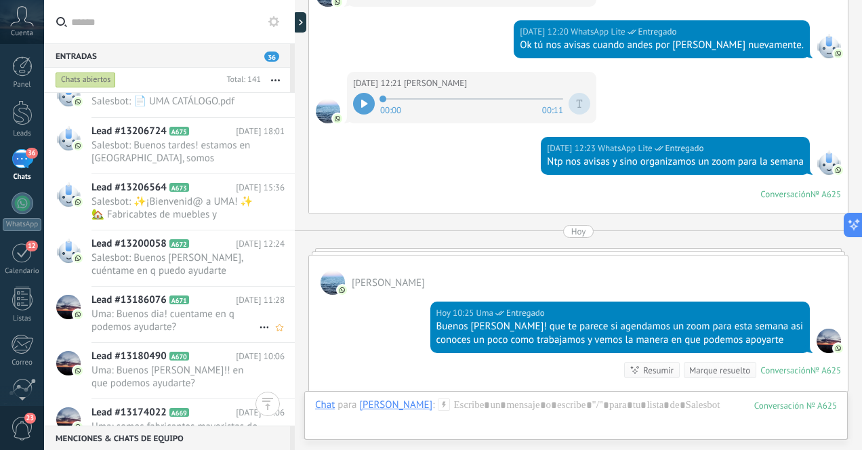
scroll to position [1361, 0]
click at [202, 370] on span "Uma: Buenos [PERSON_NAME]!! en que podemos ayudarte?" at bounding box center [174, 378] width 167 height 26
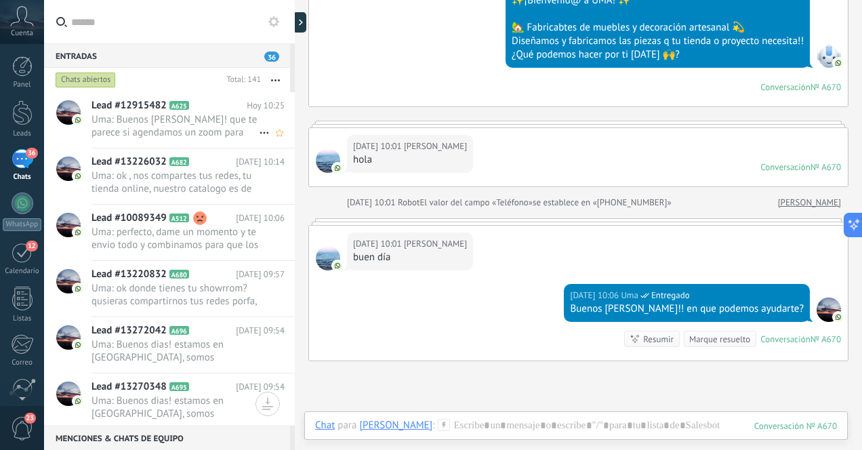
click at [218, 123] on span "Uma: Buenos [PERSON_NAME]! que te parece si agendamos un zoom para esta semana …" at bounding box center [174, 126] width 167 height 26
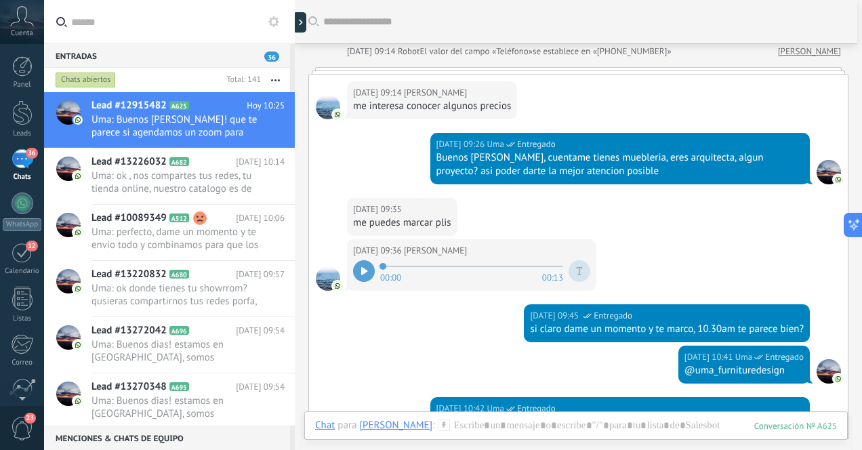
scroll to position [321, 0]
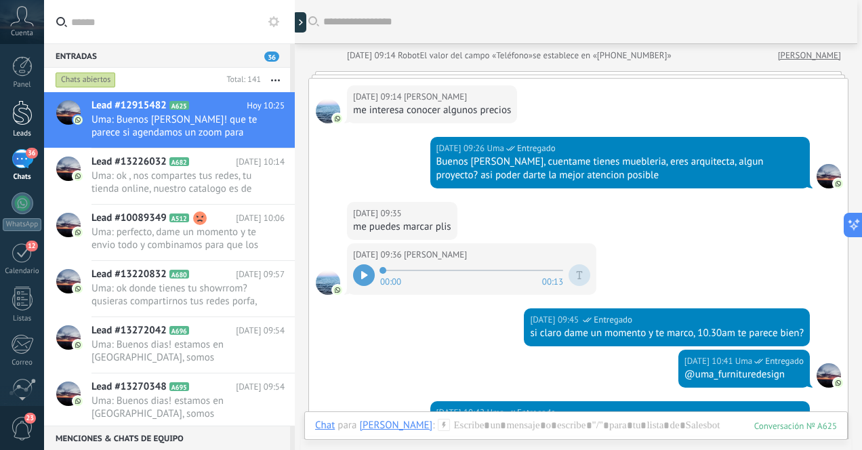
click at [29, 117] on div at bounding box center [22, 112] width 20 height 25
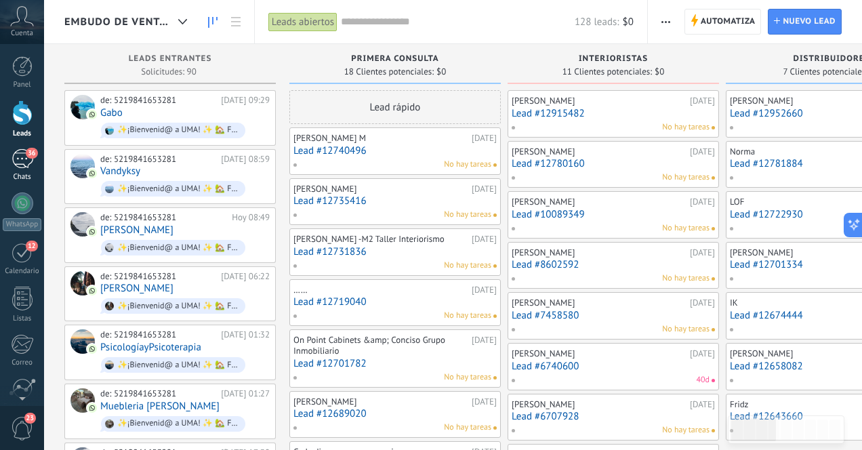
click at [22, 163] on div "36" at bounding box center [23, 159] width 22 height 20
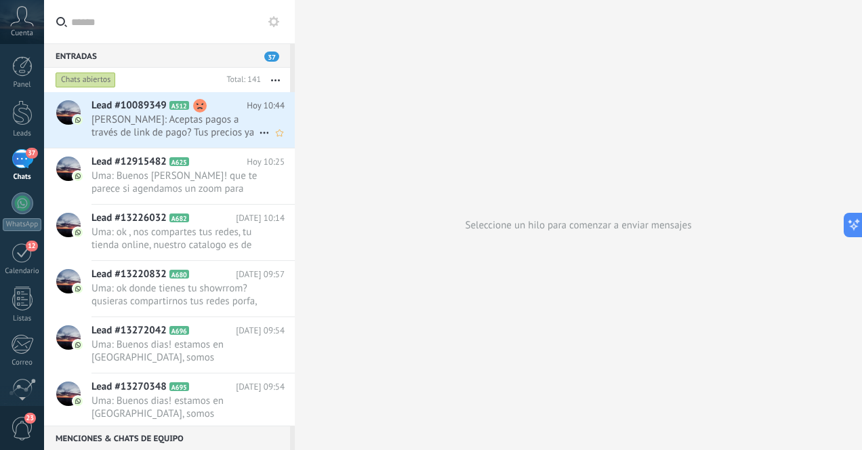
click at [226, 132] on span "[PERSON_NAME]: Aceptas pagos a través de link de pago? Tus precios ya incluyen …" at bounding box center [174, 126] width 167 height 26
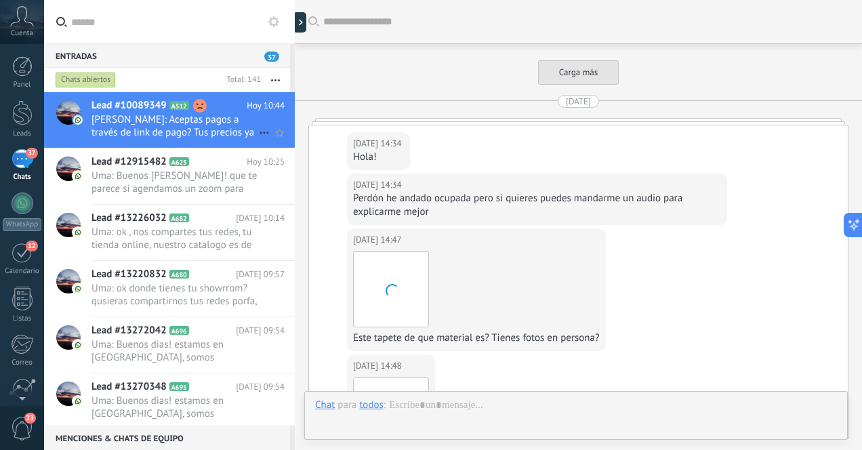
scroll to position [2307, 0]
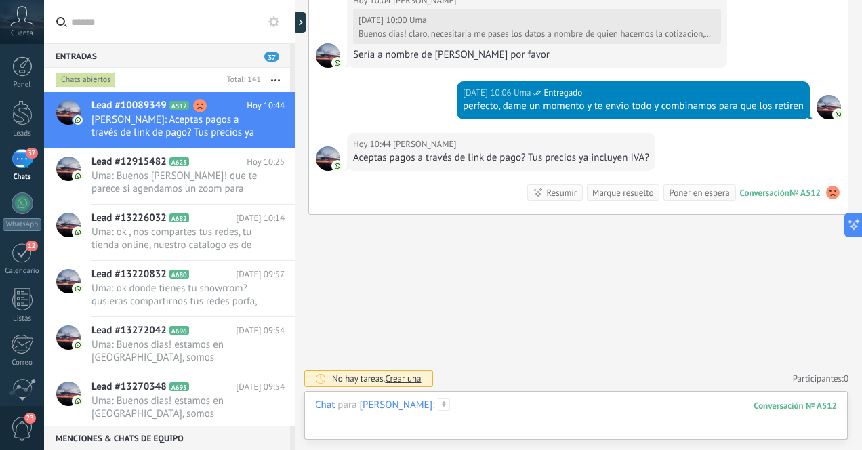
click at [539, 410] on div at bounding box center [576, 418] width 522 height 41
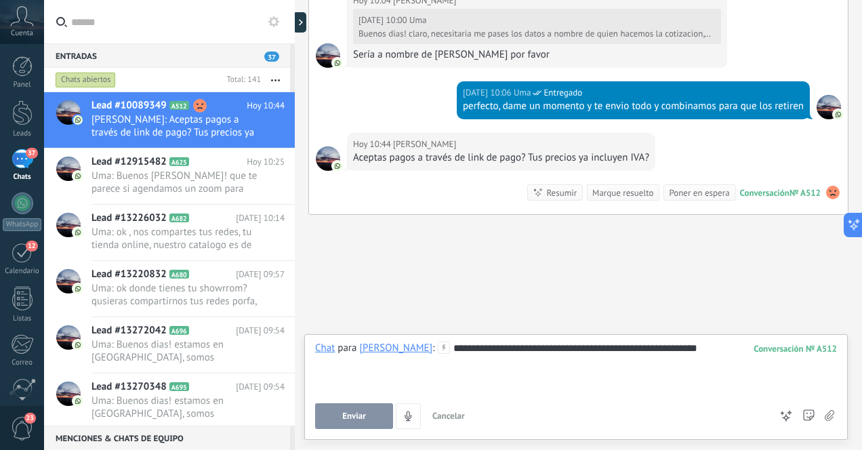
click at [583, 349] on div "**********" at bounding box center [576, 368] width 522 height 52
click at [722, 356] on div "**********" at bounding box center [576, 368] width 522 height 52
click at [361, 413] on span "Enviar" at bounding box center [354, 415] width 24 height 9
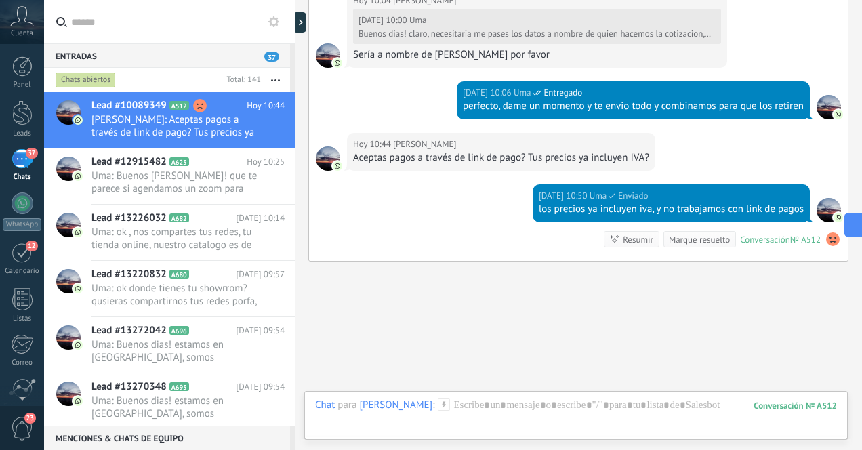
scroll to position [2353, 0]
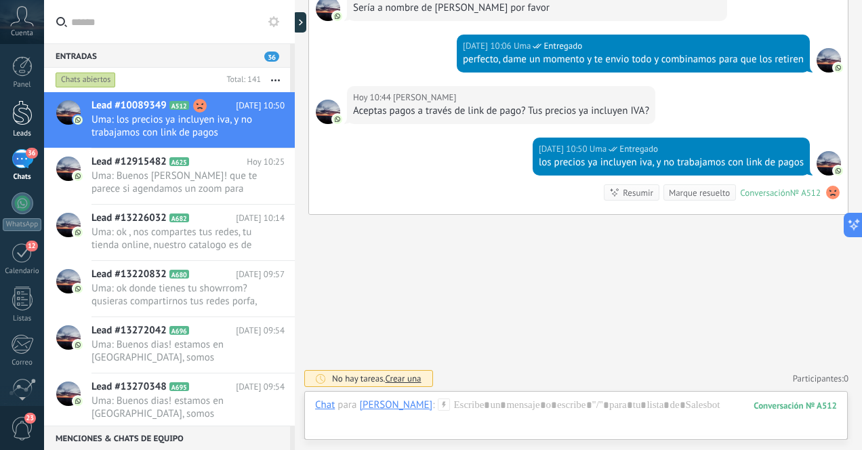
click at [25, 116] on div at bounding box center [22, 112] width 20 height 25
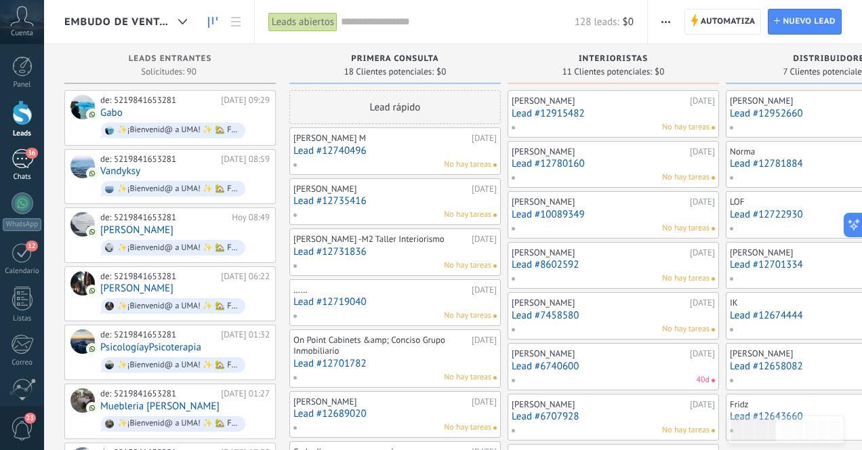
click at [23, 161] on div "36" at bounding box center [23, 159] width 22 height 20
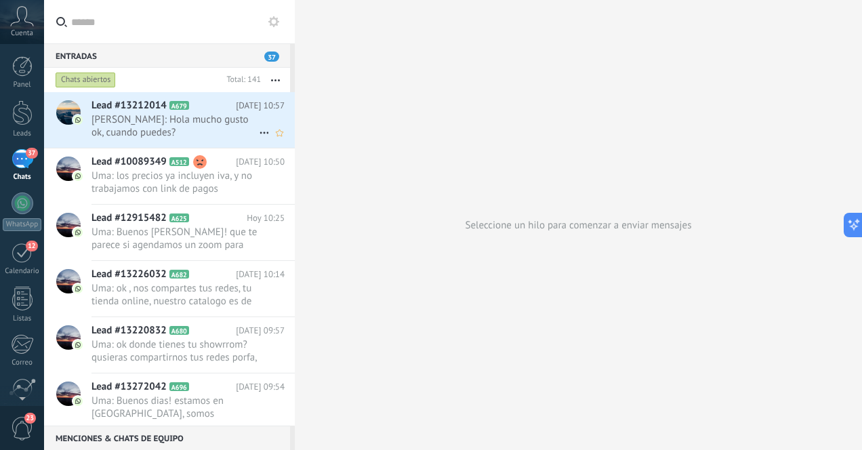
click at [171, 129] on span "[PERSON_NAME]: Hola mucho gusto ok, cuando puedes?" at bounding box center [174, 126] width 167 height 26
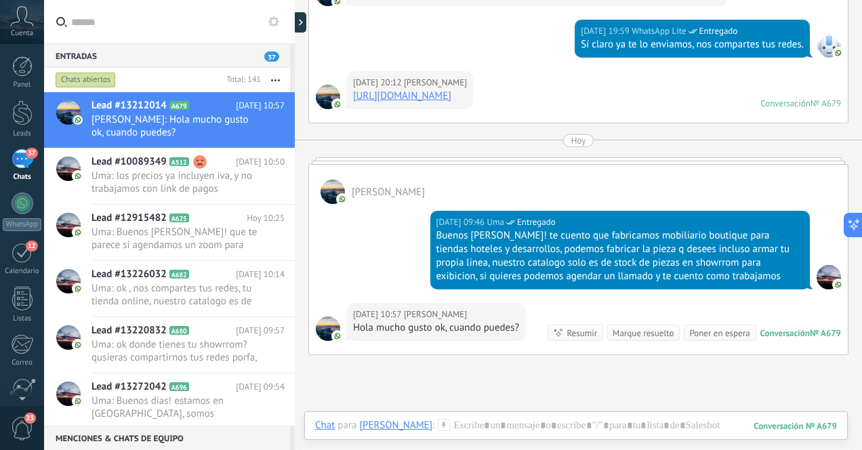
scroll to position [524, 0]
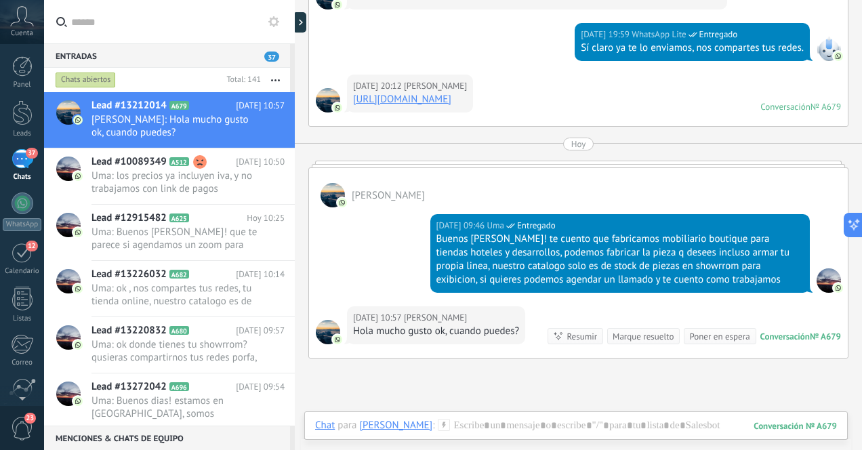
click at [451, 93] on link "[URL][DOMAIN_NAME]" at bounding box center [402, 99] width 98 height 13
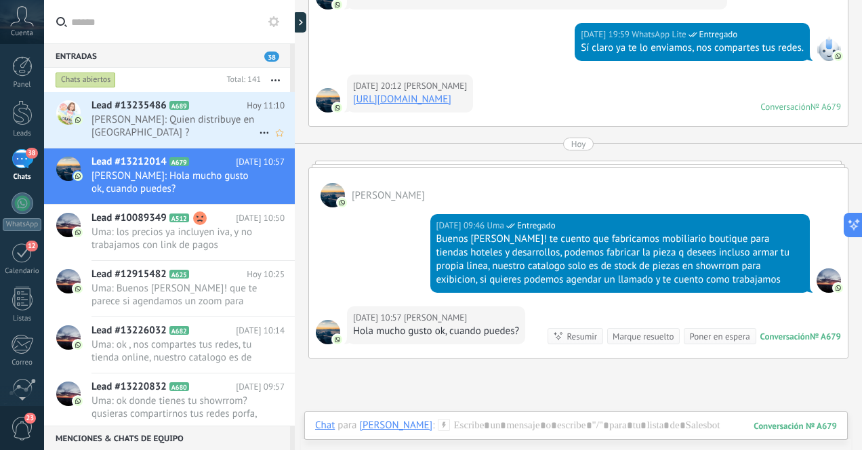
click at [200, 123] on span "[PERSON_NAME]: Quien distribuye en [GEOGRAPHIC_DATA] ?" at bounding box center [174, 126] width 167 height 26
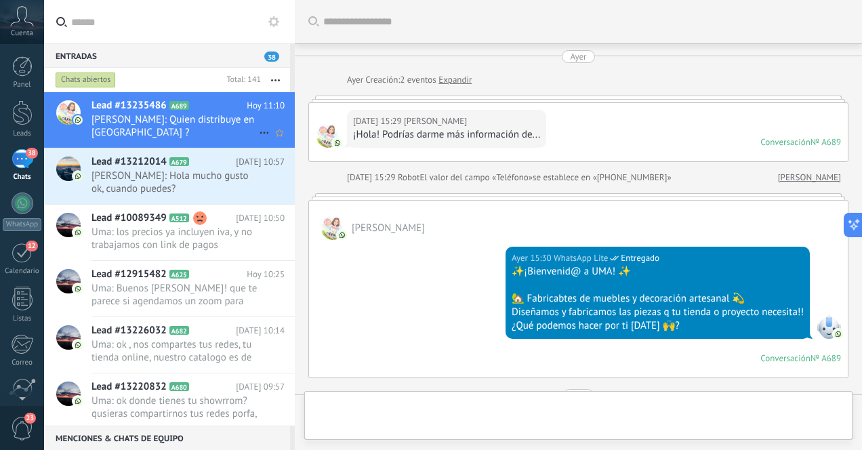
scroll to position [424, 0]
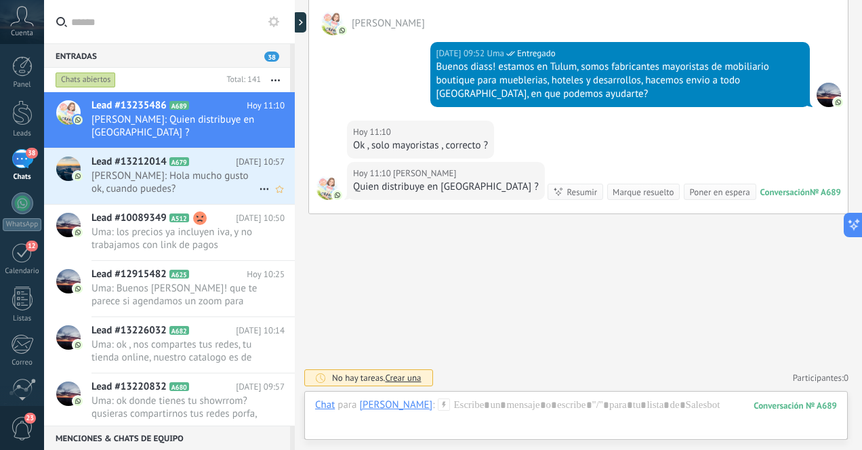
click at [203, 169] on span "[PERSON_NAME]: Hola mucho gusto ok, cuando puedes?" at bounding box center [174, 182] width 167 height 26
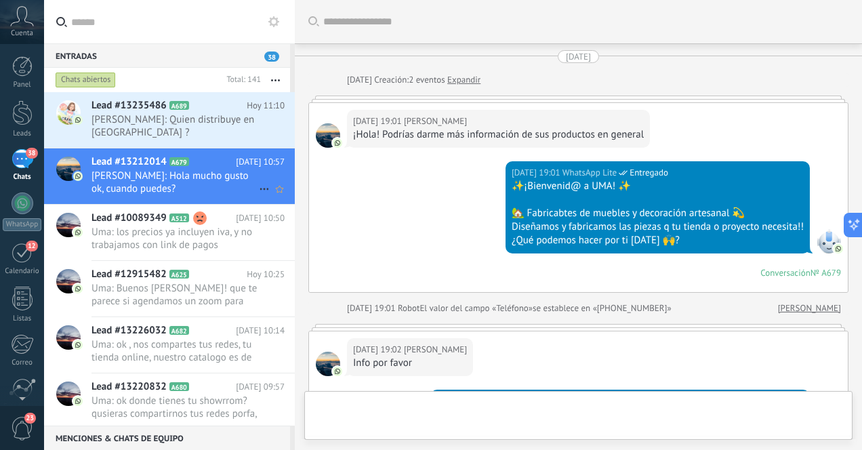
scroll to position [655, 0]
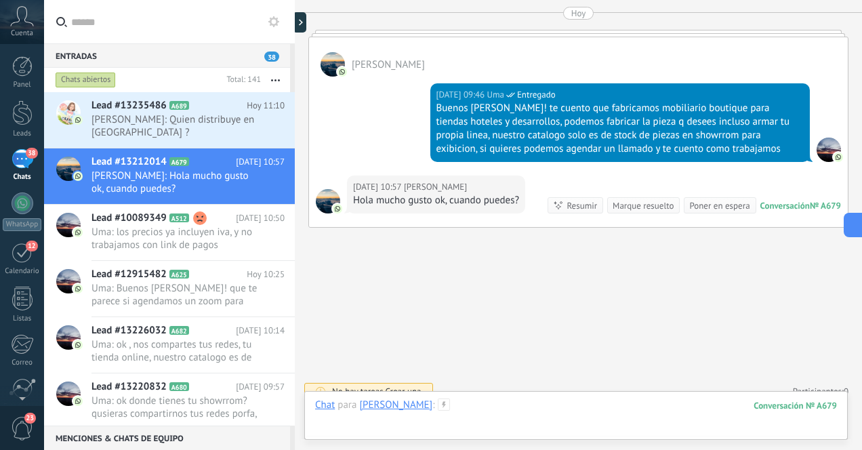
click at [529, 409] on div at bounding box center [576, 418] width 522 height 41
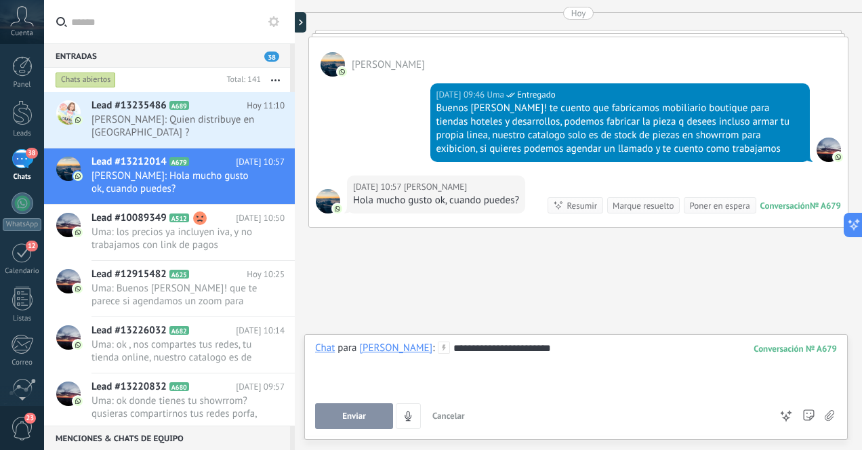
click at [351, 415] on span "Enviar" at bounding box center [354, 415] width 24 height 9
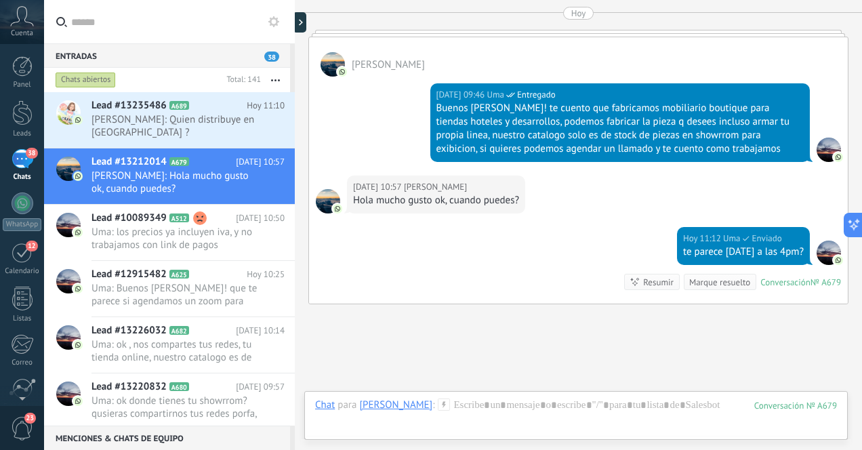
scroll to position [731, 0]
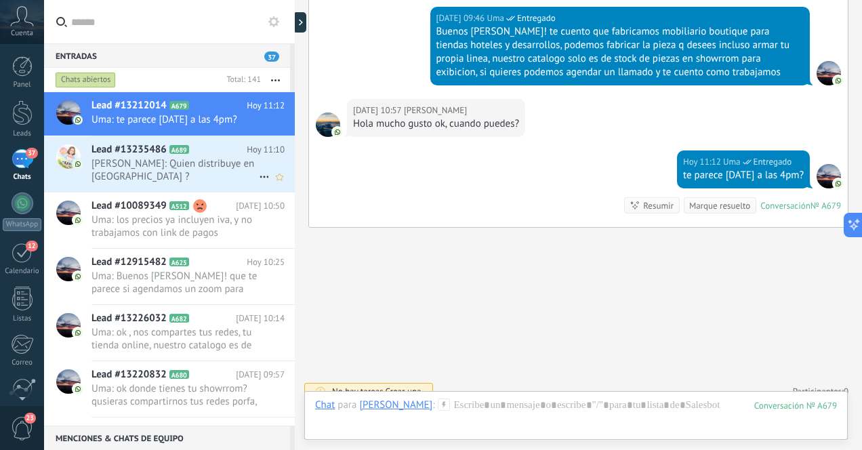
click at [228, 162] on span "[PERSON_NAME]: Quien distribuye en [GEOGRAPHIC_DATA] ?" at bounding box center [174, 170] width 167 height 26
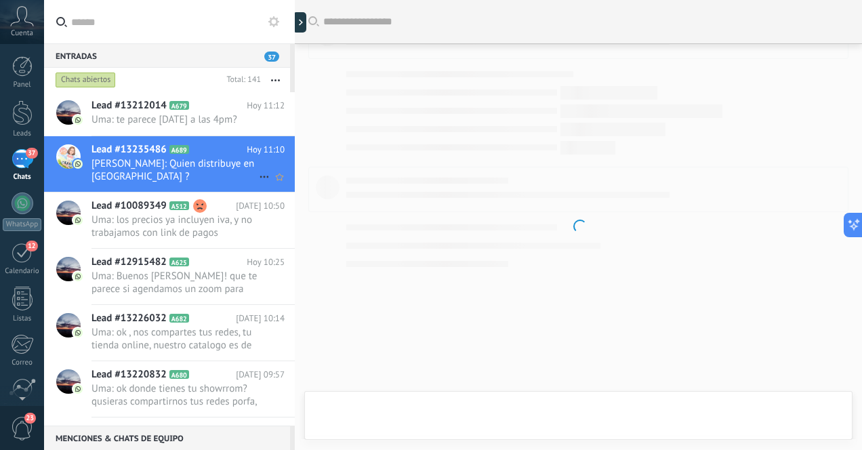
scroll to position [386, 0]
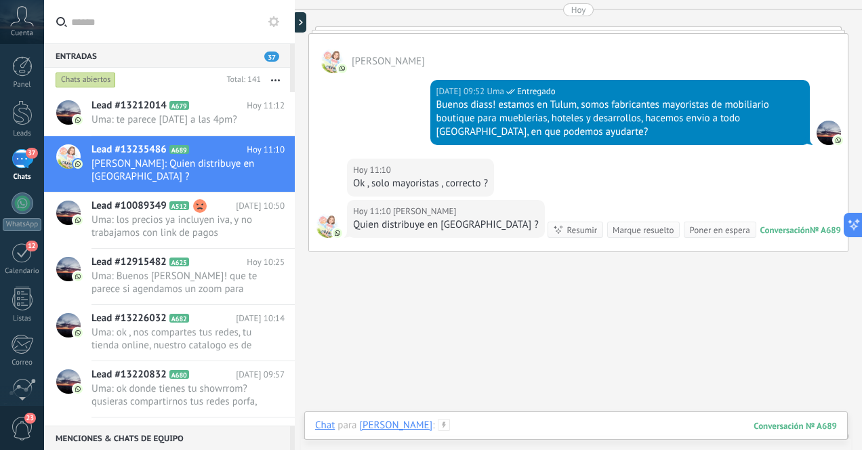
click at [524, 423] on div at bounding box center [576, 439] width 522 height 41
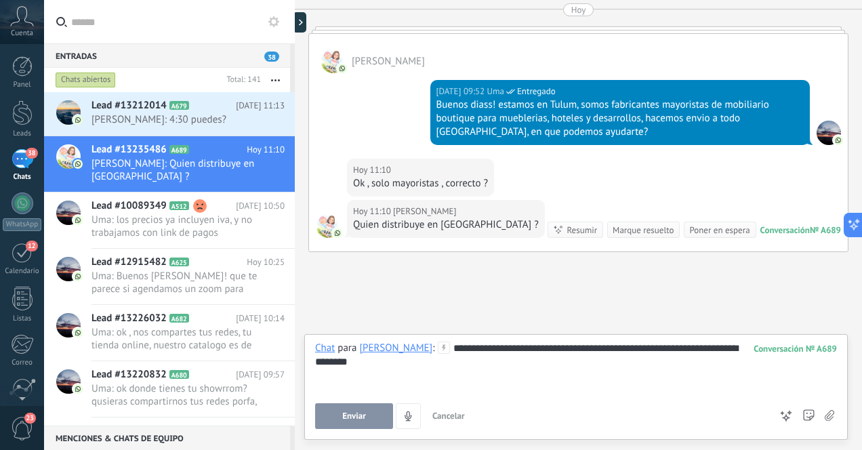
click at [356, 414] on span "Enviar" at bounding box center [354, 415] width 24 height 9
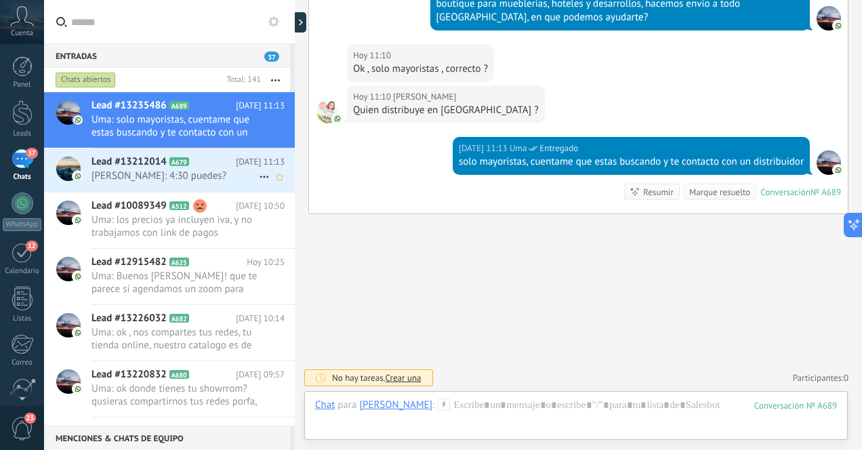
click at [206, 174] on span "[PERSON_NAME]: 4:30 puedes?" at bounding box center [174, 175] width 167 height 13
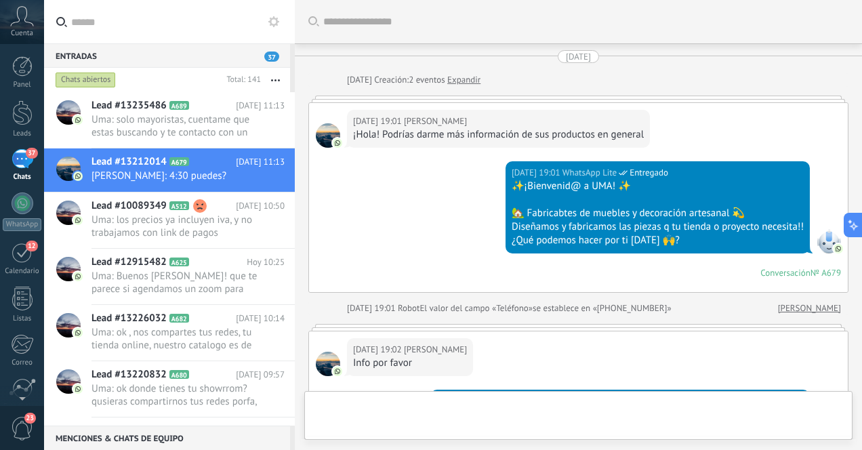
scroll to position [758, 0]
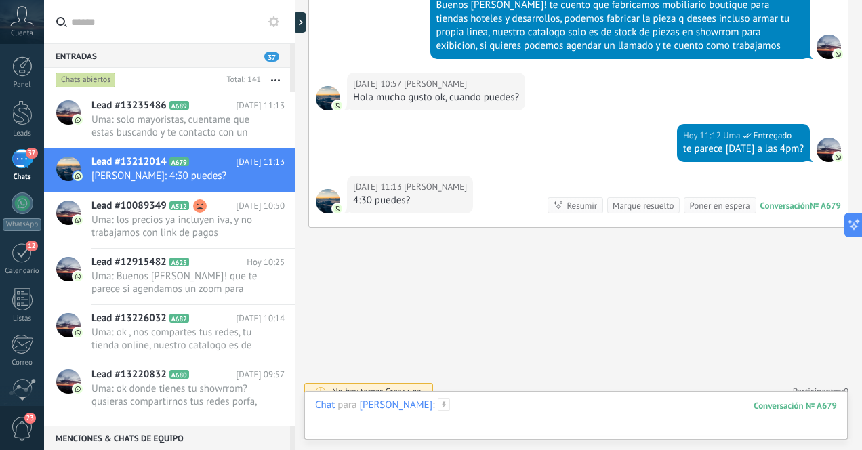
click at [563, 409] on div at bounding box center [576, 418] width 522 height 41
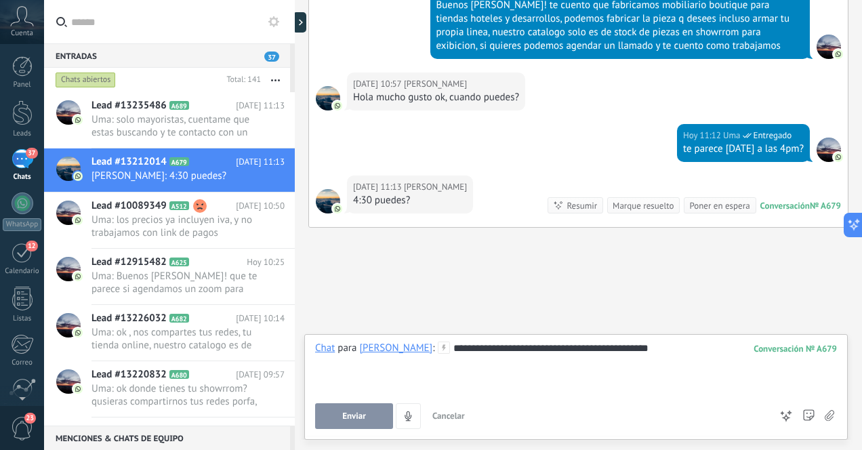
click at [358, 415] on span "Enviar" at bounding box center [354, 415] width 24 height 9
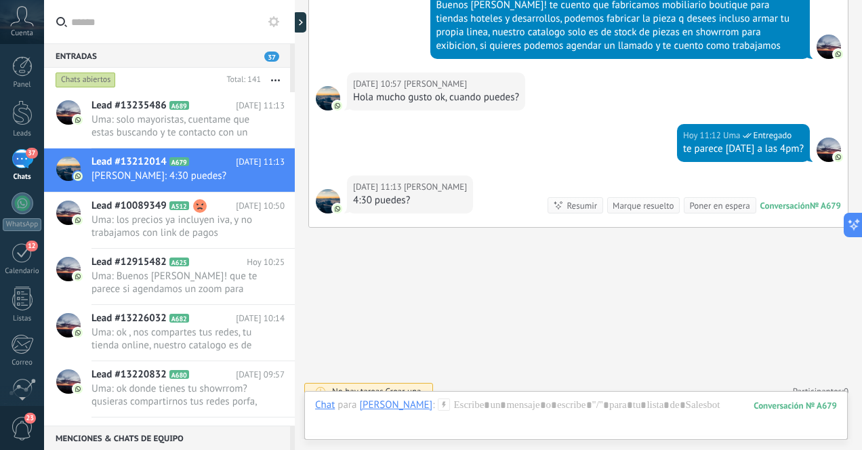
scroll to position [834, 0]
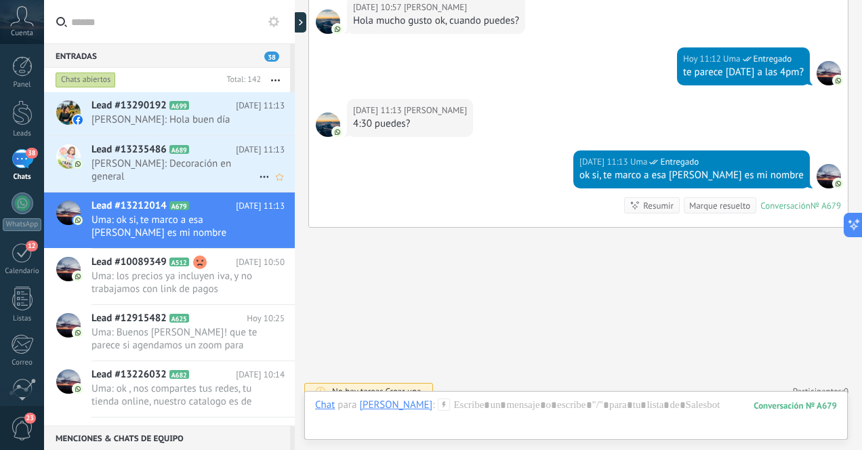
click at [201, 163] on span "[PERSON_NAME]: Decoración en general" at bounding box center [174, 170] width 167 height 26
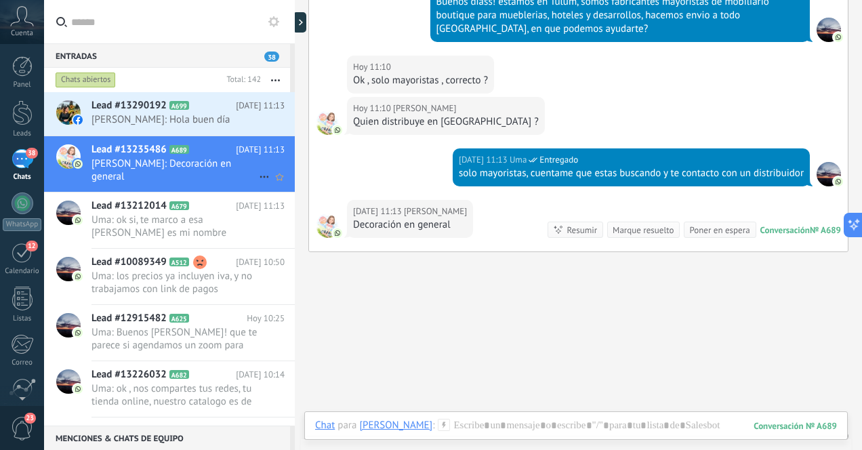
scroll to position [533, 0]
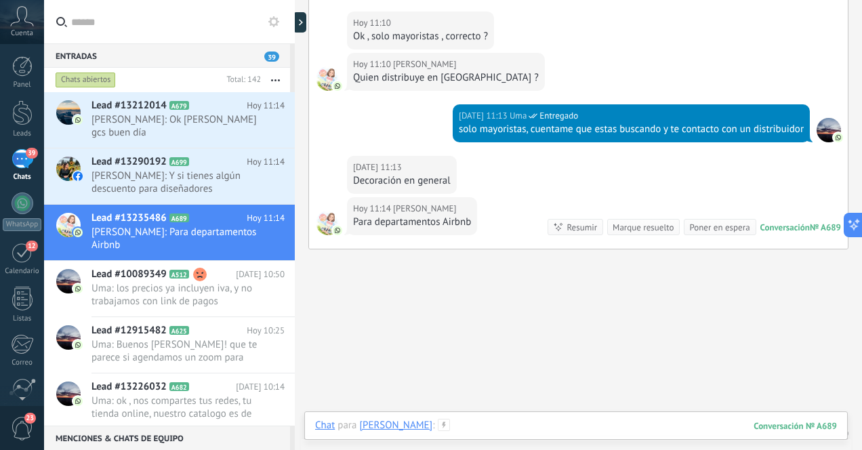
click at [530, 426] on div at bounding box center [576, 439] width 522 height 41
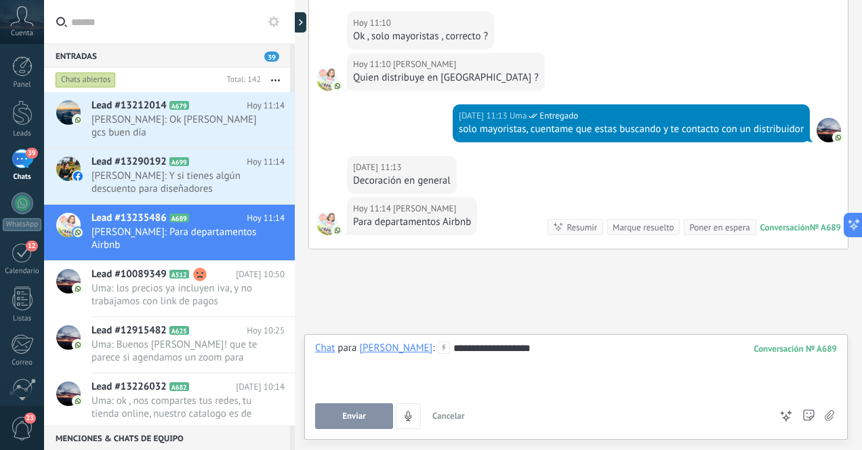
click at [352, 415] on span "Enviar" at bounding box center [354, 415] width 24 height 9
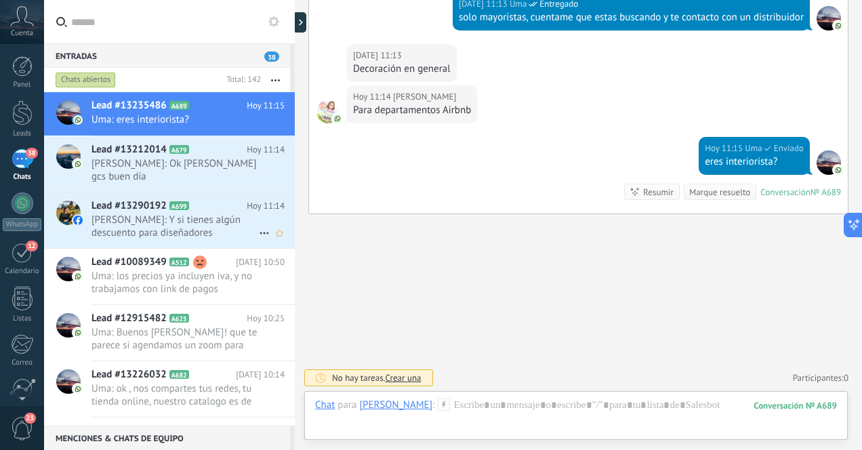
click at [218, 214] on span "[PERSON_NAME]: Y si tienes algún descuento para diseñadores" at bounding box center [174, 226] width 167 height 26
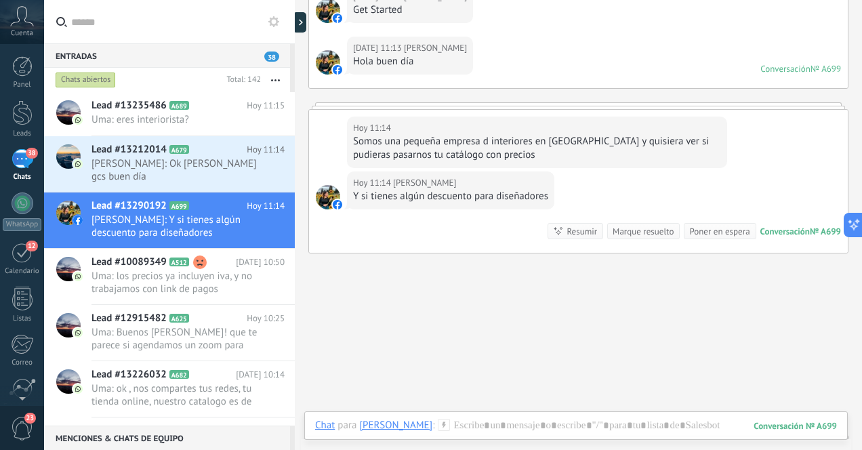
scroll to position [164, 0]
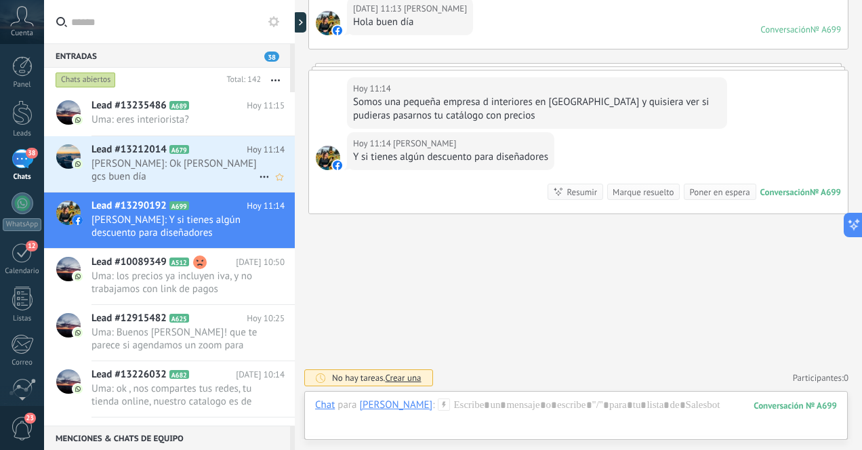
click at [215, 163] on span "[PERSON_NAME]: Ok [PERSON_NAME] gcs buen día" at bounding box center [174, 170] width 167 height 26
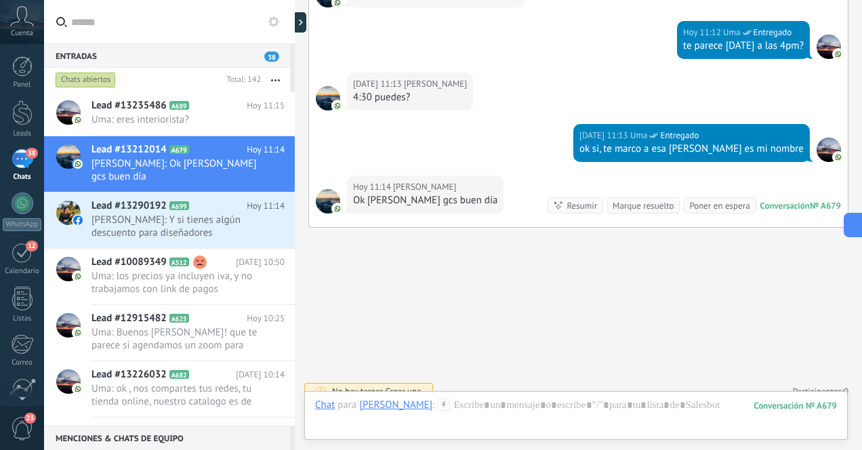
scroll to position [321, 0]
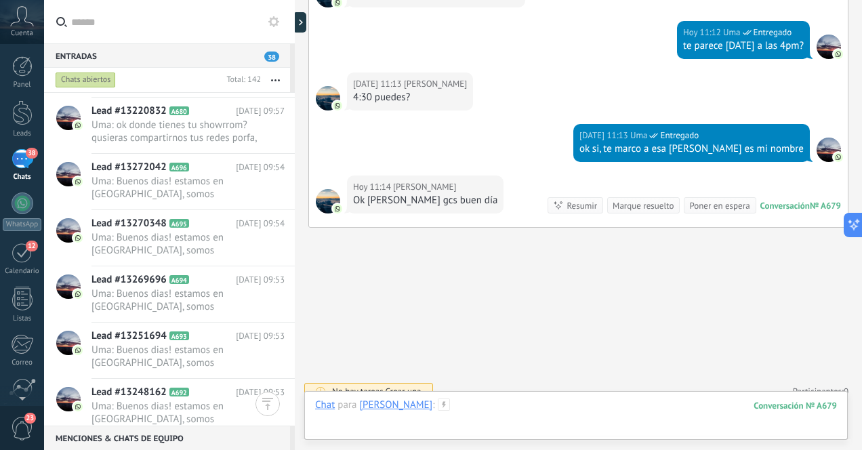
click at [621, 407] on div at bounding box center [576, 418] width 522 height 41
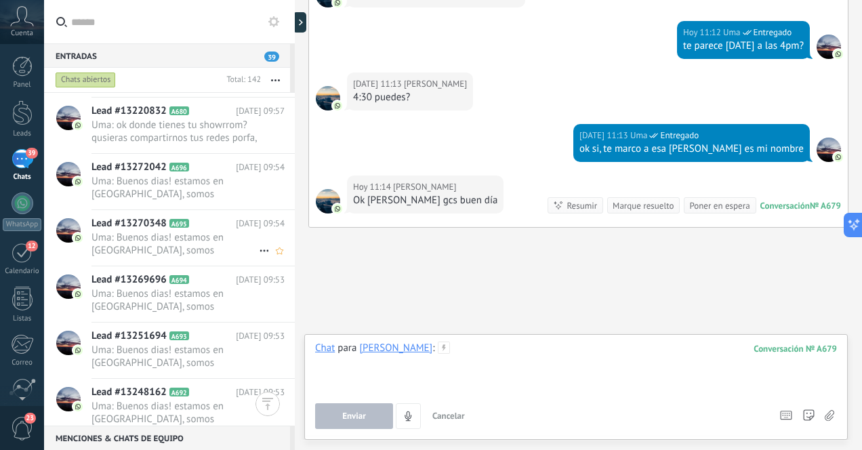
scroll to position [0, 0]
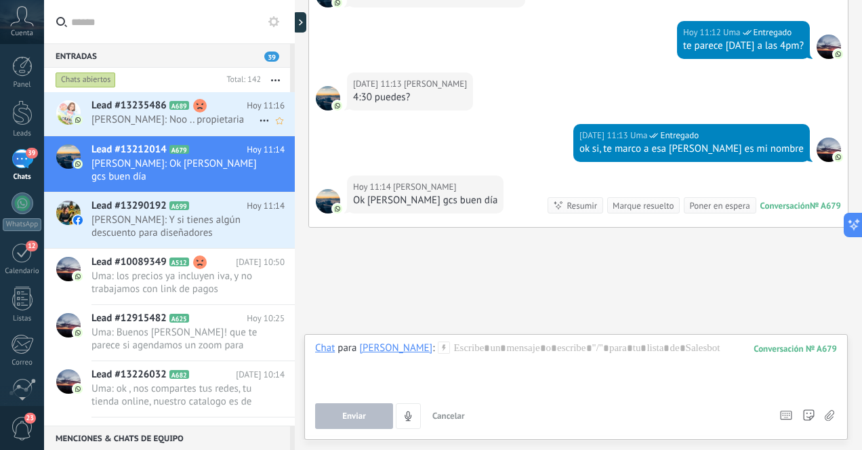
click at [224, 125] on span "[PERSON_NAME]: Noo .. propietaria" at bounding box center [174, 119] width 167 height 13
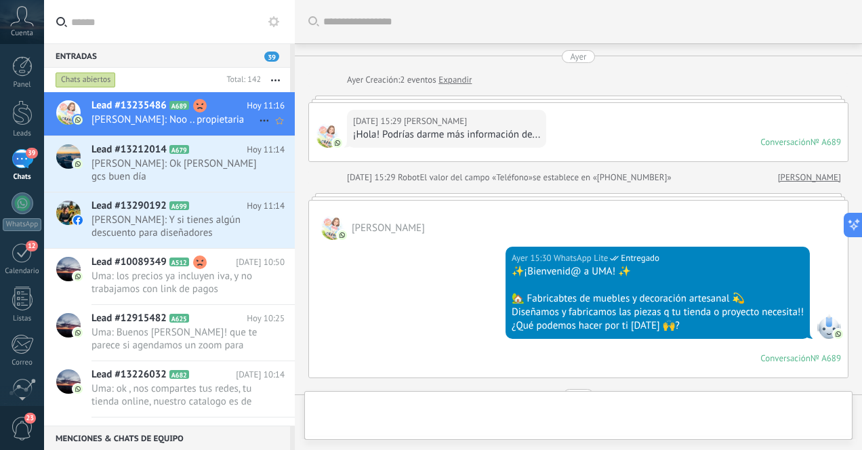
scroll to position [671, 0]
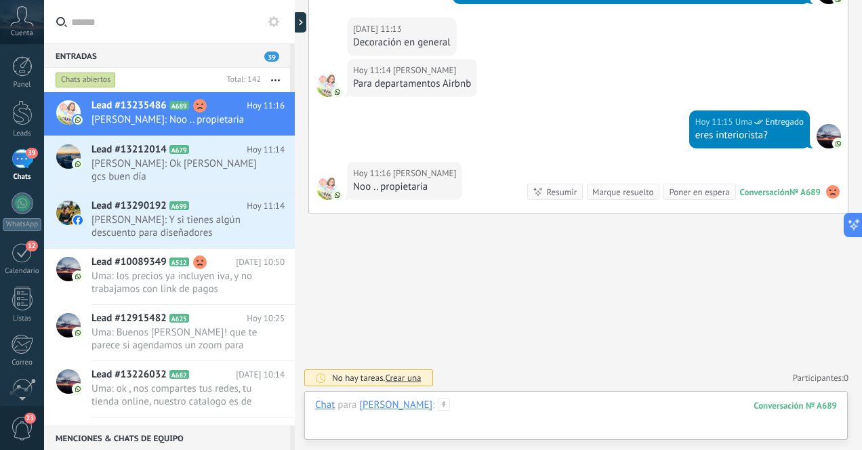
click at [536, 407] on div at bounding box center [576, 418] width 522 height 41
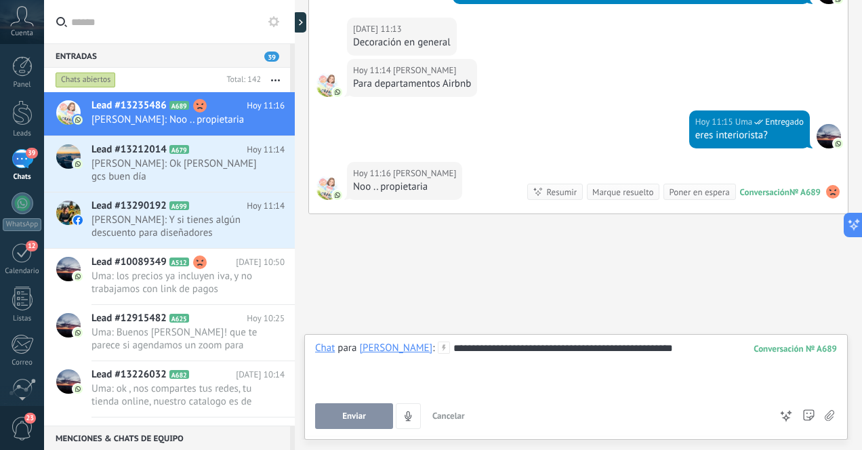
click at [359, 415] on span "Enviar" at bounding box center [354, 415] width 24 height 9
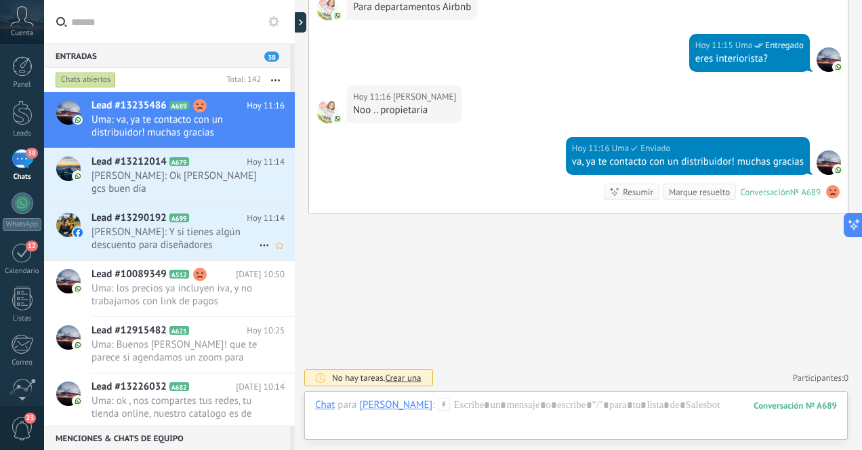
click at [215, 226] on span "[PERSON_NAME]: Y si tienes algún descuento para diseñadores" at bounding box center [174, 239] width 167 height 26
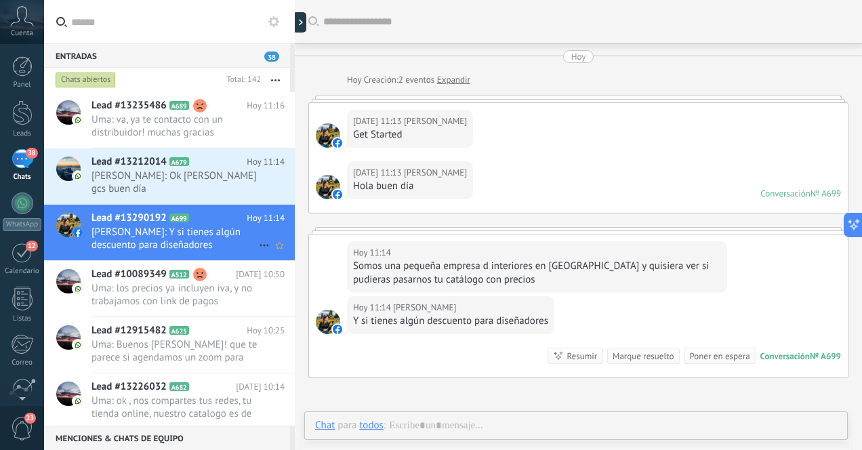
scroll to position [111, 0]
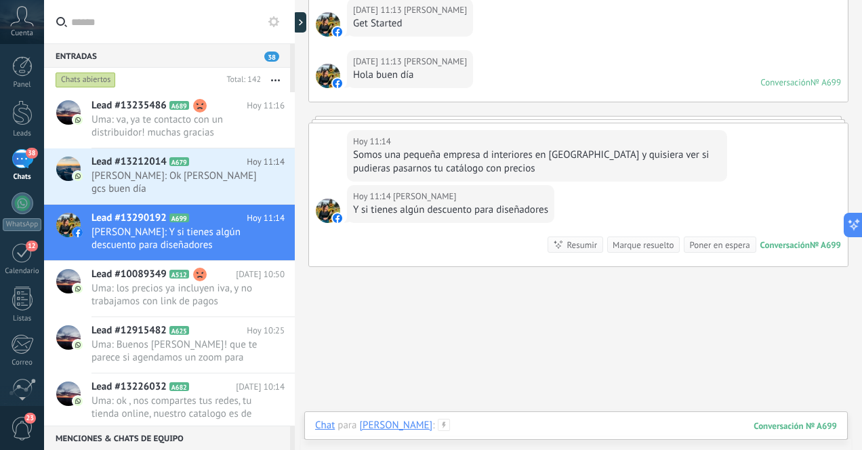
click at [552, 426] on div at bounding box center [576, 439] width 522 height 41
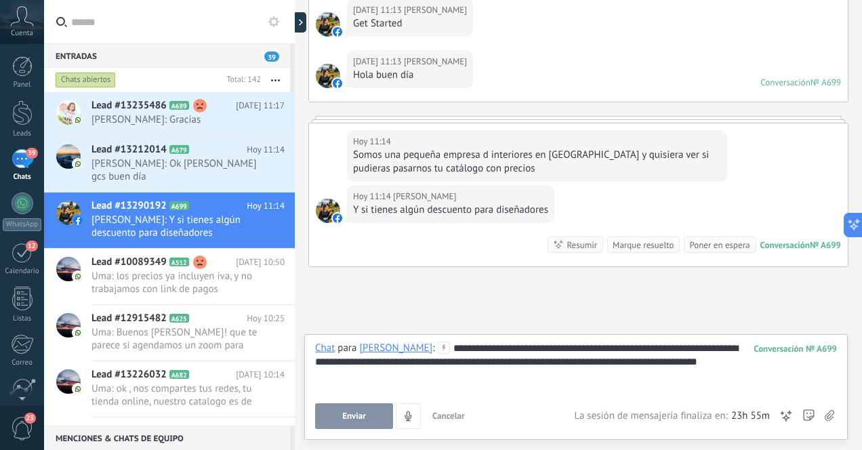
click at [357, 415] on span "Enviar" at bounding box center [354, 415] width 24 height 9
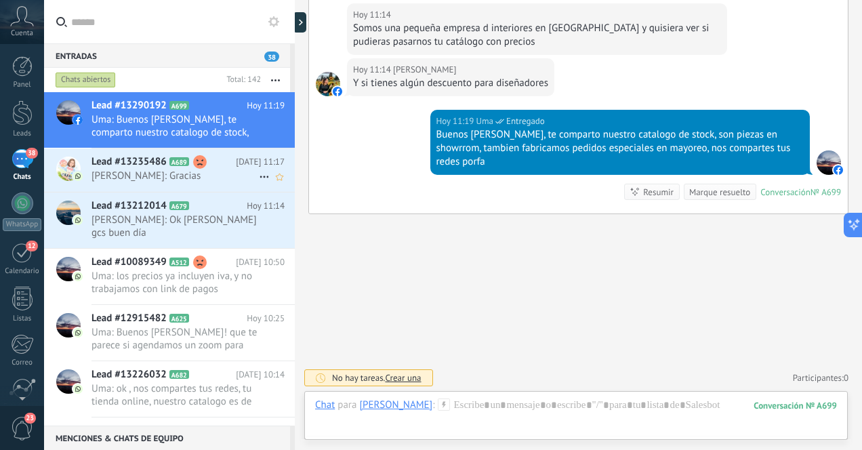
click at [215, 180] on span "[PERSON_NAME]: Gracias" at bounding box center [174, 175] width 167 height 13
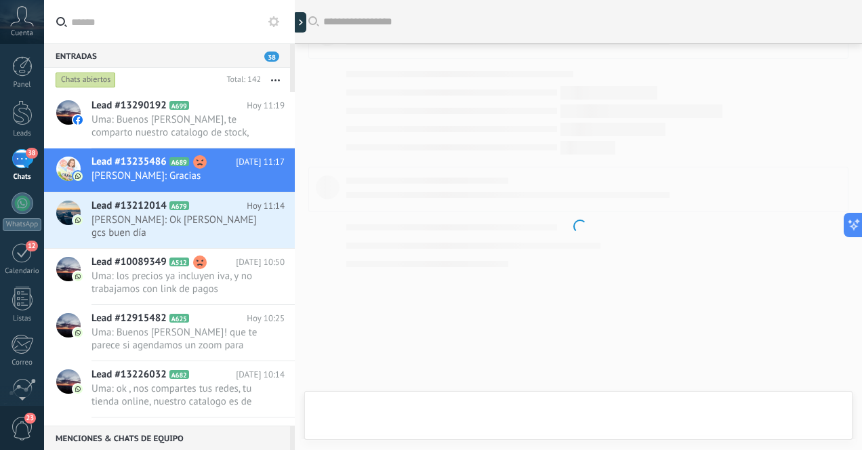
scroll to position [699, 0]
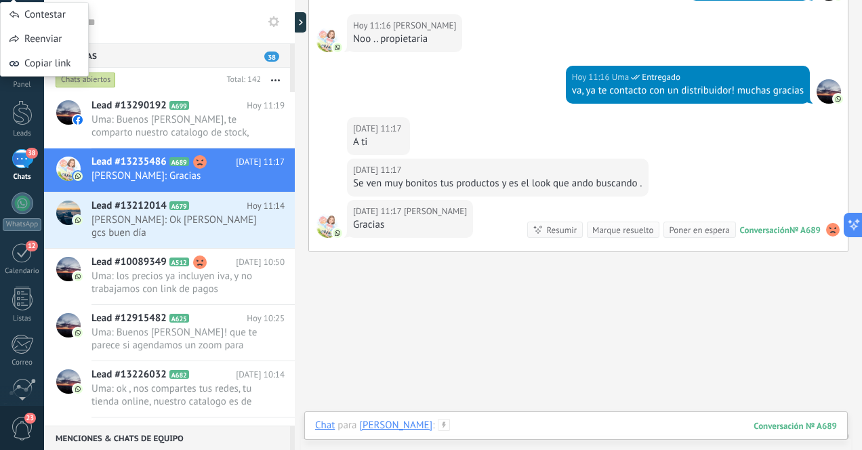
click at [613, 431] on div at bounding box center [576, 439] width 522 height 41
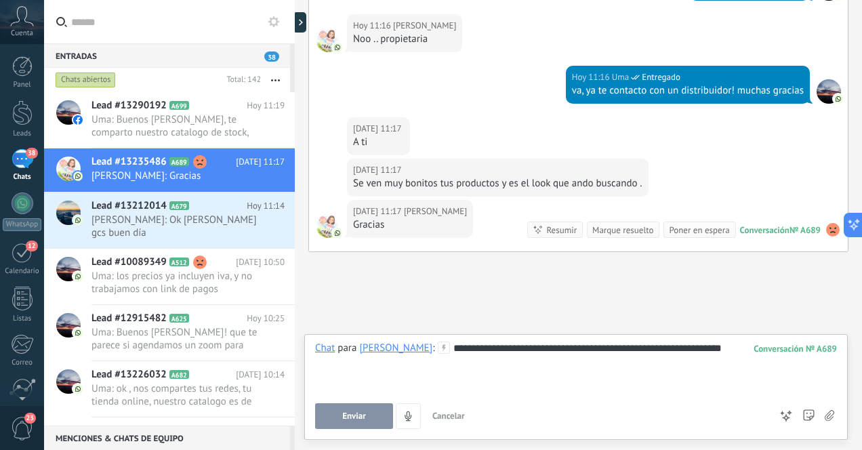
click at [350, 413] on span "Enviar" at bounding box center [354, 415] width 24 height 9
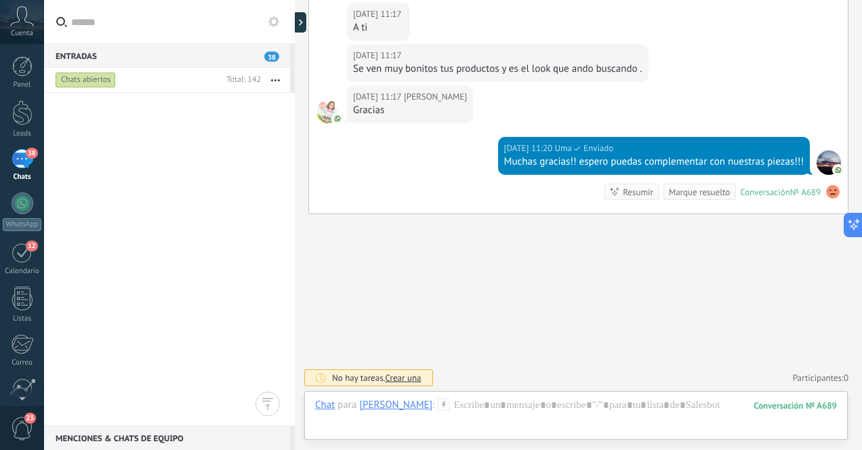
scroll to position [0, 0]
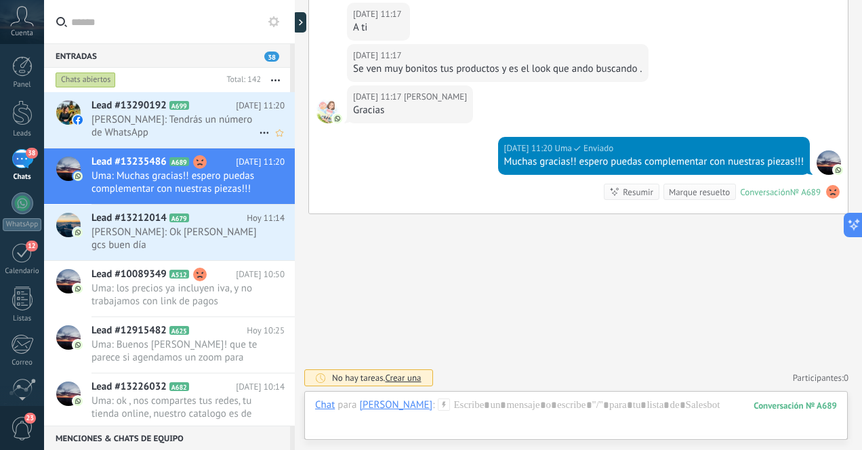
click at [213, 123] on span "[PERSON_NAME]: Tendrás un número de WhatsApp" at bounding box center [174, 126] width 167 height 26
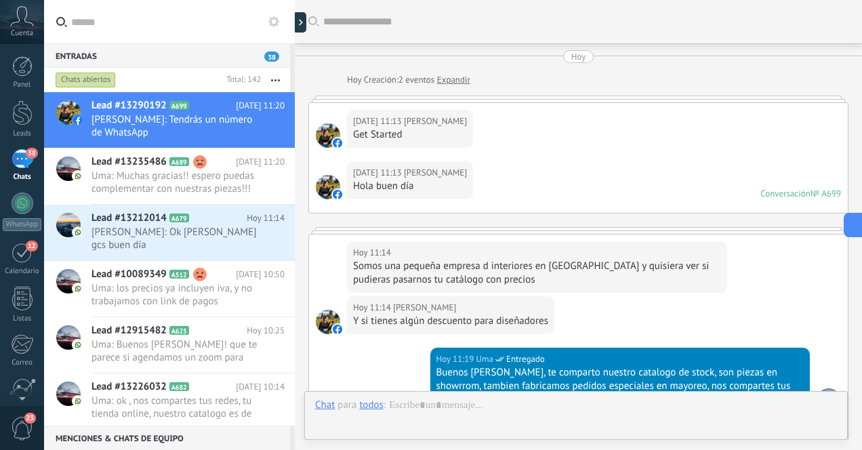
scroll to position [360, 0]
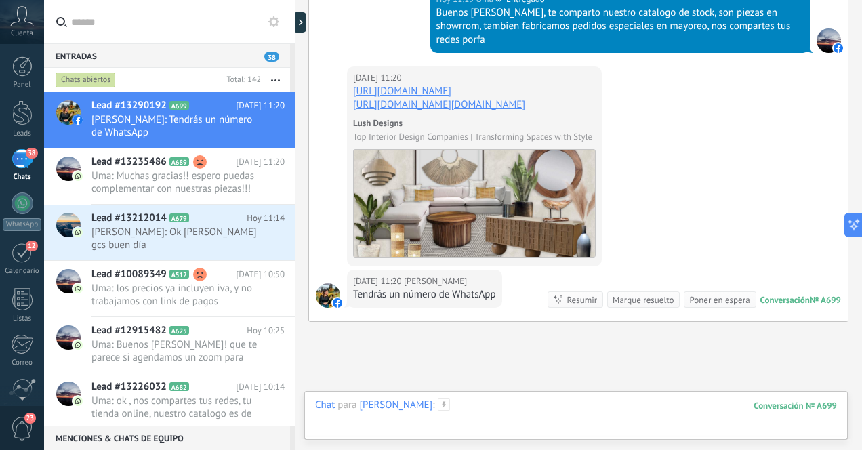
click at [577, 406] on div at bounding box center [576, 418] width 522 height 41
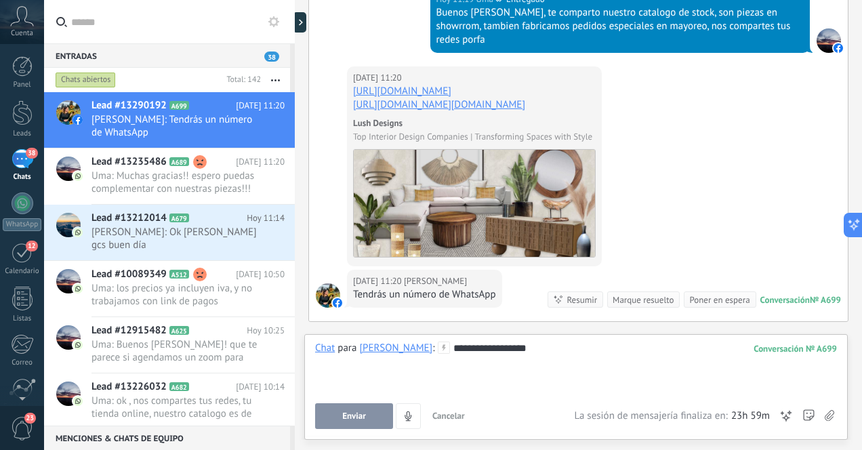
click at [367, 417] on button "Enviar" at bounding box center [354, 416] width 78 height 26
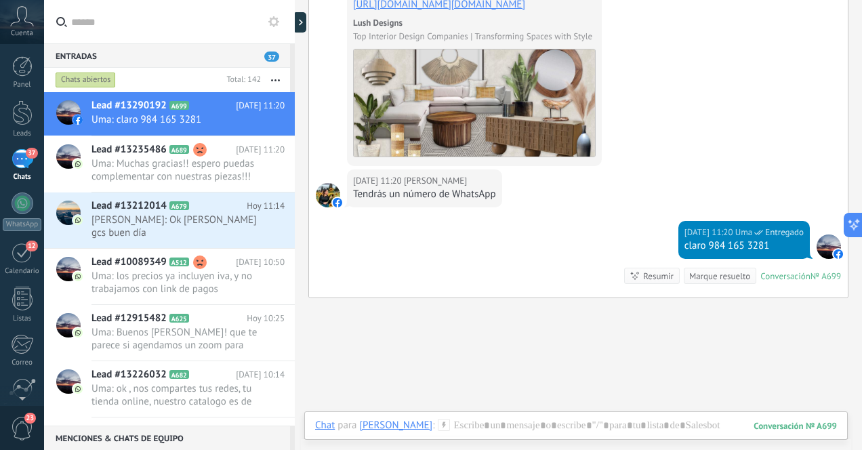
scroll to position [392, 0]
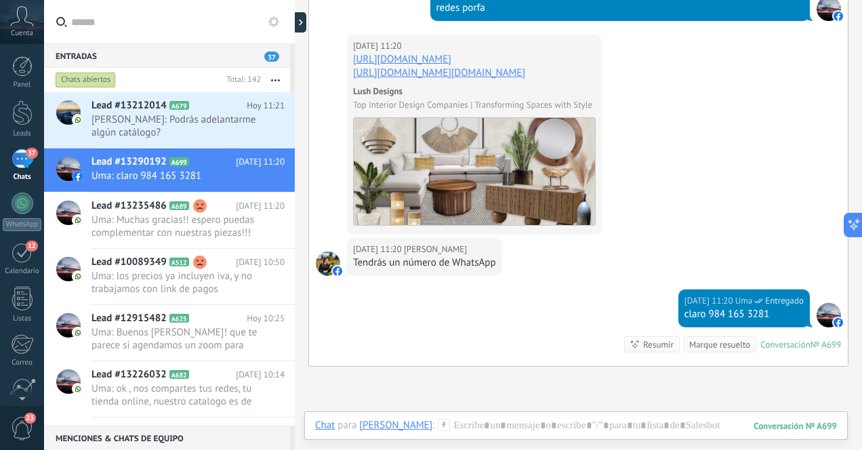
click at [446, 79] on link "[URL][DOMAIN_NAME][DOMAIN_NAME]" at bounding box center [439, 72] width 172 height 13
click at [203, 123] on span "[PERSON_NAME]: Podrás adelantarme algún catálogo?" at bounding box center [174, 126] width 167 height 26
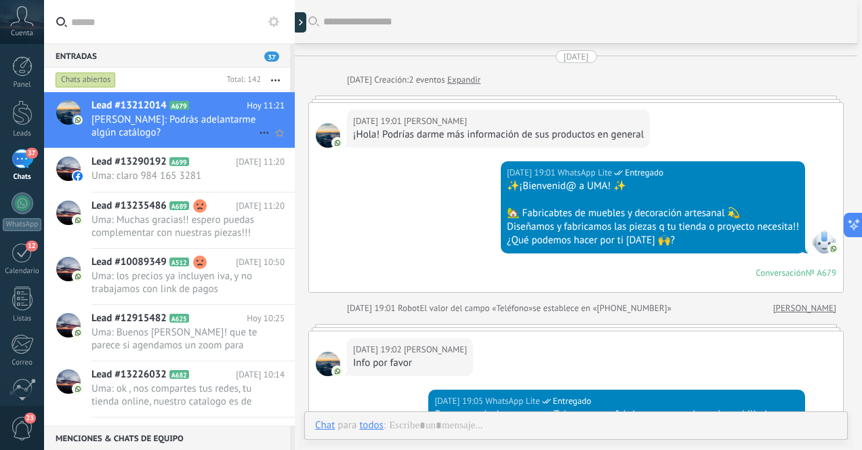
scroll to position [864, 0]
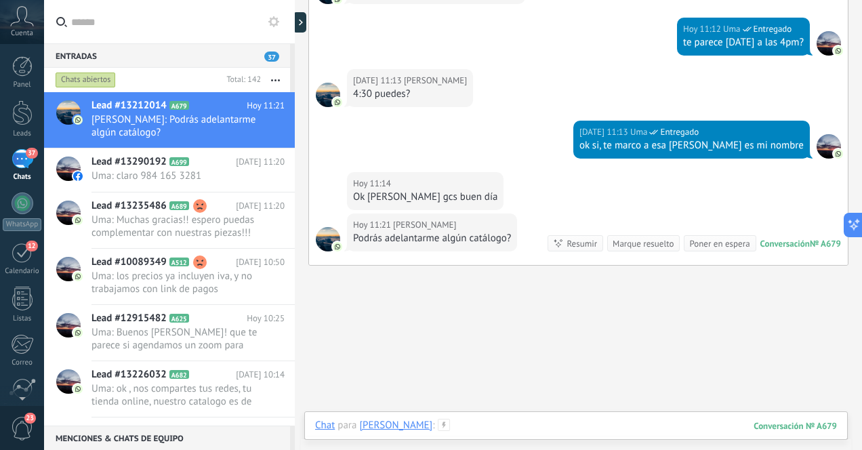
click at [485, 428] on div at bounding box center [576, 439] width 522 height 41
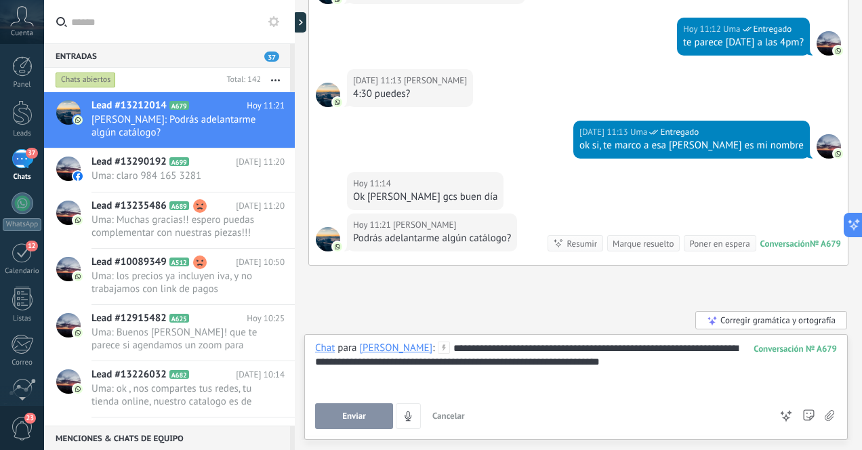
click at [569, 362] on div "**********" at bounding box center [576, 368] width 522 height 52
click at [639, 369] on div "**********" at bounding box center [576, 368] width 522 height 52
click at [354, 415] on span "Enviar" at bounding box center [354, 415] width 24 height 9
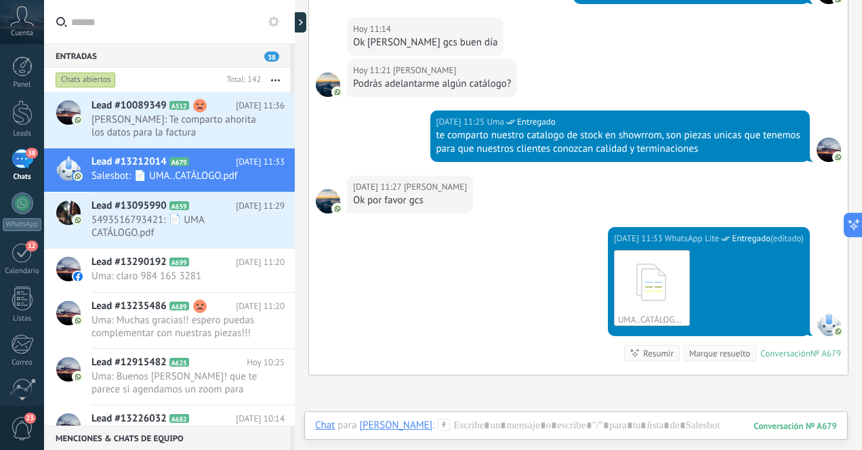
scroll to position [1109, 0]
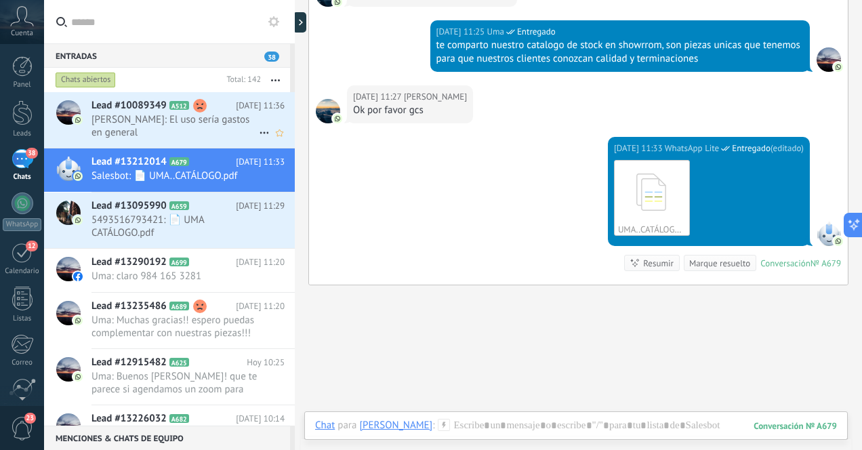
click at [225, 121] on span "[PERSON_NAME]: El uso sería gastos en general" at bounding box center [174, 126] width 167 height 26
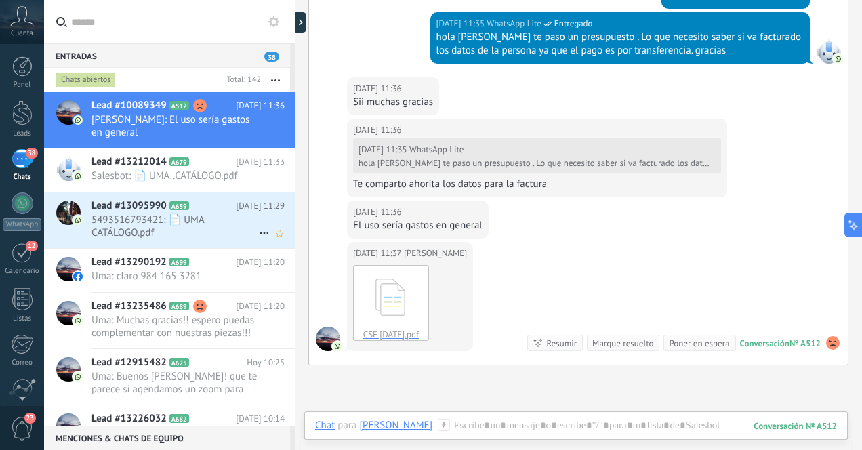
scroll to position [1723, 0]
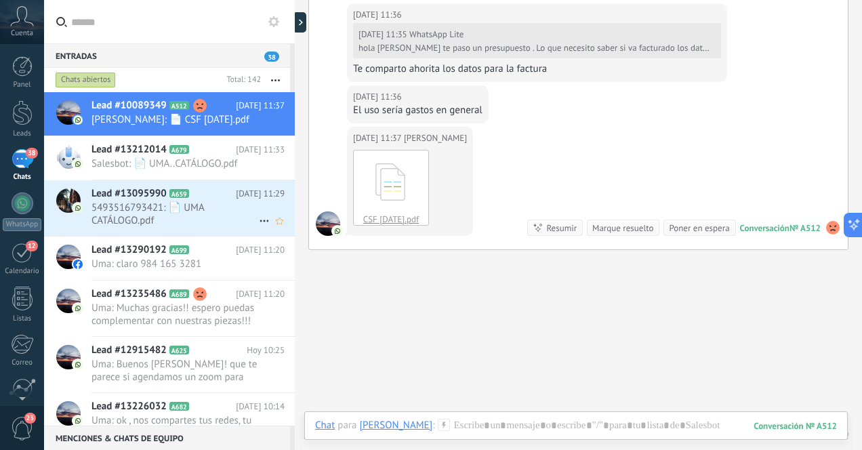
click at [233, 224] on span "5493516793421: 📄 UMA CATÁLOGO.pdf" at bounding box center [174, 214] width 167 height 26
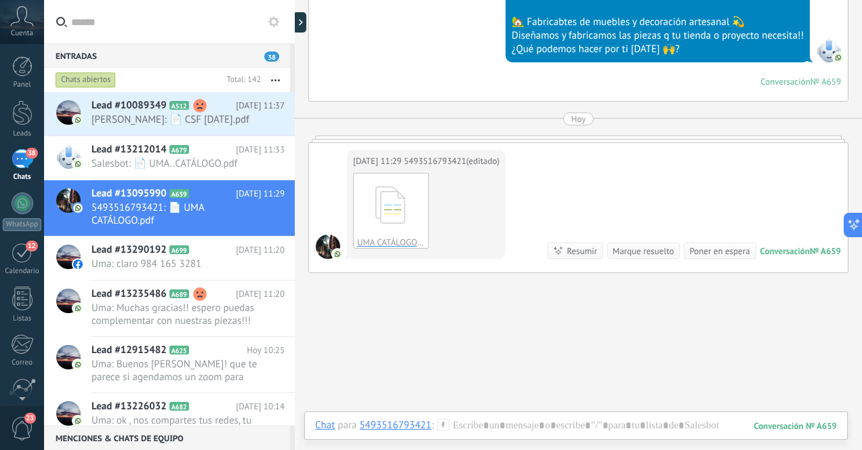
scroll to position [407, 0]
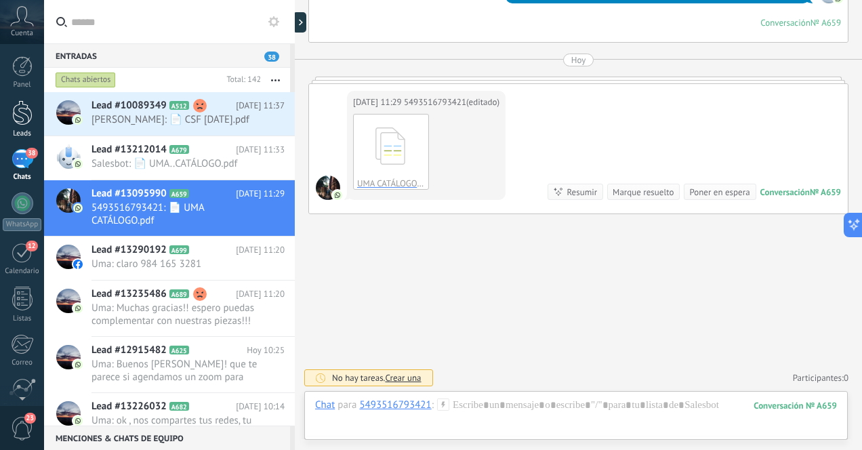
click at [24, 118] on div at bounding box center [22, 112] width 20 height 25
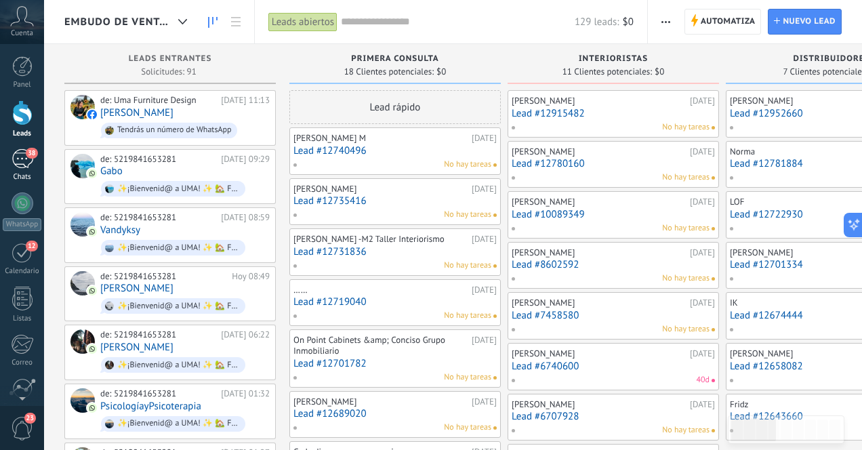
click at [26, 172] on link "38 Chats" at bounding box center [22, 165] width 44 height 33
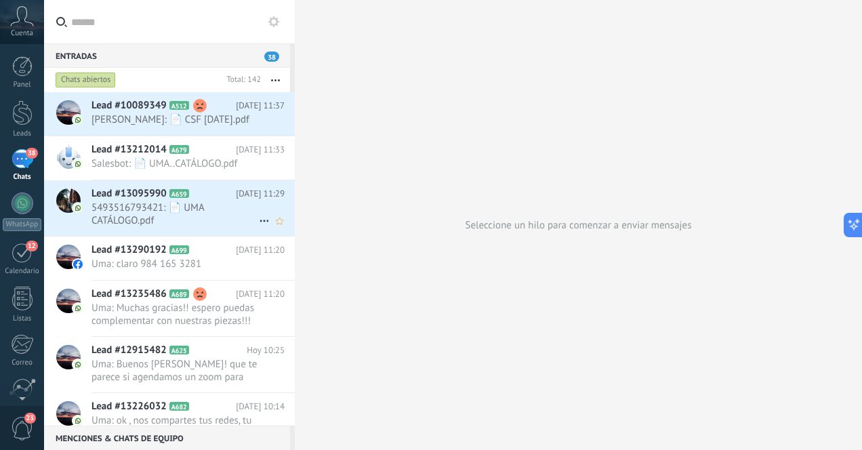
click at [237, 220] on span "5493516793421: 📄 UMA CATÁLOGO.pdf" at bounding box center [174, 214] width 167 height 26
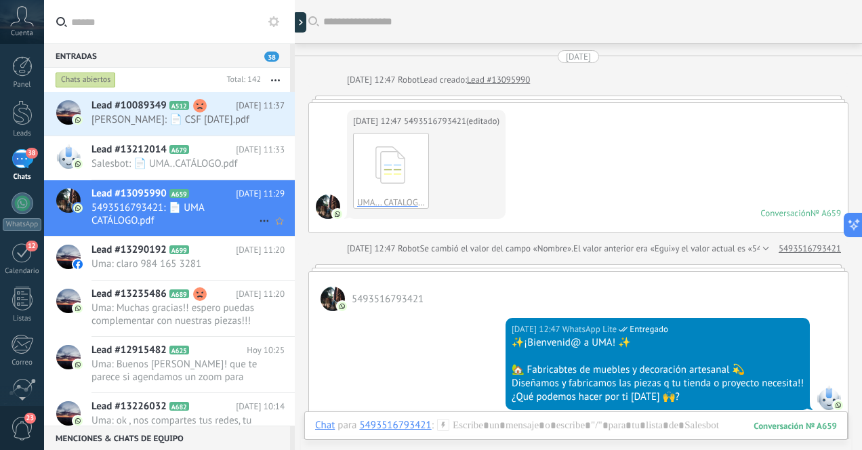
click at [259, 229] on icon at bounding box center [264, 221] width 16 height 16
click at [283, 215] on div at bounding box center [431, 225] width 862 height 450
click at [20, 111] on div at bounding box center [22, 112] width 20 height 25
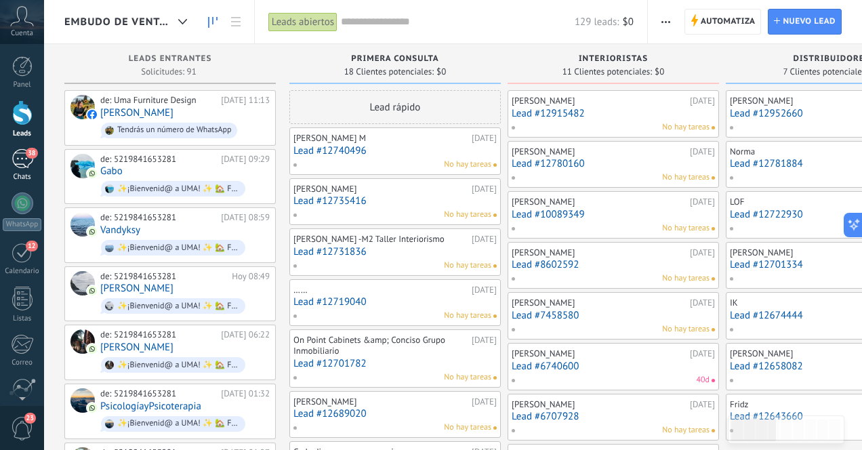
click at [16, 154] on div "38" at bounding box center [23, 159] width 22 height 20
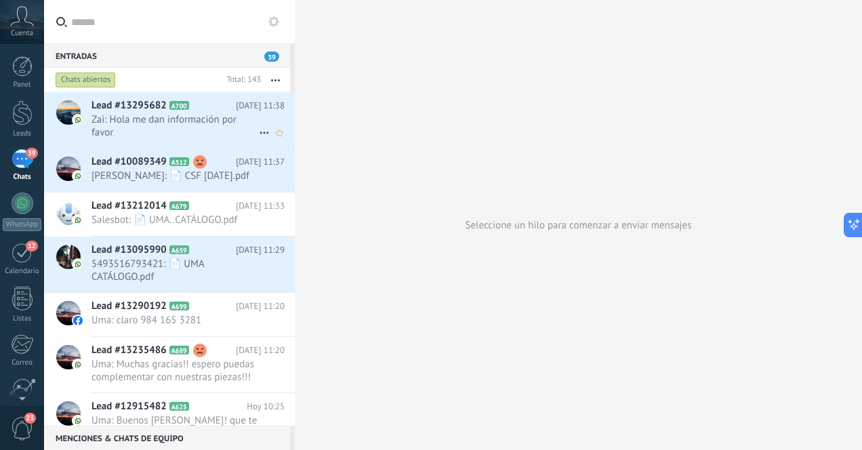
click at [199, 123] on span "Zai: Hola me dan información por favor" at bounding box center [174, 126] width 167 height 26
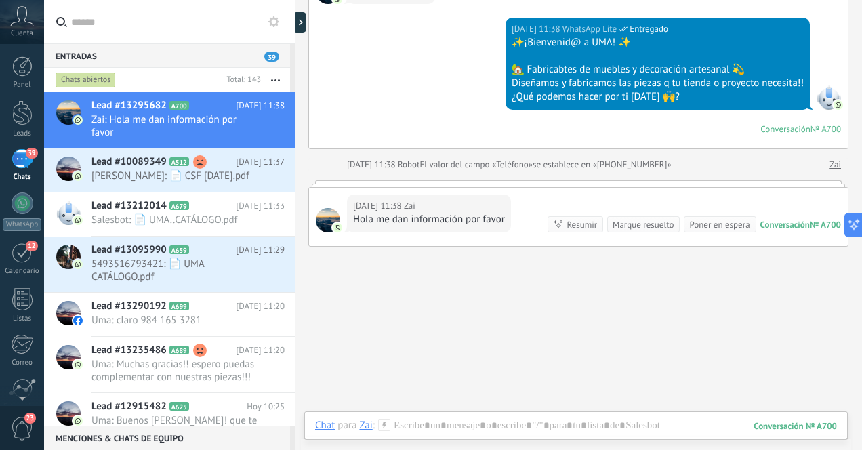
scroll to position [215, 0]
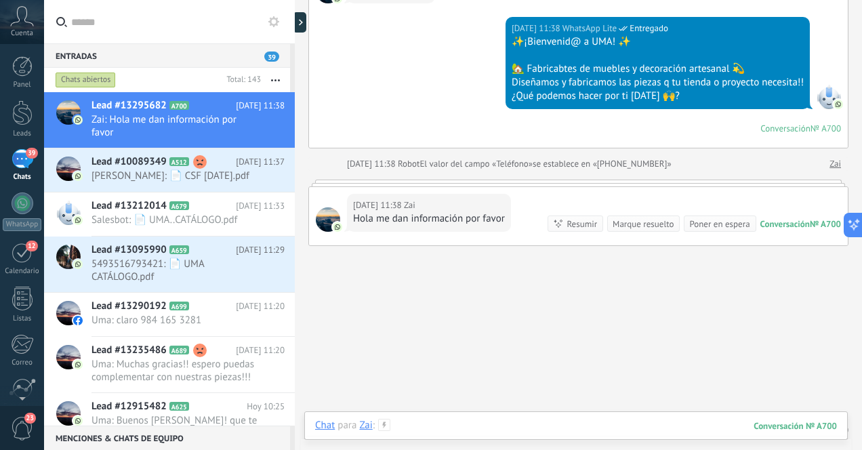
click at [590, 424] on div at bounding box center [576, 439] width 522 height 41
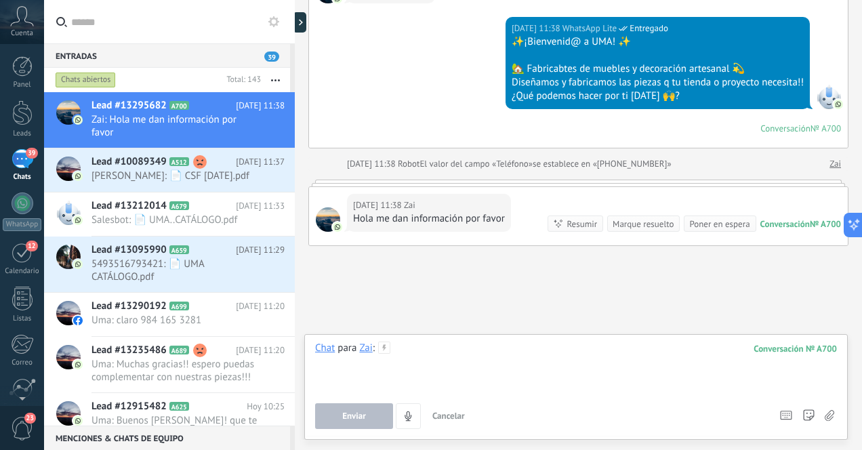
paste div
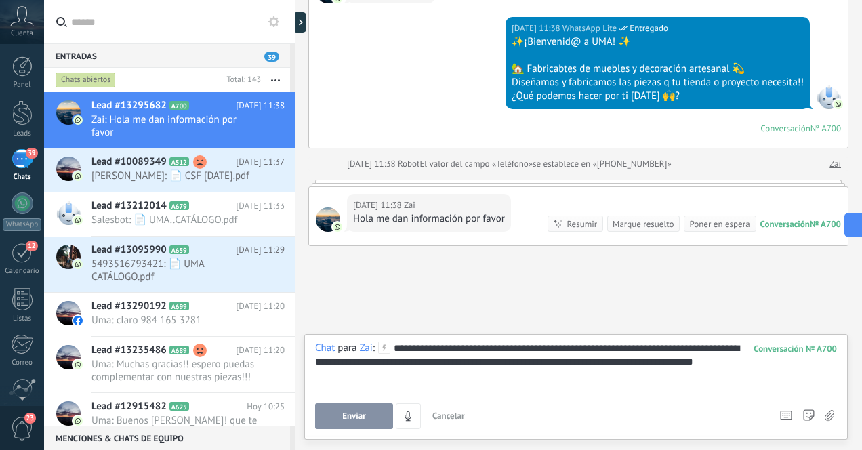
click at [456, 349] on div "**********" at bounding box center [576, 368] width 522 height 52
click at [535, 348] on div "**********" at bounding box center [576, 368] width 522 height 52
click at [370, 414] on button "Enviar" at bounding box center [354, 416] width 78 height 26
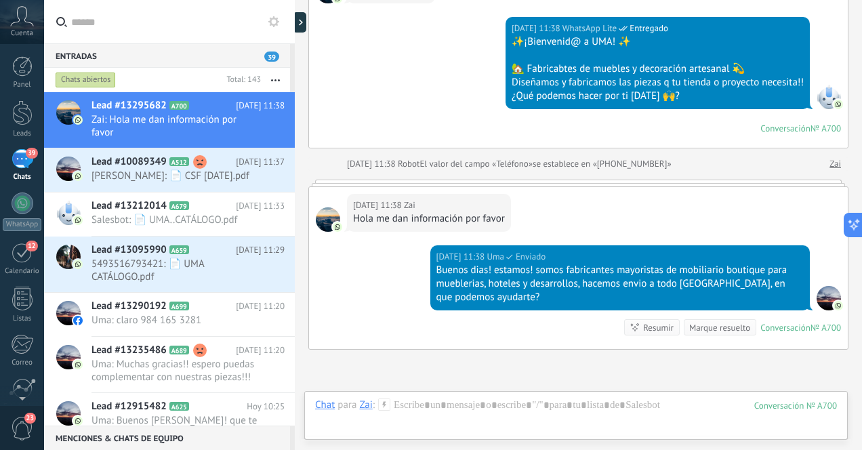
scroll to position [351, 0]
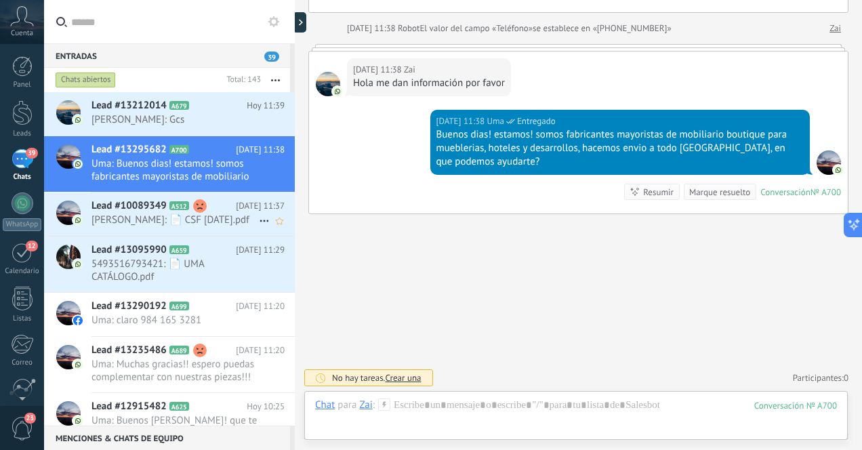
click at [234, 220] on span "[PERSON_NAME]: 📄 CSF [DATE].pdf" at bounding box center [174, 219] width 167 height 13
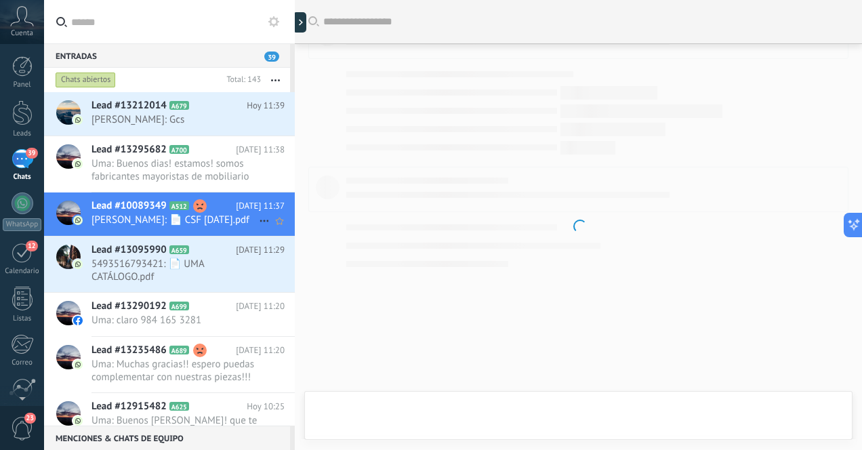
scroll to position [1580, 0]
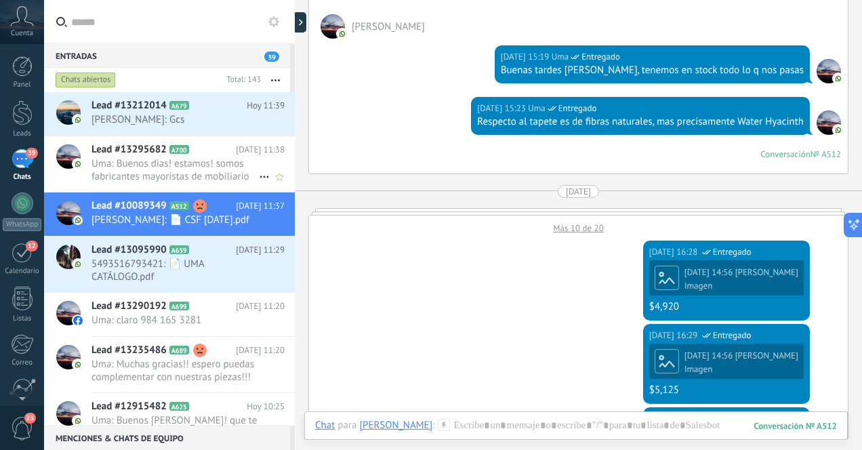
click at [211, 167] on span "Uma: Buenos dias! estamos! somos fabricantes mayoristas de mobiliario boutique …" at bounding box center [174, 170] width 167 height 26
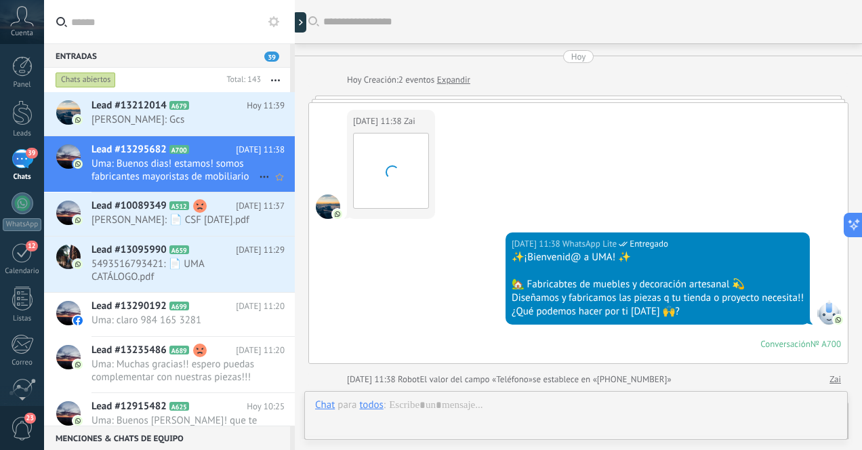
scroll to position [351, 0]
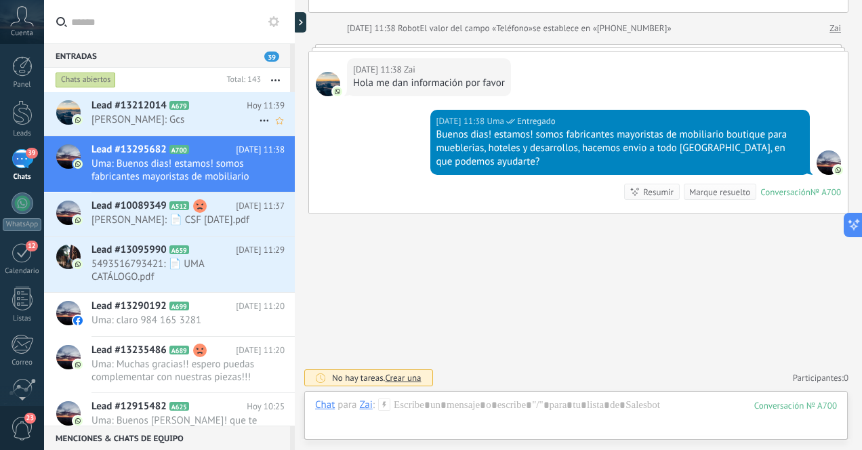
click at [203, 114] on span "[PERSON_NAME]: Gcs" at bounding box center [174, 119] width 167 height 13
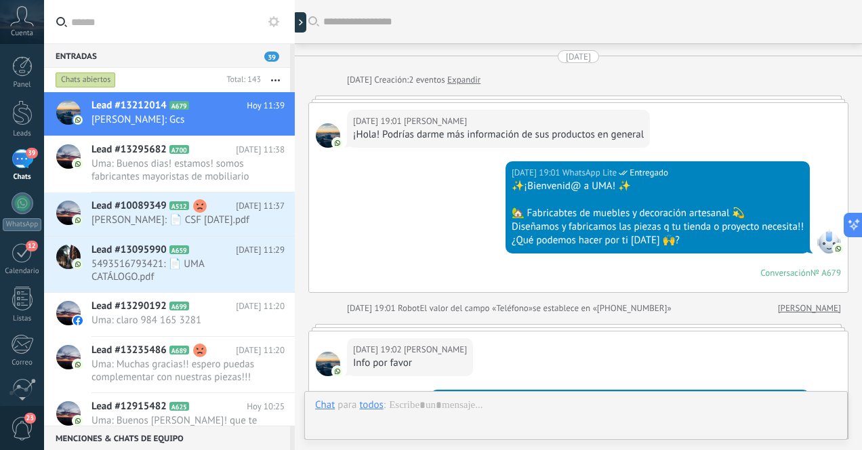
scroll to position [1101, 0]
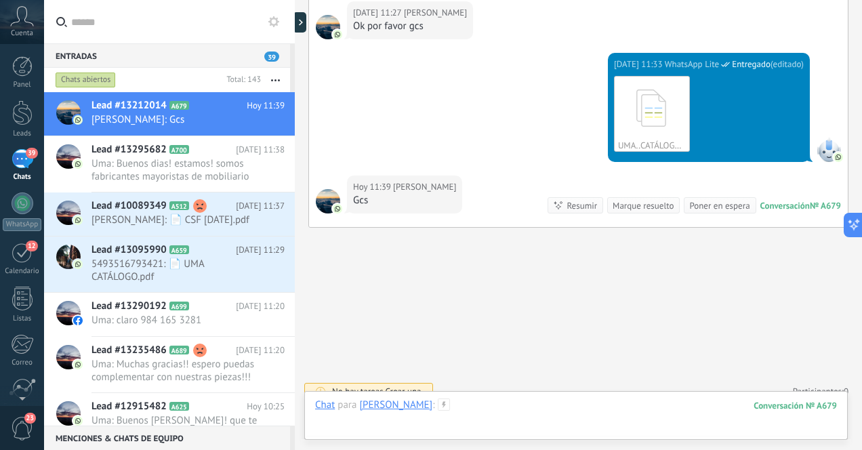
click at [541, 415] on div at bounding box center [576, 418] width 522 height 41
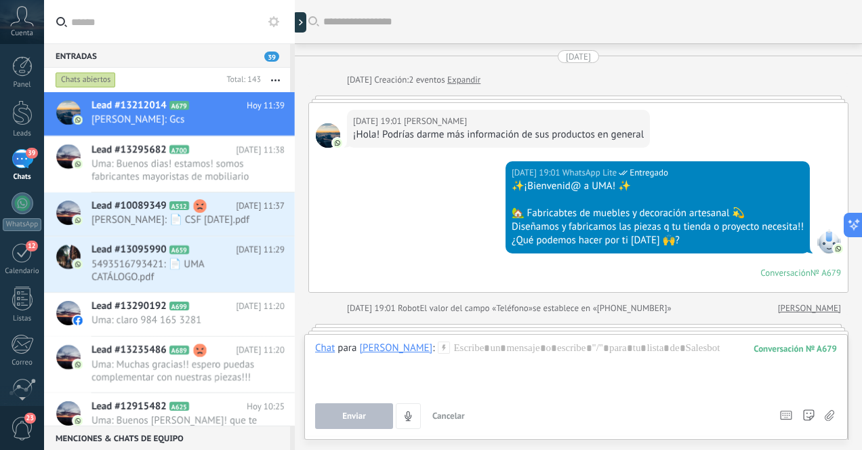
scroll to position [20, 0]
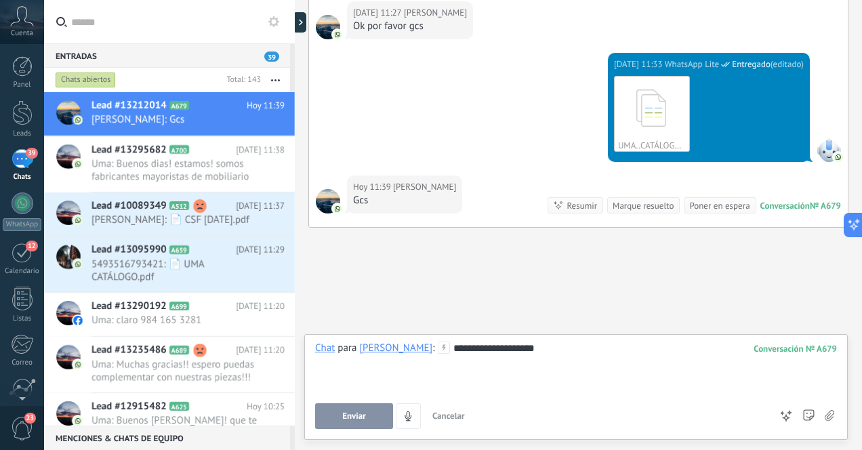
click at [356, 417] on span "Enviar" at bounding box center [354, 415] width 24 height 9
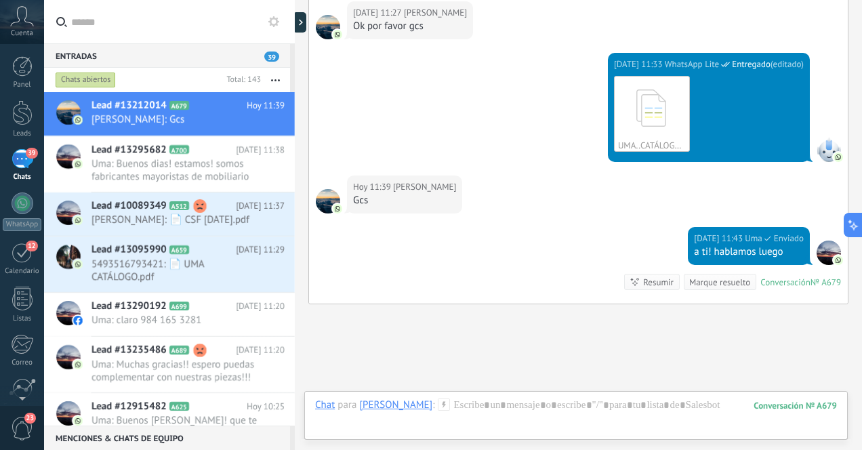
scroll to position [1177, 0]
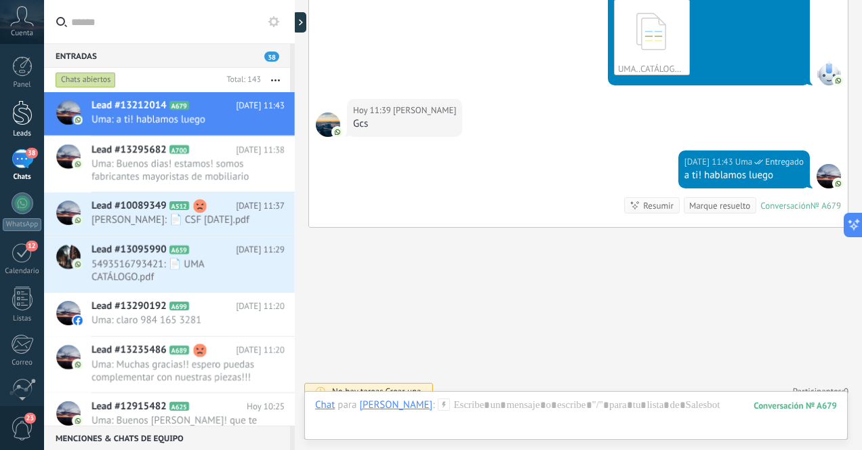
click at [26, 110] on div at bounding box center [22, 112] width 20 height 25
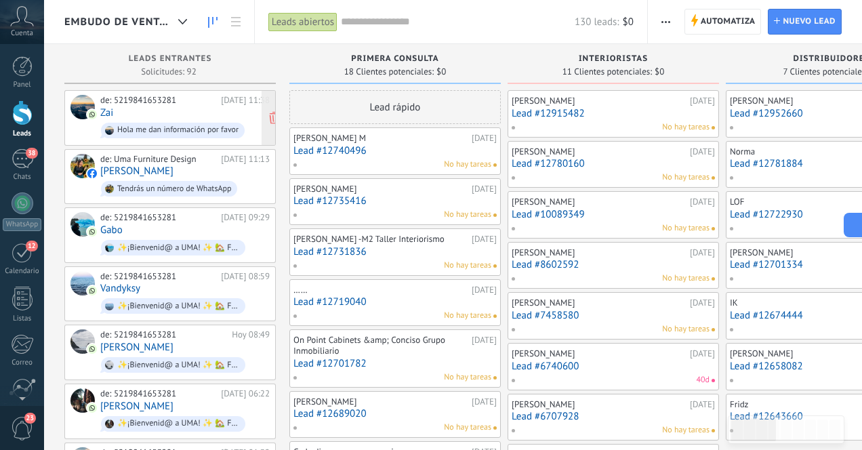
click at [155, 117] on div "de: 5219841653281 Hoy 11:38 Zai Hola me dan información por favor" at bounding box center [184, 118] width 169 height 46
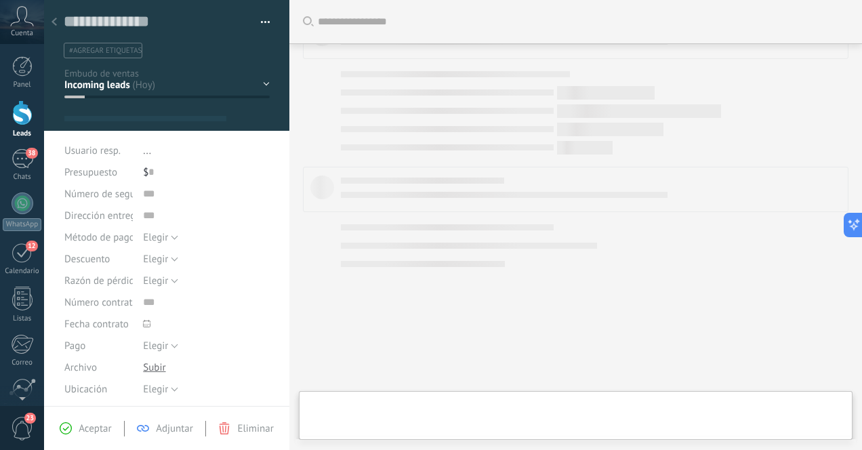
type textarea "**********"
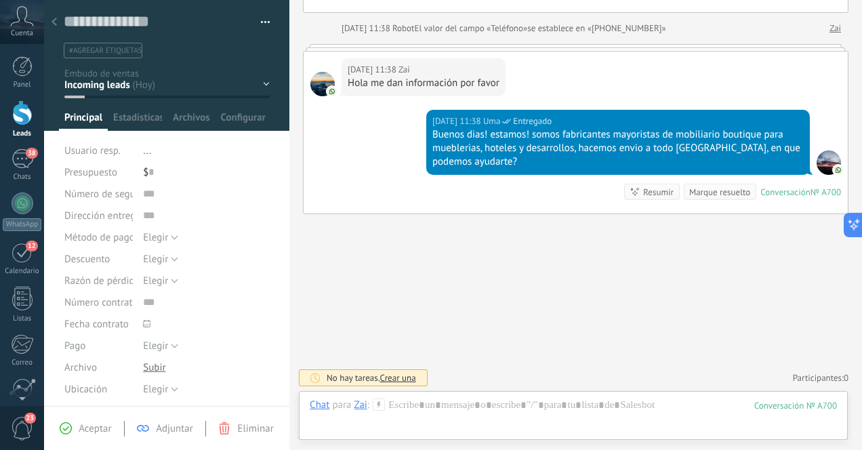
click at [56, 23] on icon at bounding box center [54, 22] width 5 height 8
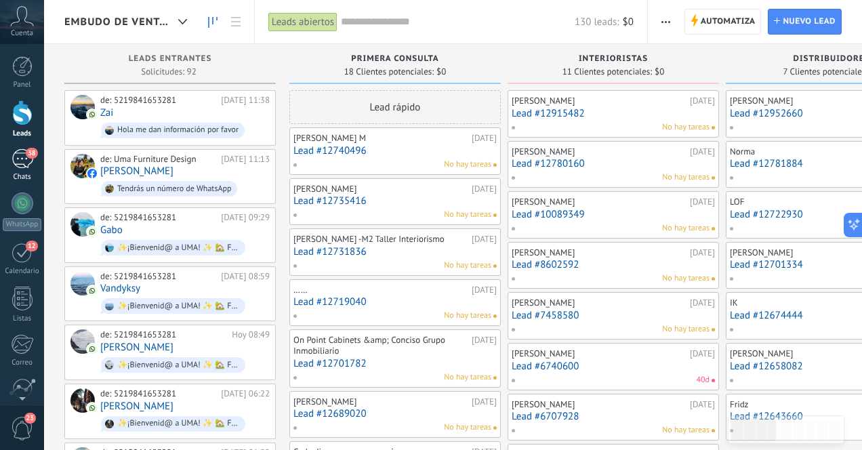
click at [22, 161] on div "38" at bounding box center [23, 159] width 22 height 20
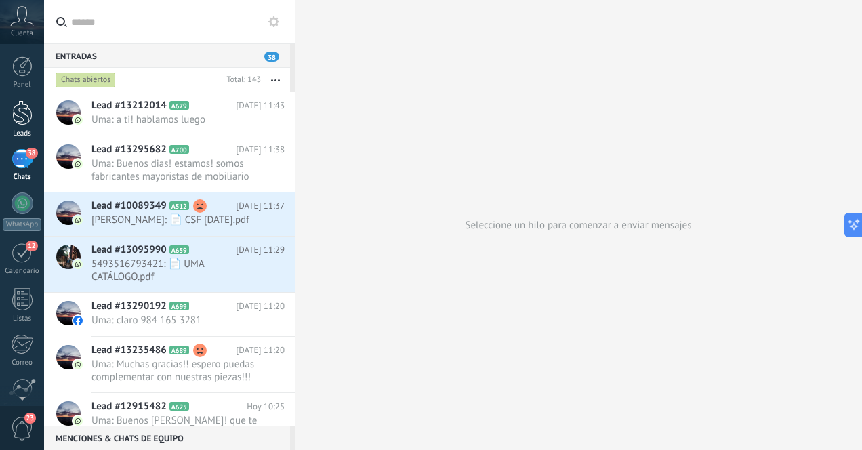
click at [29, 113] on div at bounding box center [22, 112] width 20 height 25
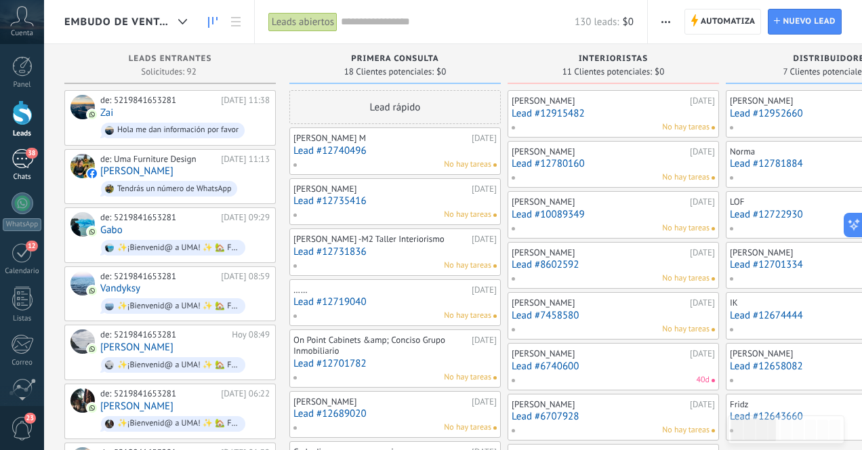
click at [20, 165] on div "38" at bounding box center [23, 159] width 22 height 20
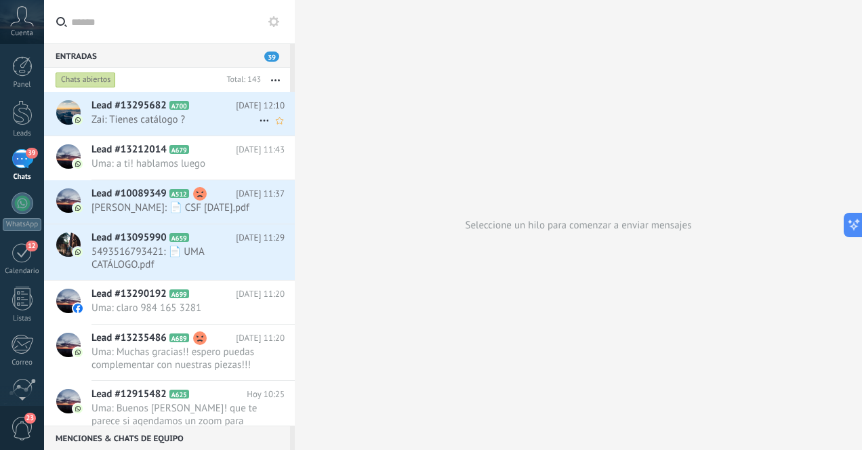
click at [207, 121] on span "Zai: Tienes catálogo ?" at bounding box center [174, 119] width 167 height 13
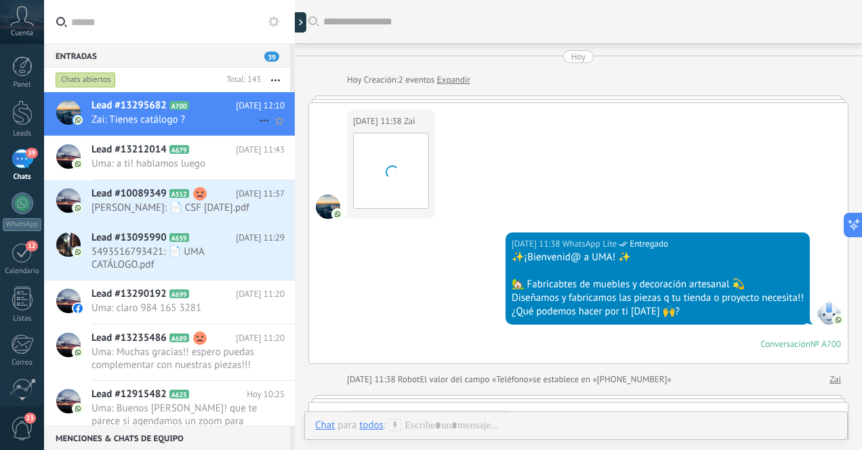
scroll to position [340, 0]
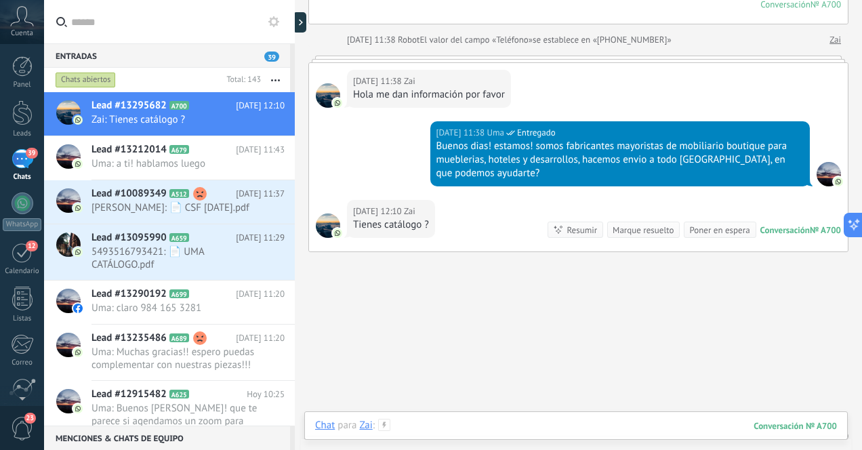
click at [559, 431] on div at bounding box center [576, 439] width 522 height 41
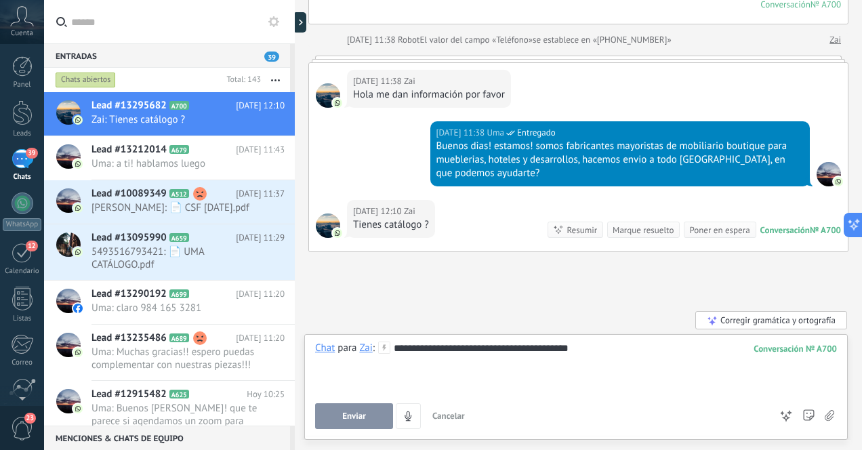
click at [357, 414] on span "Enviar" at bounding box center [354, 415] width 24 height 9
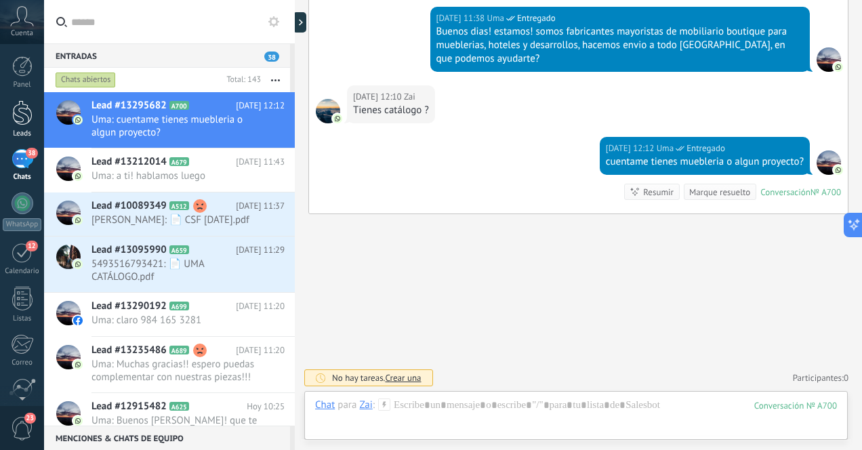
click at [25, 111] on div at bounding box center [22, 112] width 20 height 25
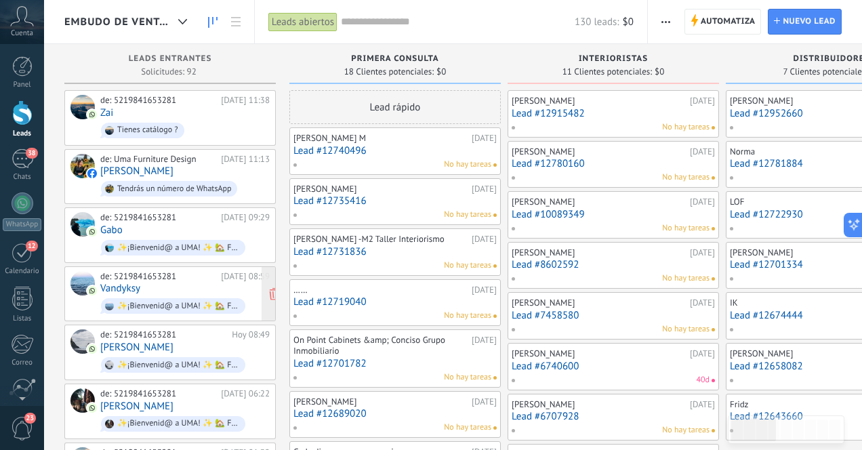
click at [191, 287] on div "de: 5219841653281 Hoy 08:59 Vandyksy ✨¡Bienvenid@ a UMA! ✨ 🏡 Fabricabtes de mue…" at bounding box center [184, 294] width 169 height 46
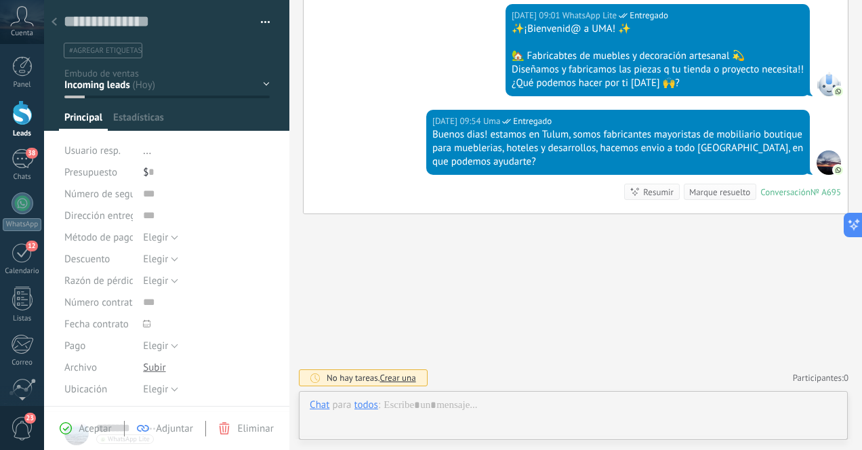
scroll to position [20, 0]
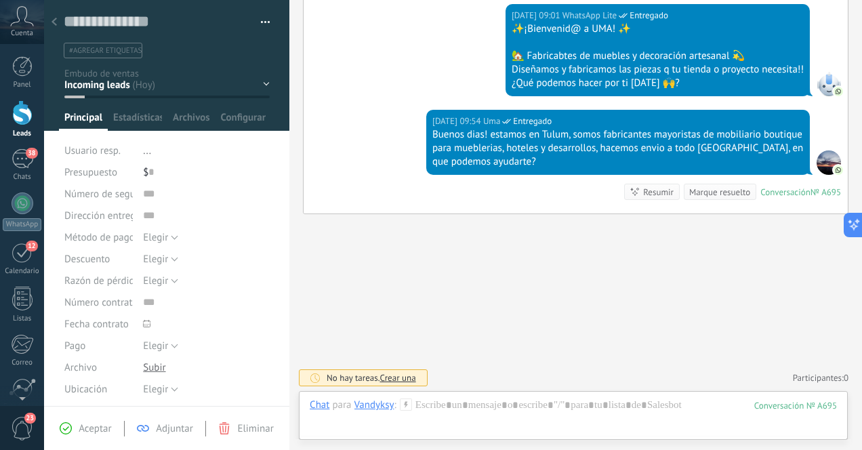
click at [58, 26] on div at bounding box center [54, 22] width 19 height 26
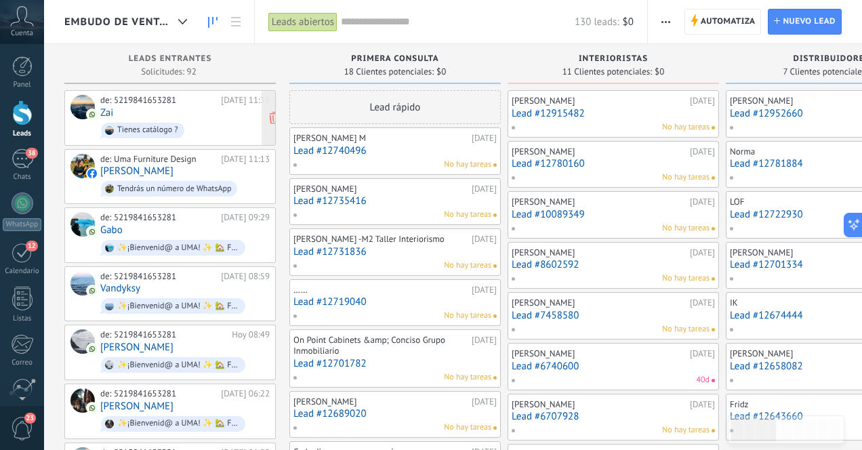
click at [169, 114] on div "de: 5219841653281 Hoy 11:38 Zai Tienes catálogo ?" at bounding box center [184, 118] width 169 height 46
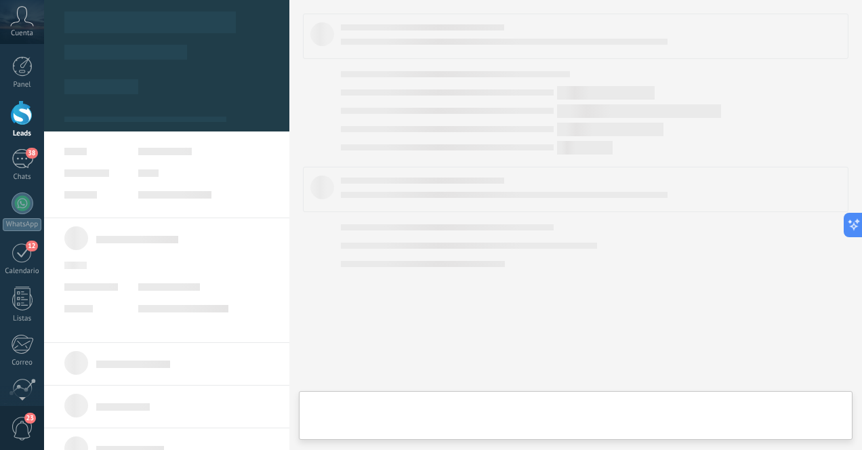
type textarea "**********"
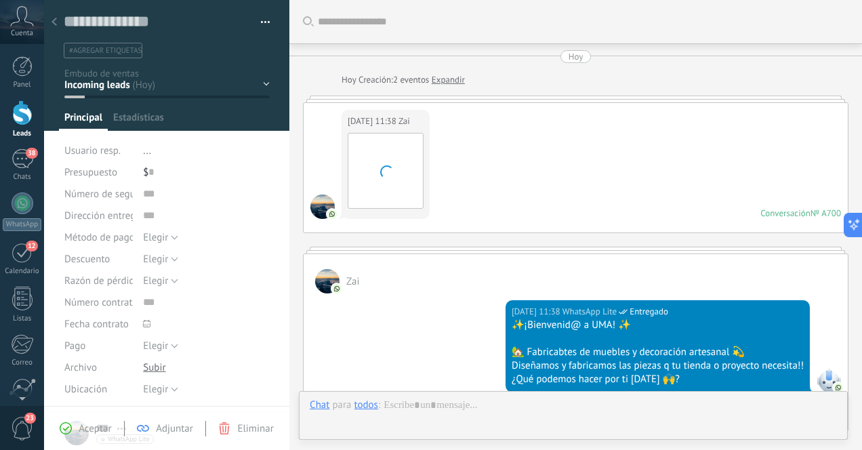
scroll to position [522, 0]
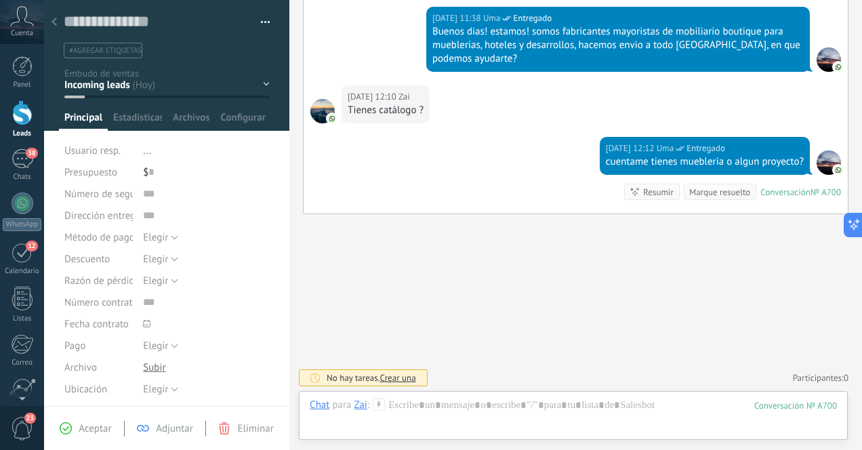
click at [55, 24] on use at bounding box center [54, 22] width 5 height 8
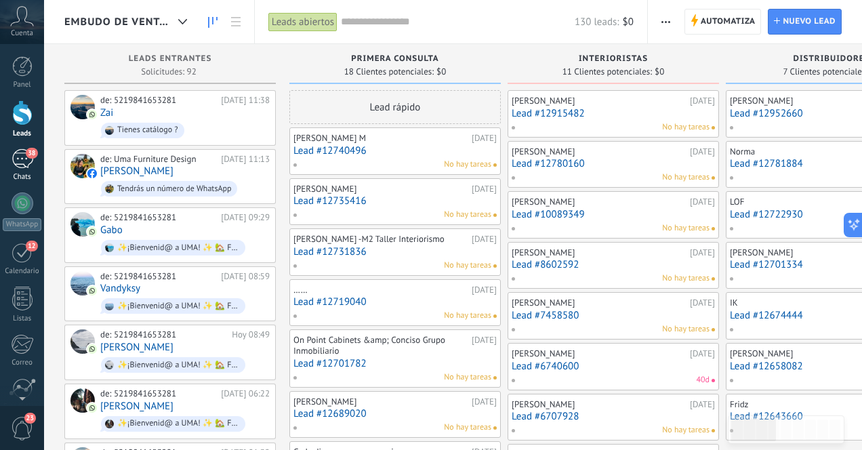
click at [22, 166] on div "38" at bounding box center [23, 159] width 22 height 20
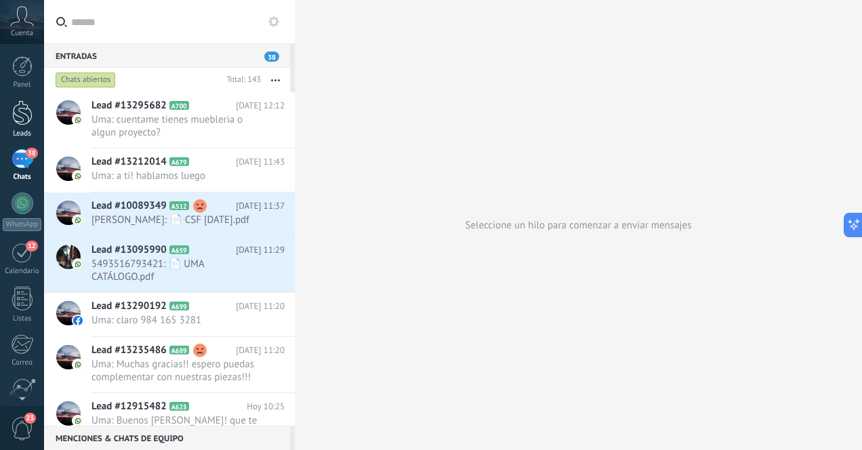
click at [29, 115] on div at bounding box center [22, 112] width 20 height 25
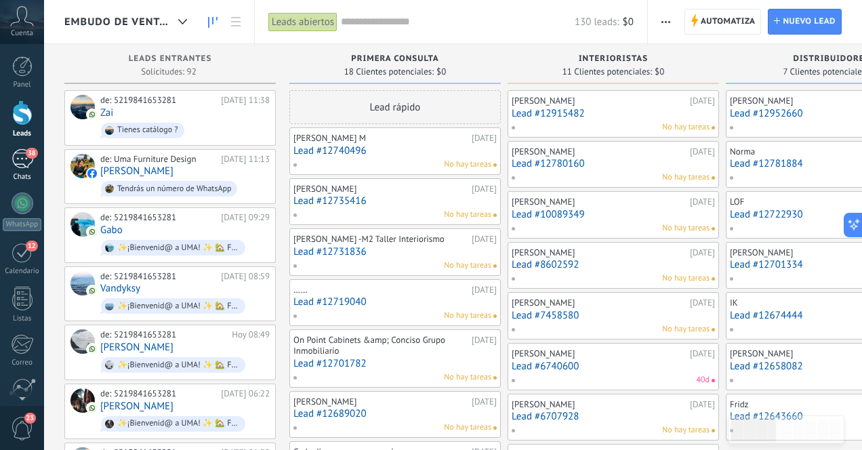
click at [22, 157] on div "38" at bounding box center [23, 159] width 22 height 20
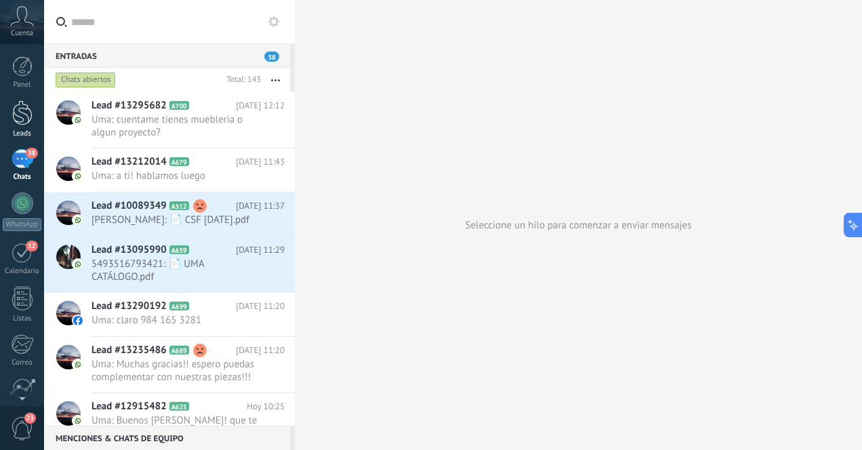
click at [22, 109] on div at bounding box center [22, 112] width 20 height 25
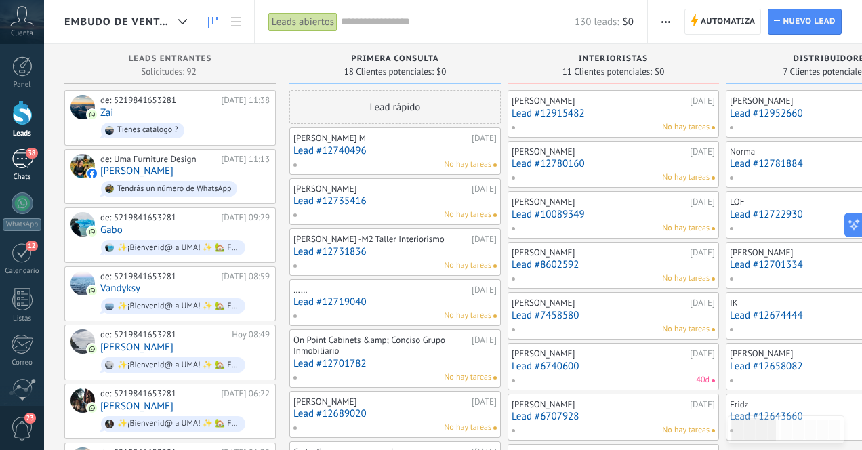
click at [21, 153] on div "38" at bounding box center [23, 159] width 22 height 20
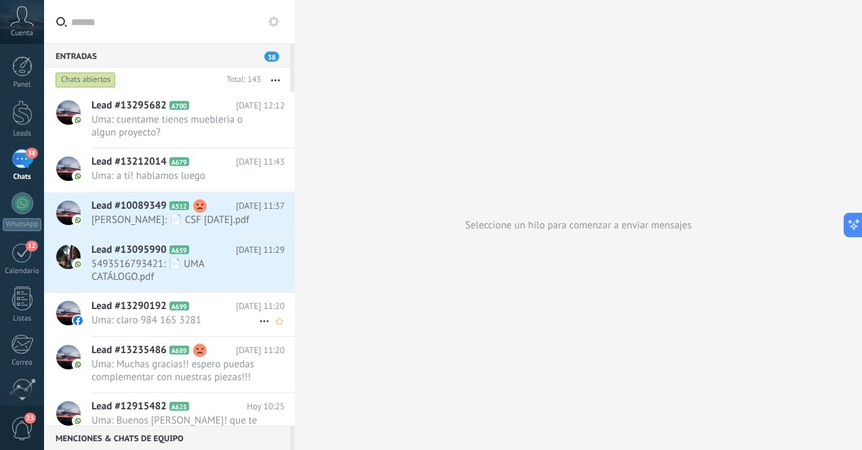
click at [160, 327] on span "Uma: claro 984 165 3281" at bounding box center [174, 320] width 167 height 13
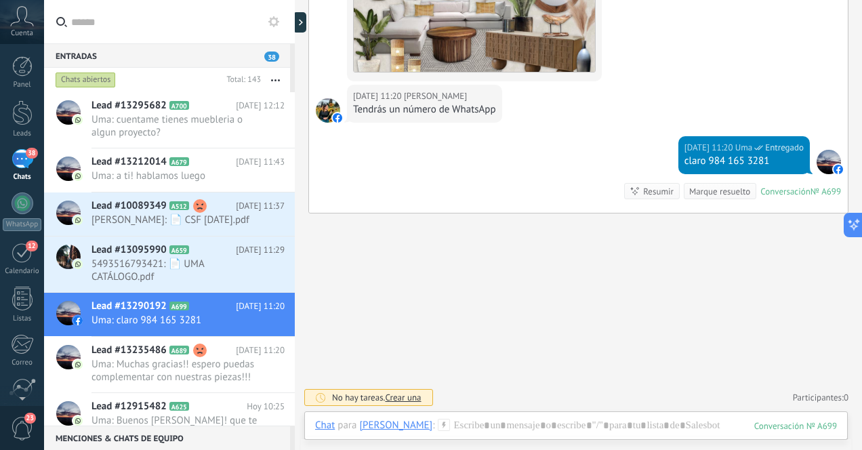
scroll to position [585, 0]
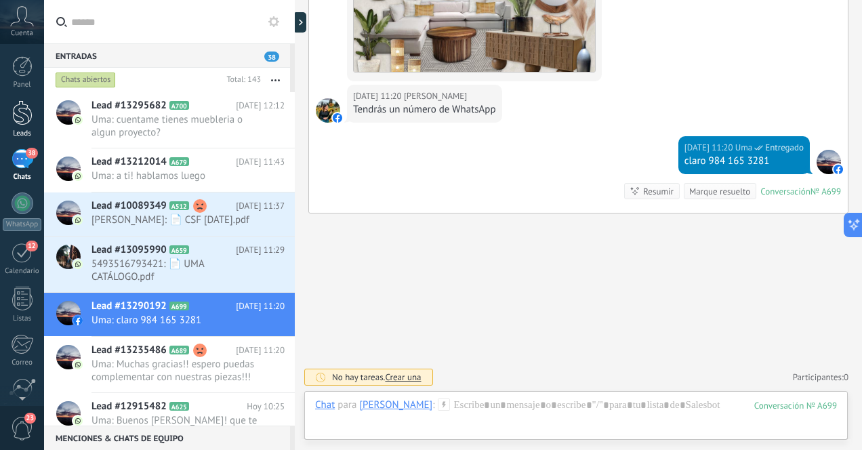
click at [28, 108] on div at bounding box center [22, 112] width 20 height 25
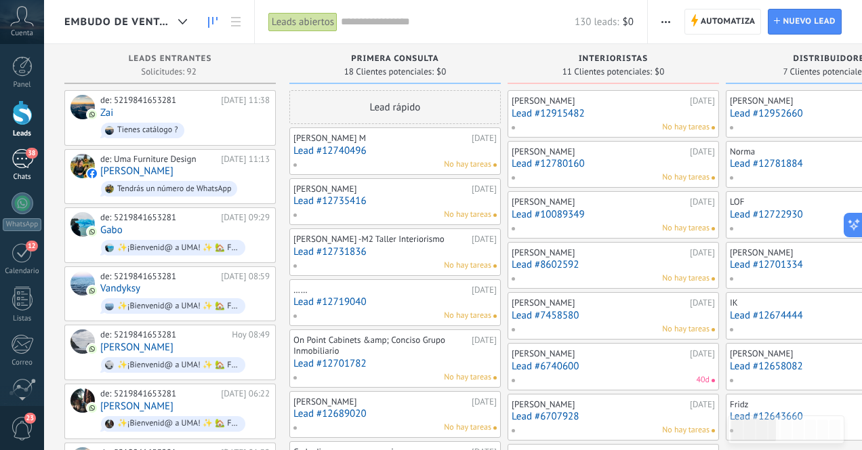
click at [22, 152] on div "38" at bounding box center [23, 159] width 22 height 20
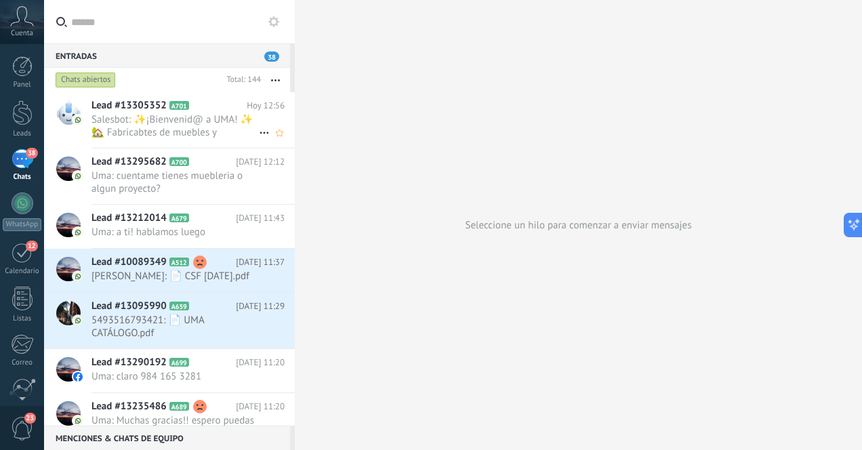
click at [157, 131] on span "Salesbot: ✨¡Bienvenid@ a UMA! ✨ 🏡 Fabricabtes de muebles y decoración artesanal…" at bounding box center [174, 126] width 167 height 26
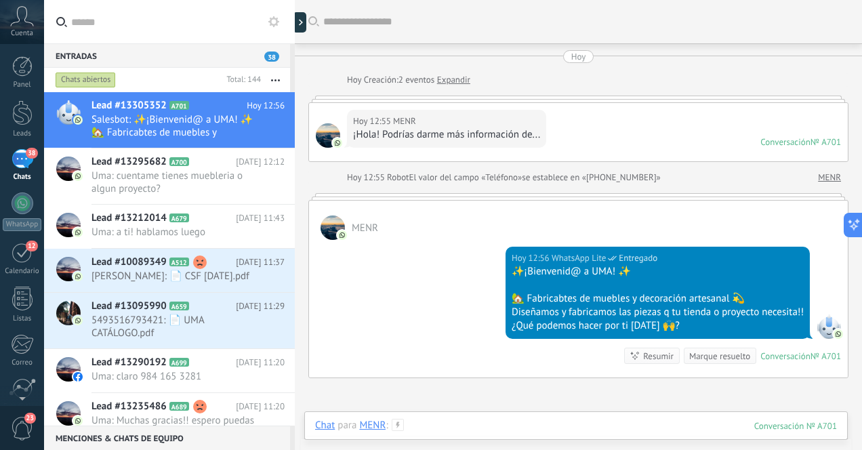
paste div
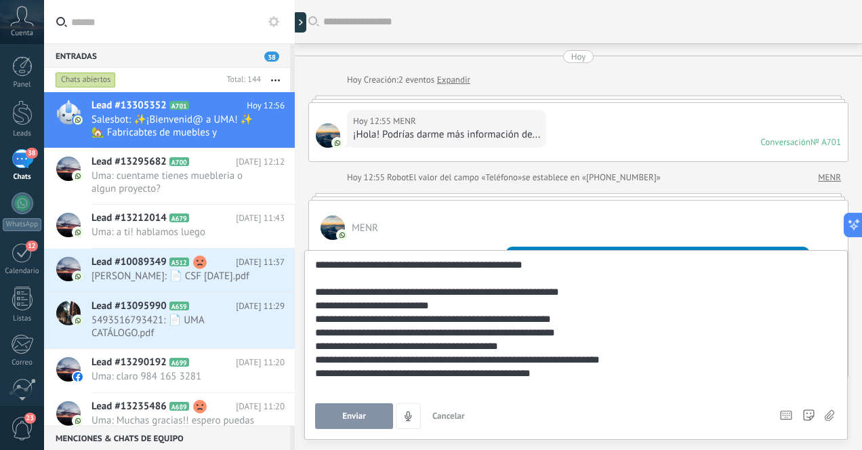
scroll to position [203, 0]
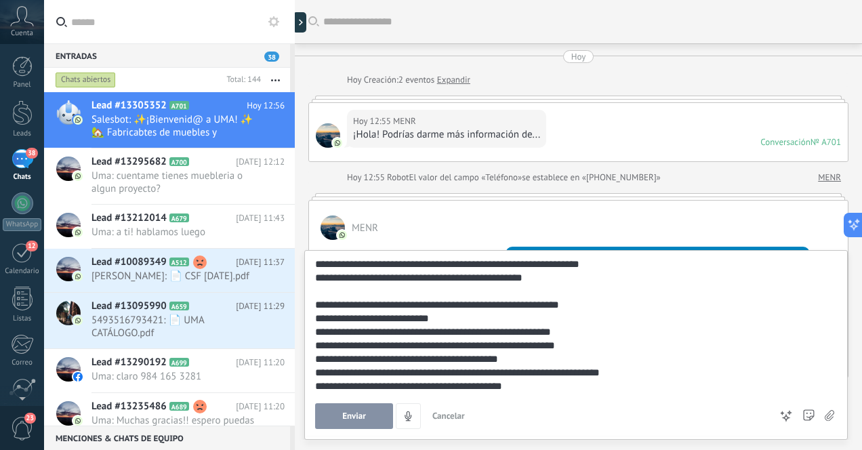
drag, startPoint x: 571, startPoint y: 393, endPoint x: 457, endPoint y: 344, distance: 124.1
click at [457, 344] on div "**********" at bounding box center [576, 343] width 522 height 171
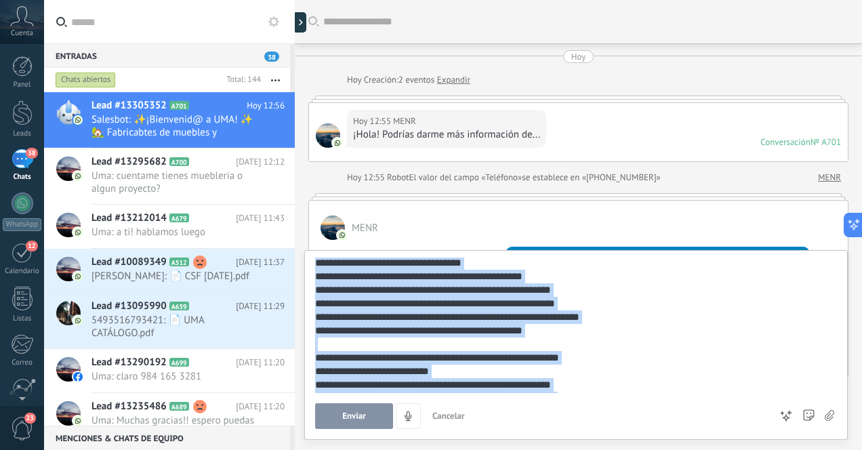
scroll to position [0, 0]
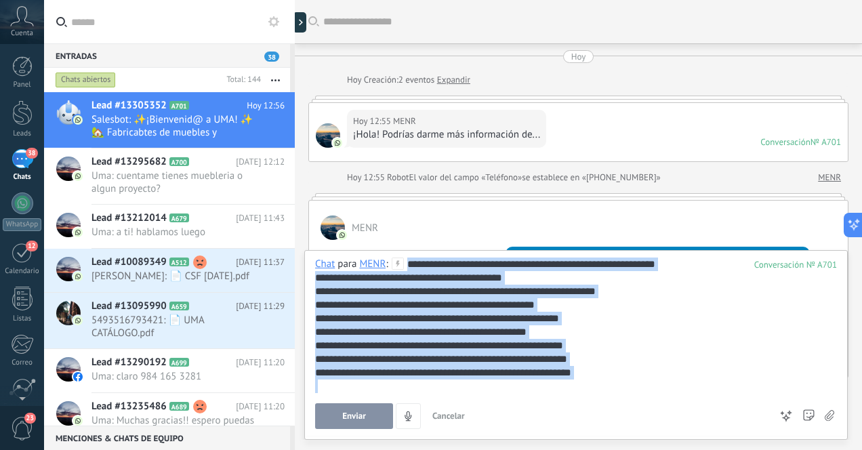
drag, startPoint x: 560, startPoint y: 390, endPoint x: 410, endPoint y: 268, distance: 194.1
click at [410, 268] on div "**********" at bounding box center [573, 427] width 517 height 339
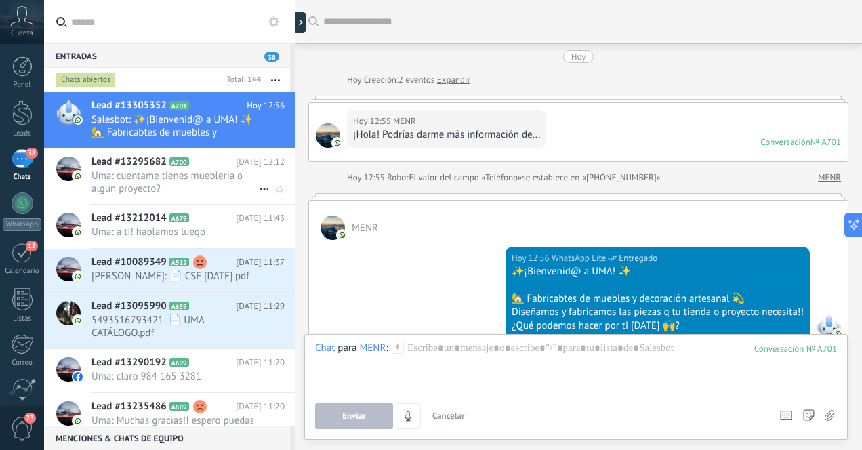
click at [222, 180] on span "Uma: cuentame tienes muebleria o algun proyecto?" at bounding box center [174, 182] width 167 height 26
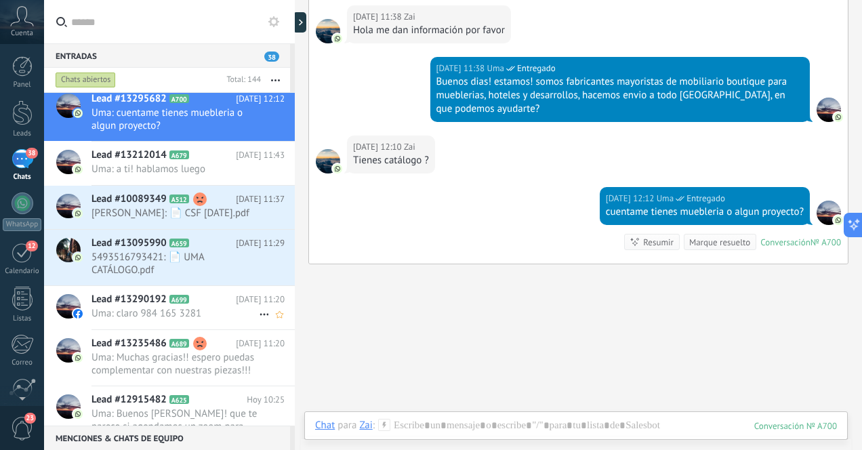
scroll to position [69, 0]
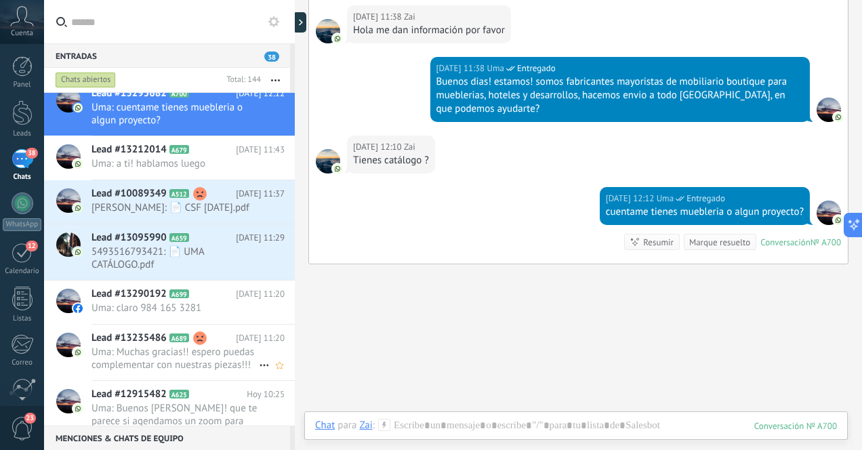
click at [228, 371] on span "Uma: Muchas gracias!! espero puedas complementar con nuestras piezas!!!" at bounding box center [174, 359] width 167 height 26
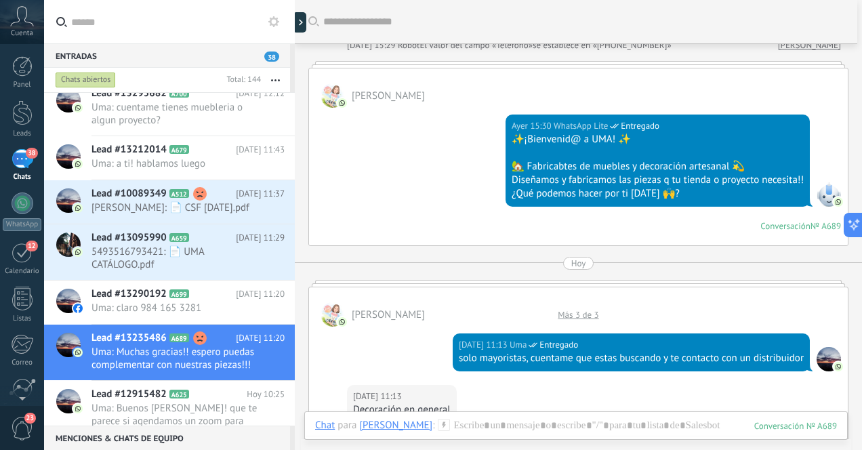
scroll to position [131, 0]
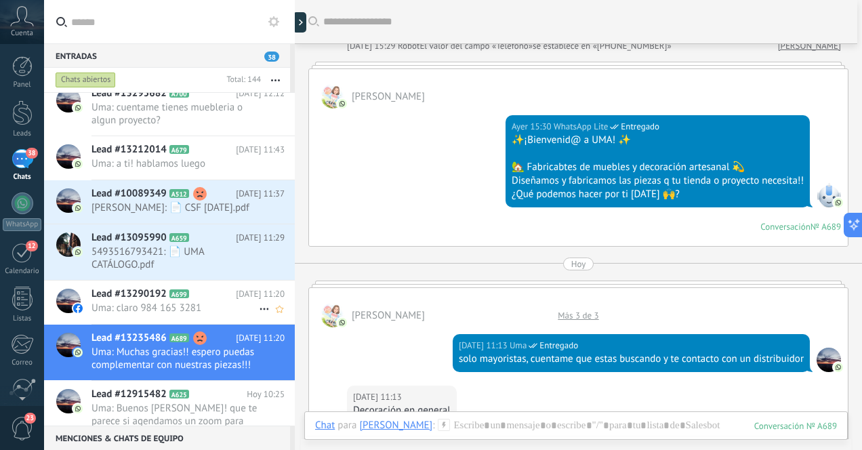
click at [218, 313] on div "Lead #13290192 A699 Hoy 11:20 Uma: claro 984 165 3281" at bounding box center [192, 302] width 203 height 43
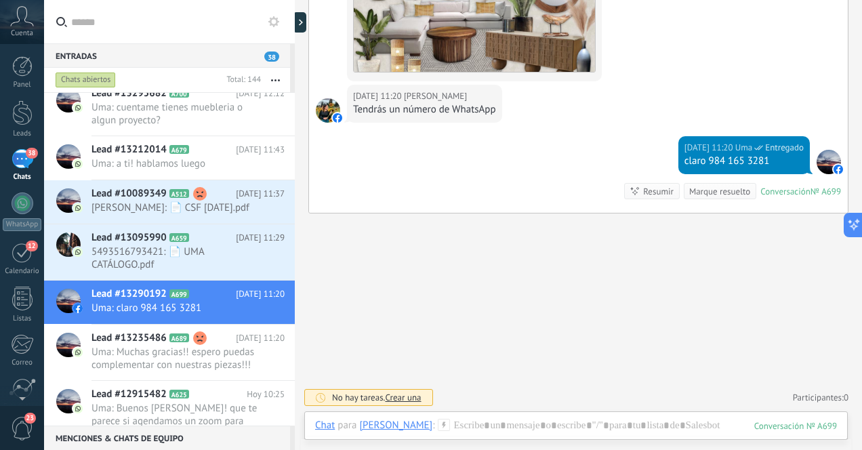
scroll to position [550, 0]
click at [218, 270] on span "5493516793421: 📄 UMA CATÁLOGO.pdf" at bounding box center [174, 258] width 167 height 26
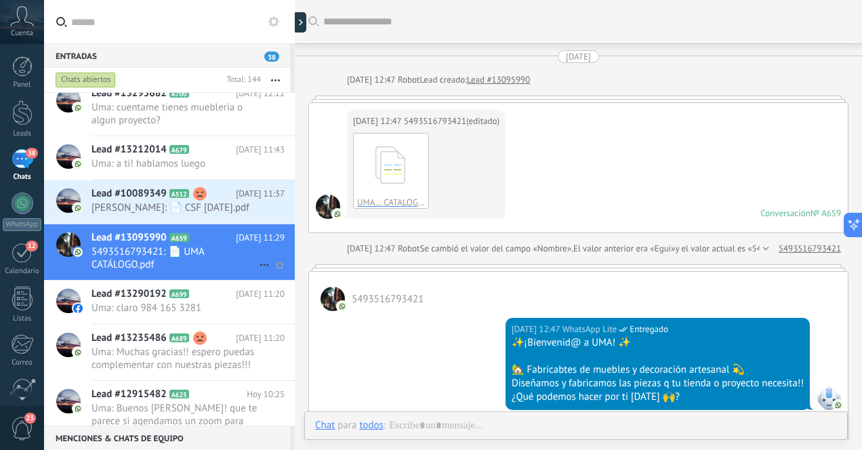
scroll to position [326, 0]
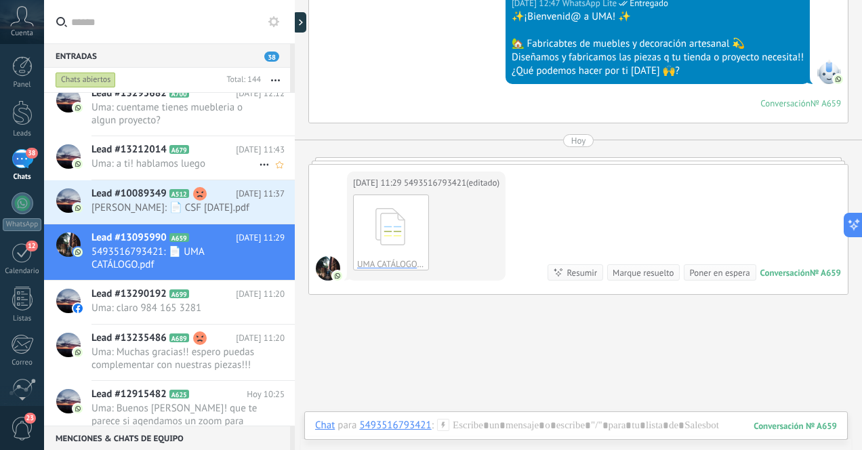
click at [232, 163] on span "Uma: a ti! hablamos luego" at bounding box center [174, 163] width 167 height 13
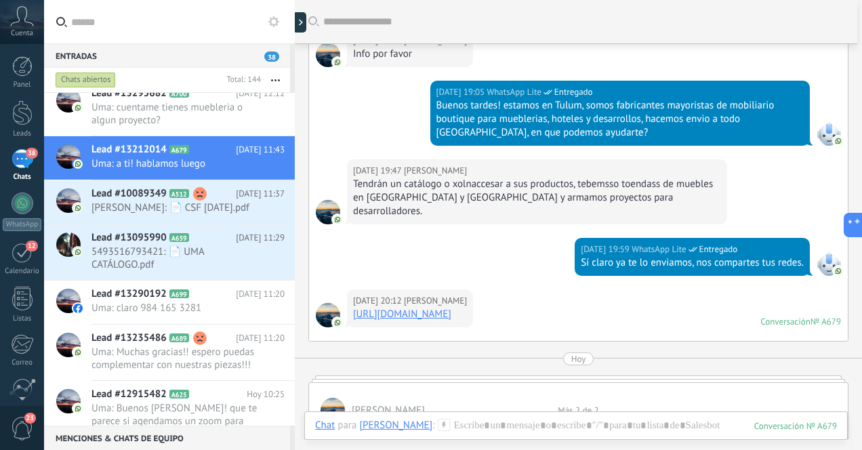
scroll to position [305, 0]
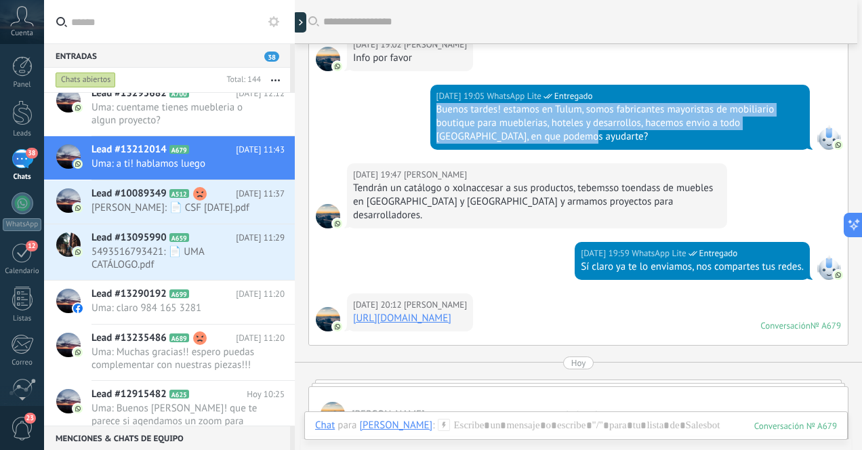
drag, startPoint x: 433, startPoint y: 110, endPoint x: 609, endPoint y: 140, distance: 178.0
click at [609, 140] on div "09.08.2025 19:05 WhatsApp Lite Entregado Buenos tardes! estamos en Tulum, somos…" at bounding box center [620, 117] width 380 height 65
copy div "Buenos tardes! estamos en Tulum, somos fabricantes mayoristas de mobiliario bou…"
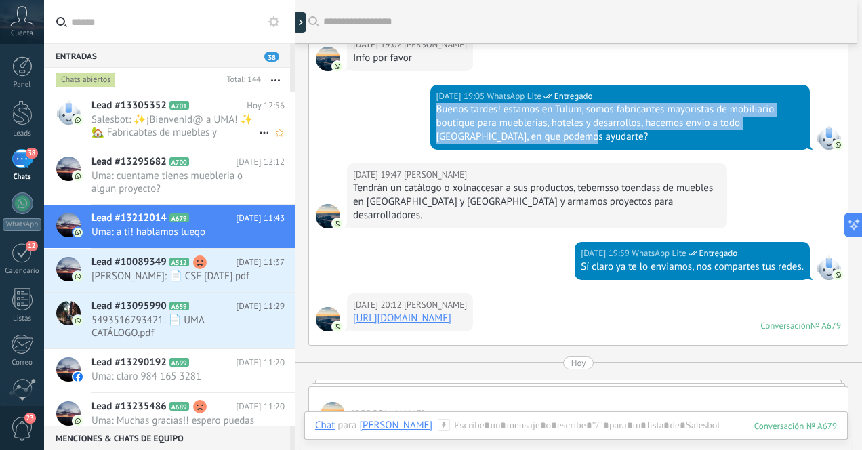
click at [219, 123] on span "Salesbot: ✨¡Bienvenid@ a UMA! ✨ 🏡 Fabricabtes de muebles y decoración artesanal…" at bounding box center [174, 126] width 167 height 26
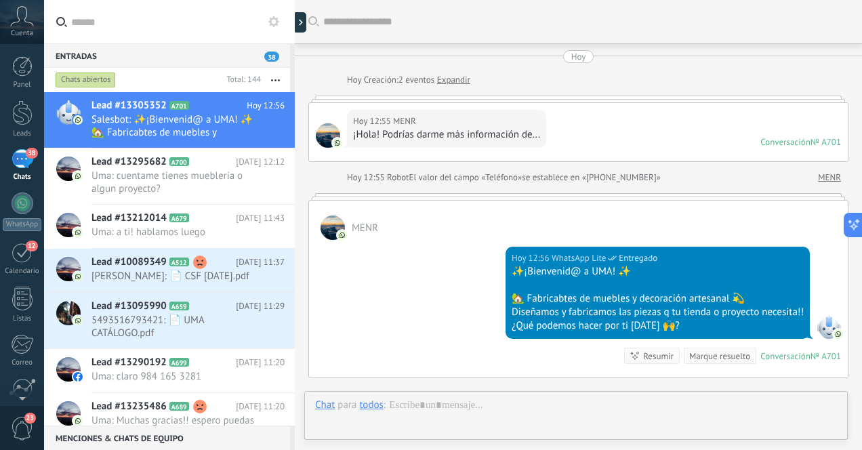
scroll to position [164, 0]
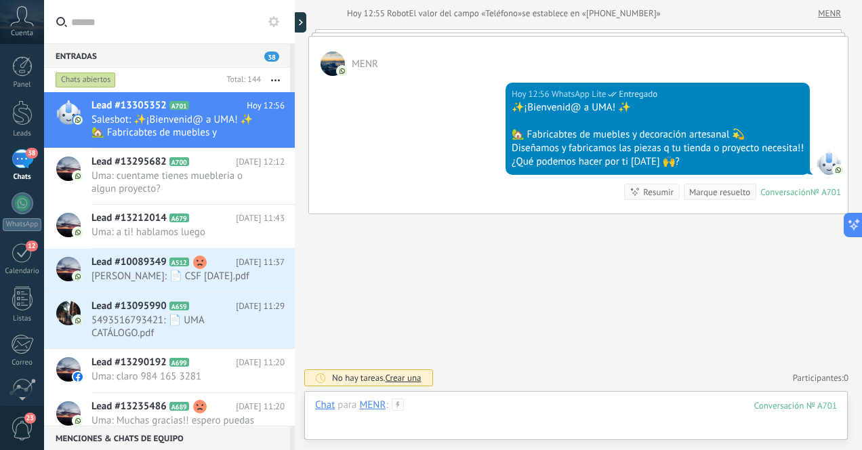
paste div
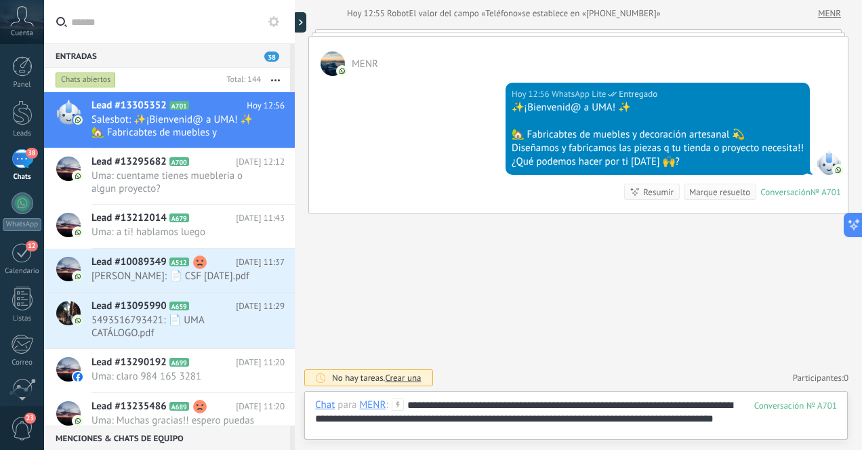
click at [557, 407] on div "**********" at bounding box center [576, 418] width 522 height 41
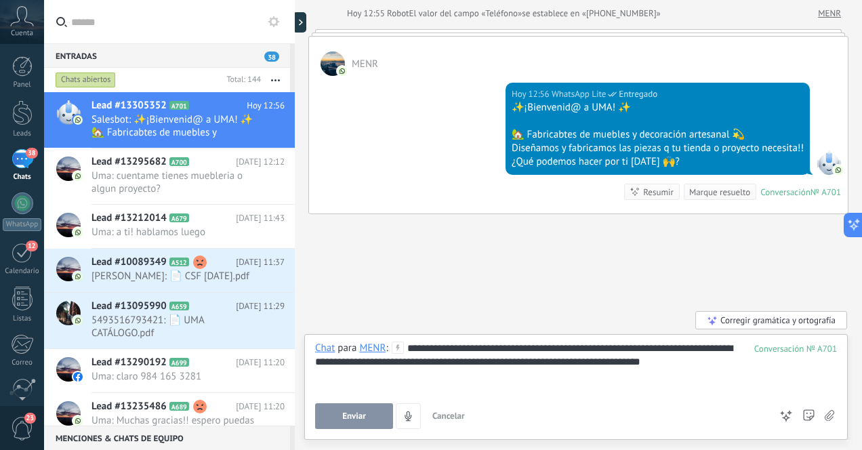
click at [357, 419] on span "Enviar" at bounding box center [354, 415] width 24 height 9
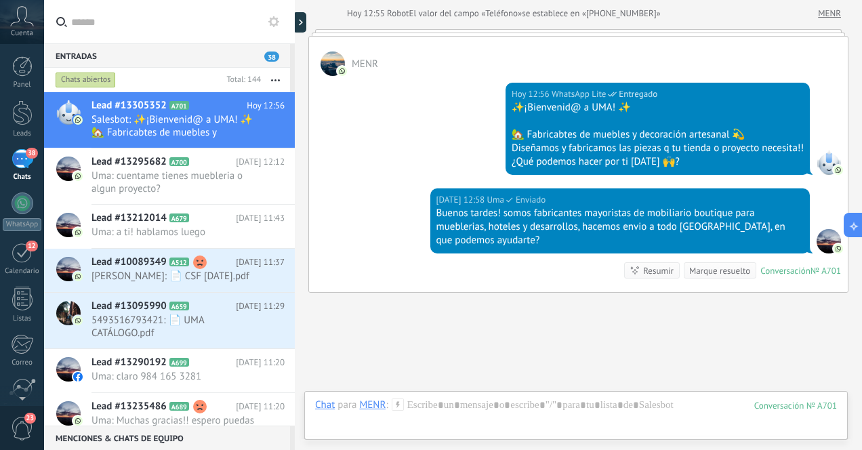
scroll to position [243, 0]
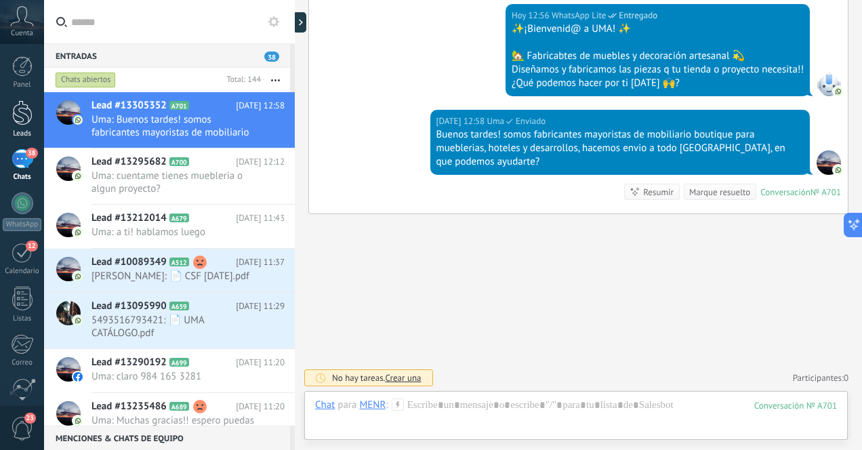
click at [35, 114] on link "Leads" at bounding box center [22, 119] width 44 height 38
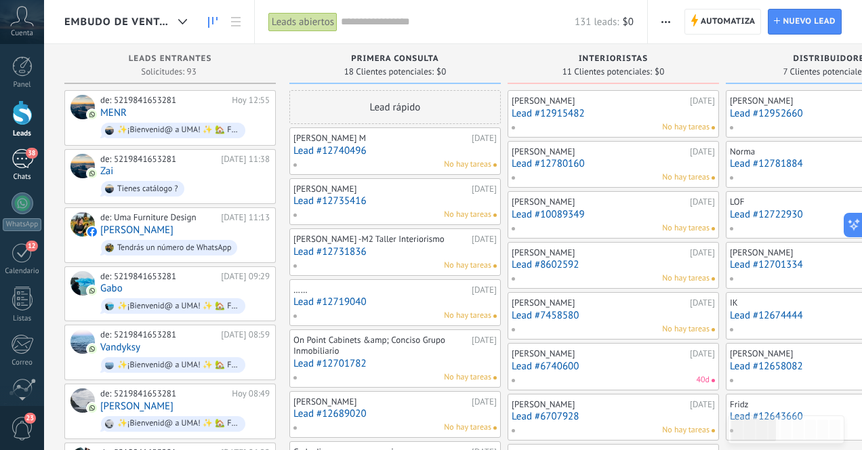
click at [21, 151] on div "38" at bounding box center [23, 159] width 22 height 20
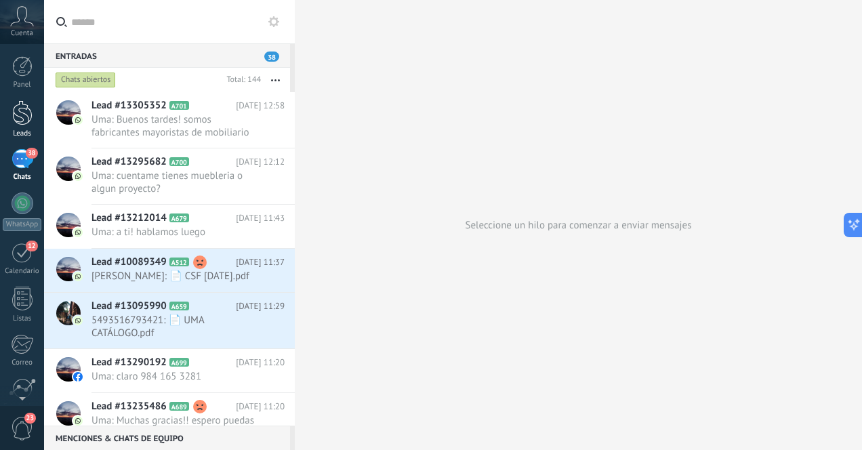
click at [30, 122] on div at bounding box center [22, 112] width 20 height 25
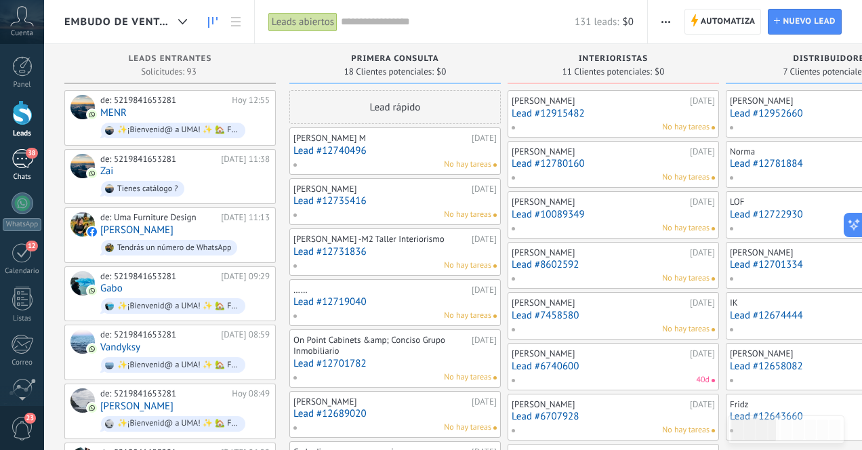
click at [24, 167] on div "38" at bounding box center [23, 159] width 22 height 20
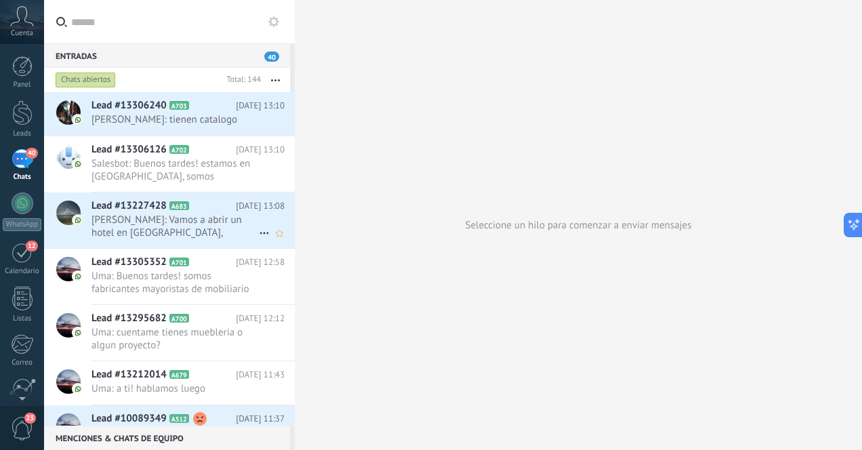
click at [211, 223] on span "Roberto Moreno: Vamos a abrir un hotel en Chiapas, estamos buscando cosas para …" at bounding box center [174, 226] width 167 height 26
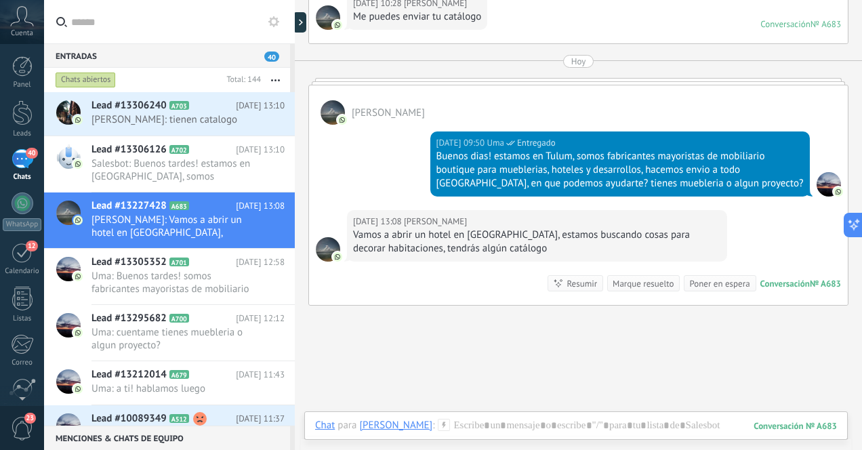
scroll to position [351, 0]
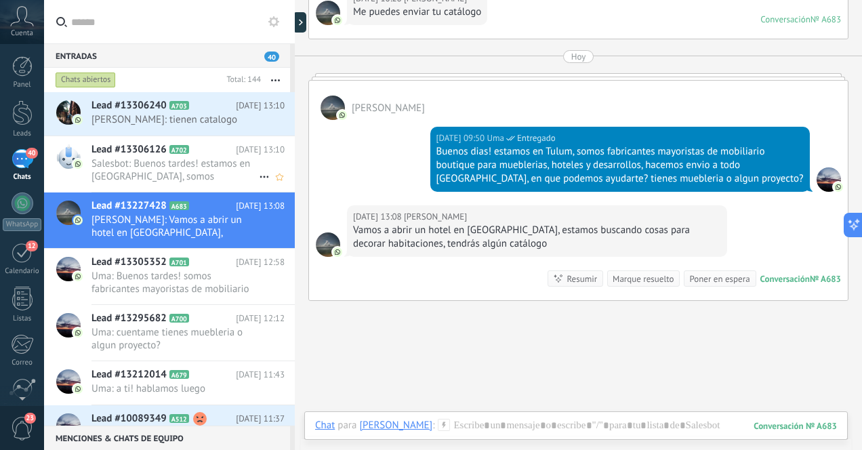
click at [224, 171] on span "Salesbot: Buenos tardes! estamos en [GEOGRAPHIC_DATA], somos fabricantes mayori…" at bounding box center [174, 170] width 167 height 26
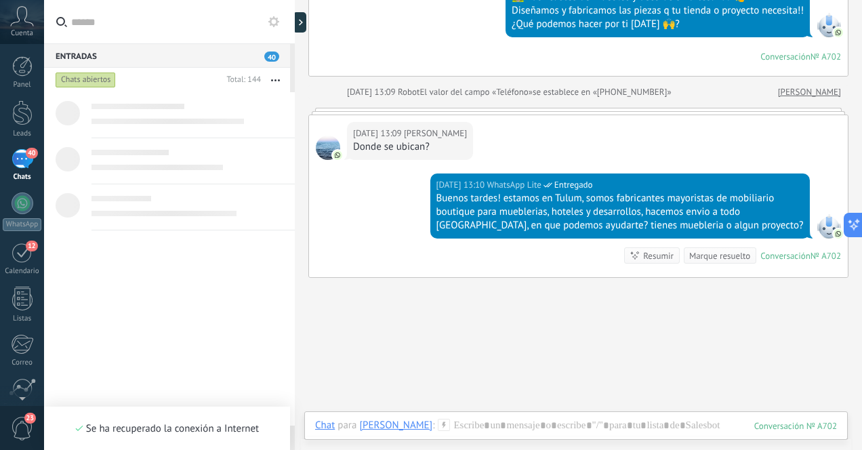
scroll to position [210, 0]
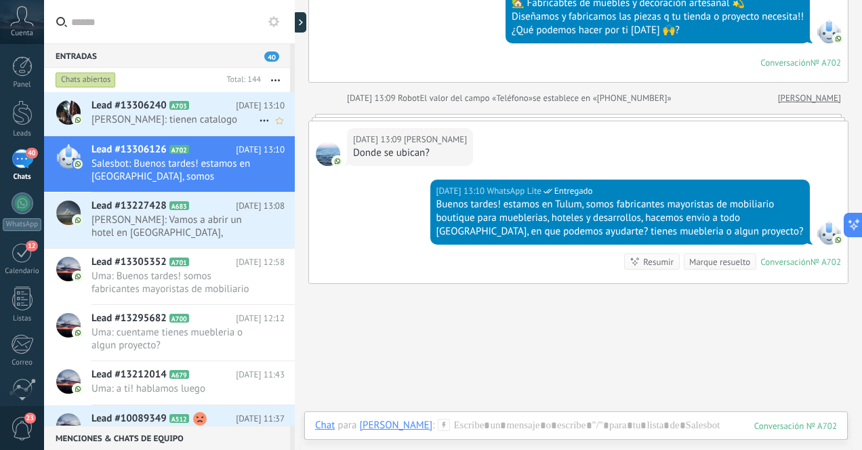
click at [220, 119] on span "Roberto pineda: tienen catalogo" at bounding box center [174, 119] width 167 height 13
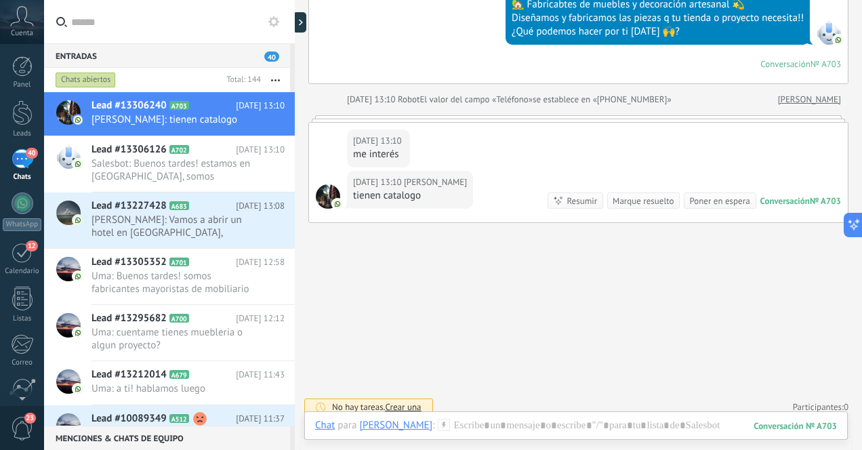
scroll to position [218, 0]
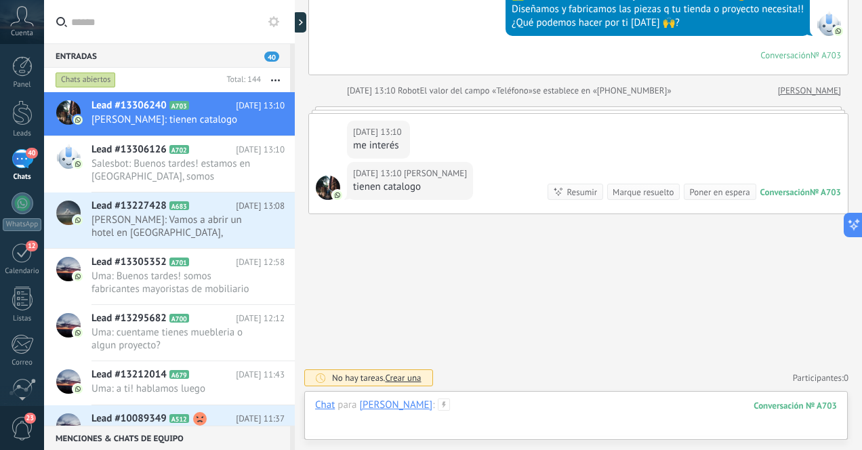
paste div
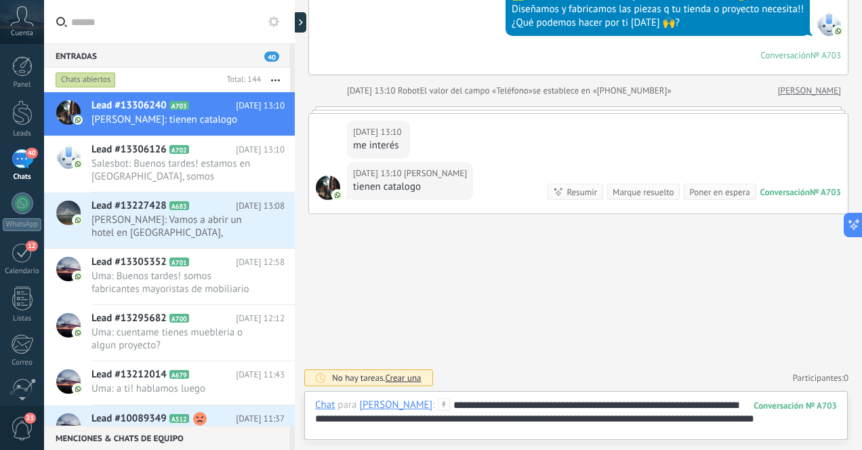
click at [640, 413] on div "**********" at bounding box center [576, 418] width 522 height 41
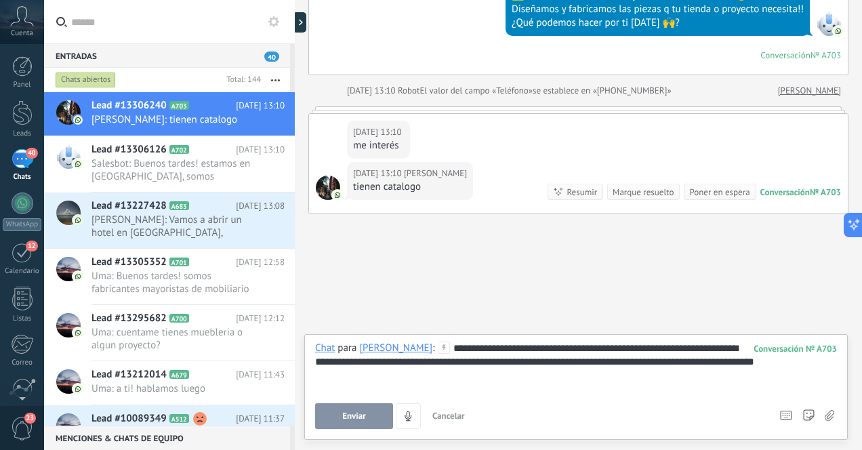
click at [825, 363] on div "**********" at bounding box center [576, 368] width 522 height 52
click at [356, 414] on span "Enviar" at bounding box center [354, 415] width 24 height 9
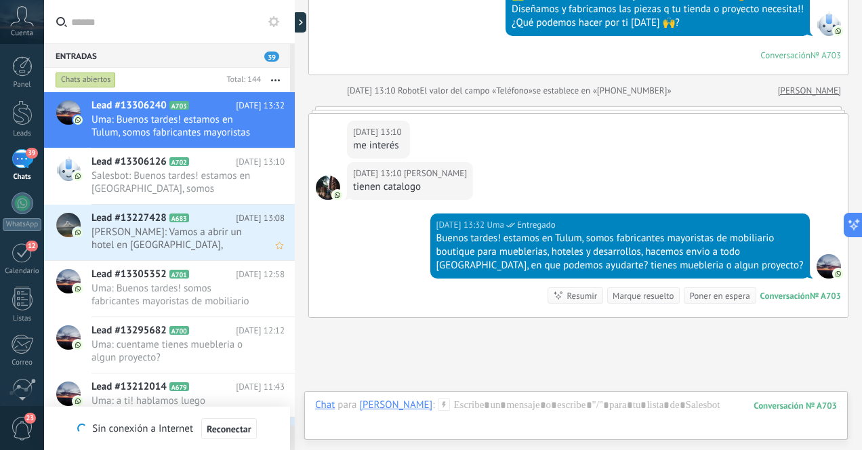
scroll to position [321, 0]
